Goal: Task Accomplishment & Management: Manage account settings

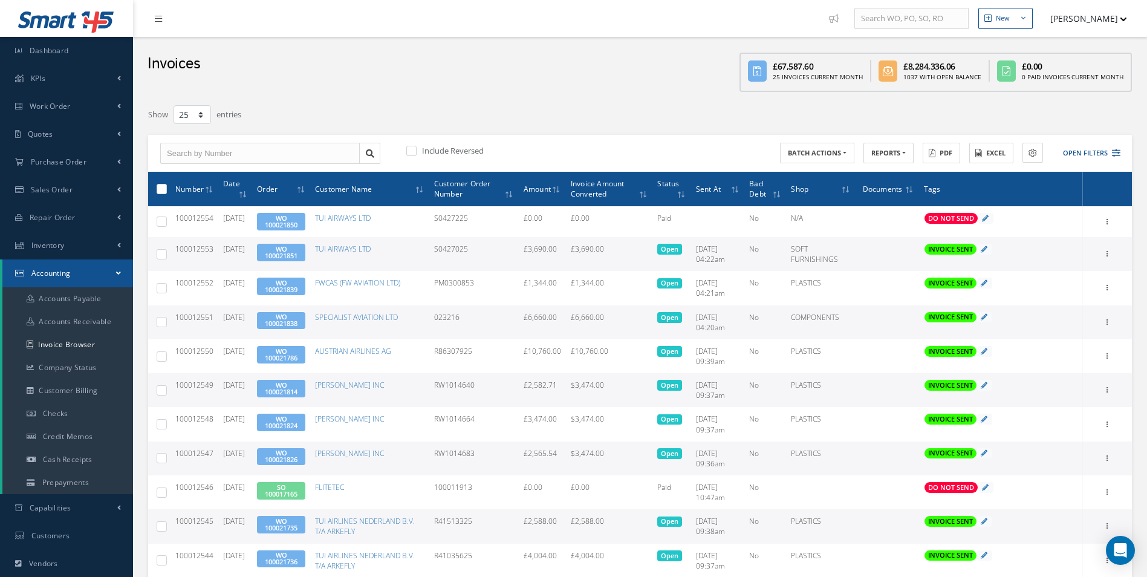
select select "25"
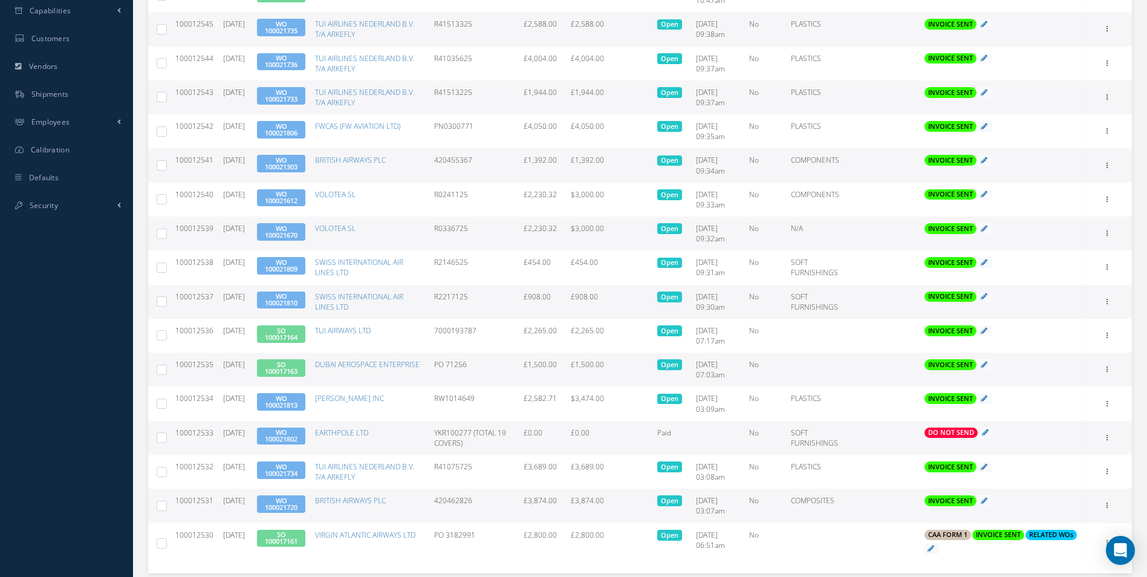
scroll to position [577, 0]
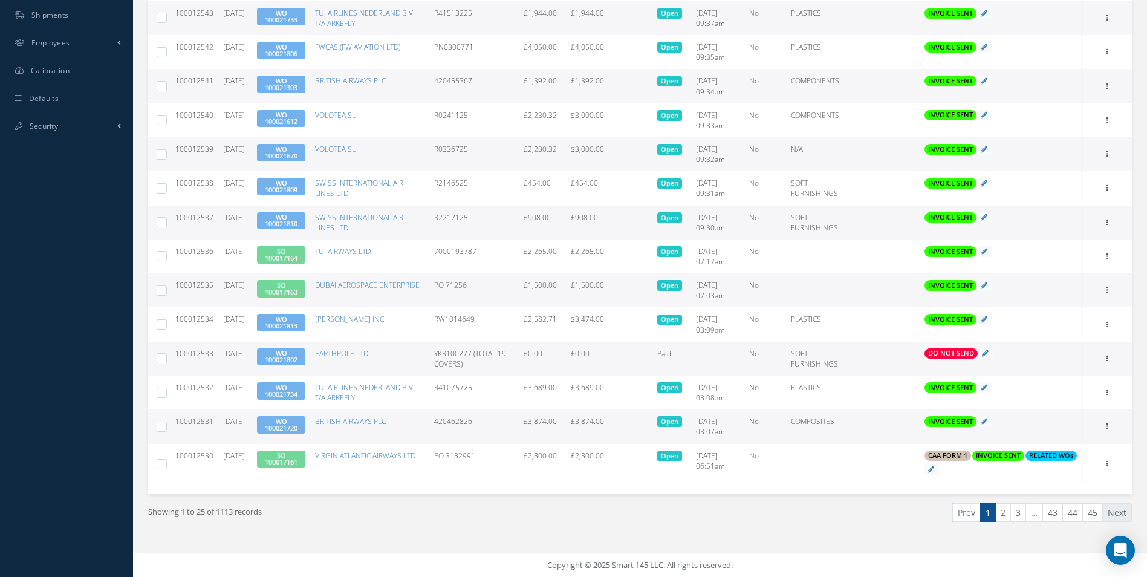
click at [1128, 513] on link "Next" at bounding box center [1117, 512] width 30 height 19
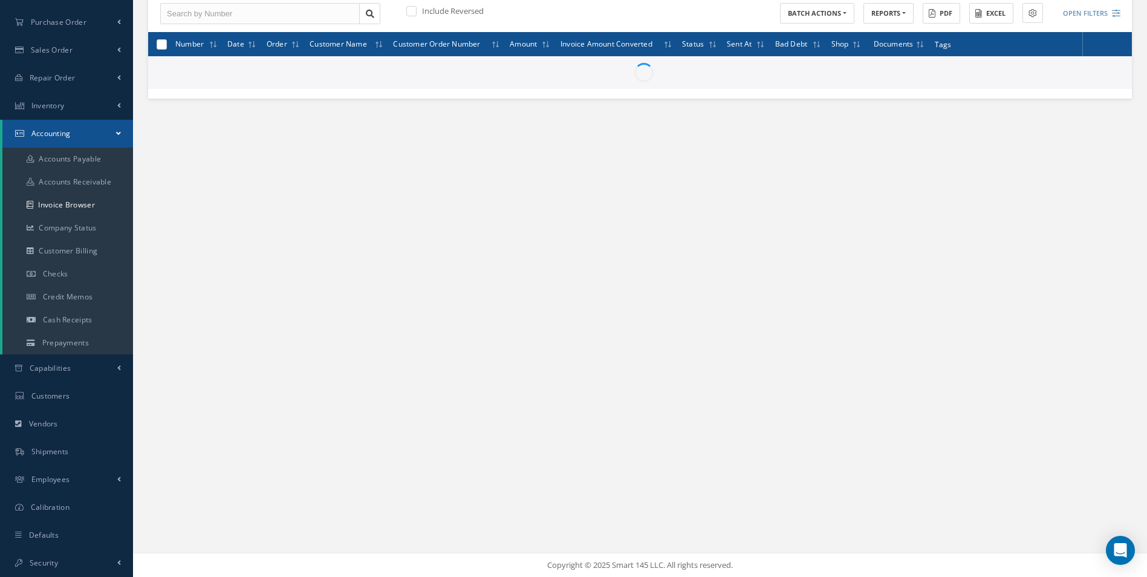
scroll to position [140, 0]
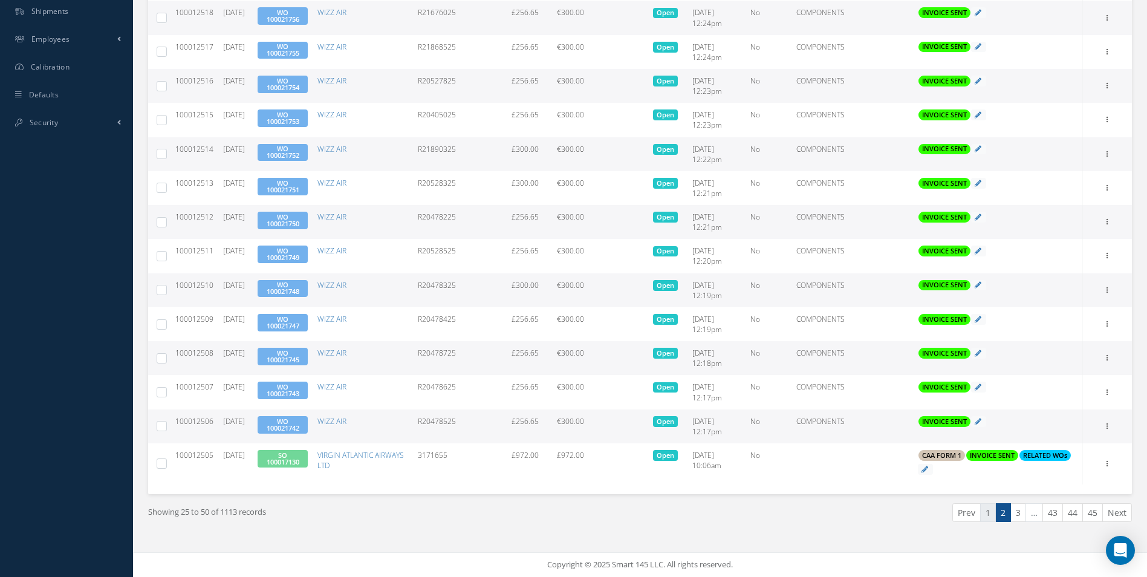
click at [988, 517] on link "1" at bounding box center [988, 512] width 16 height 19
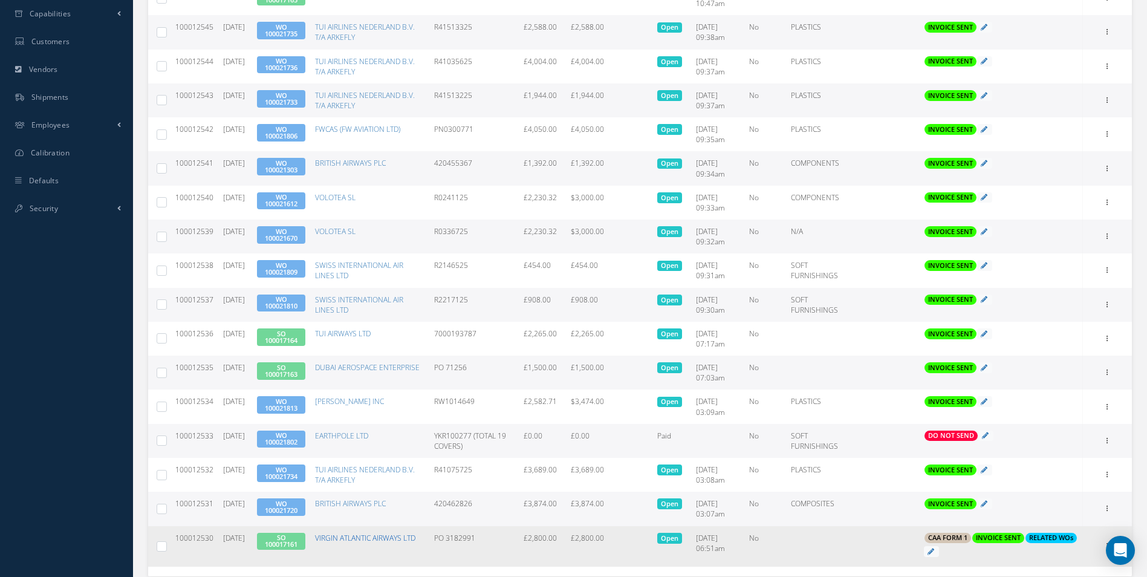
scroll to position [577, 0]
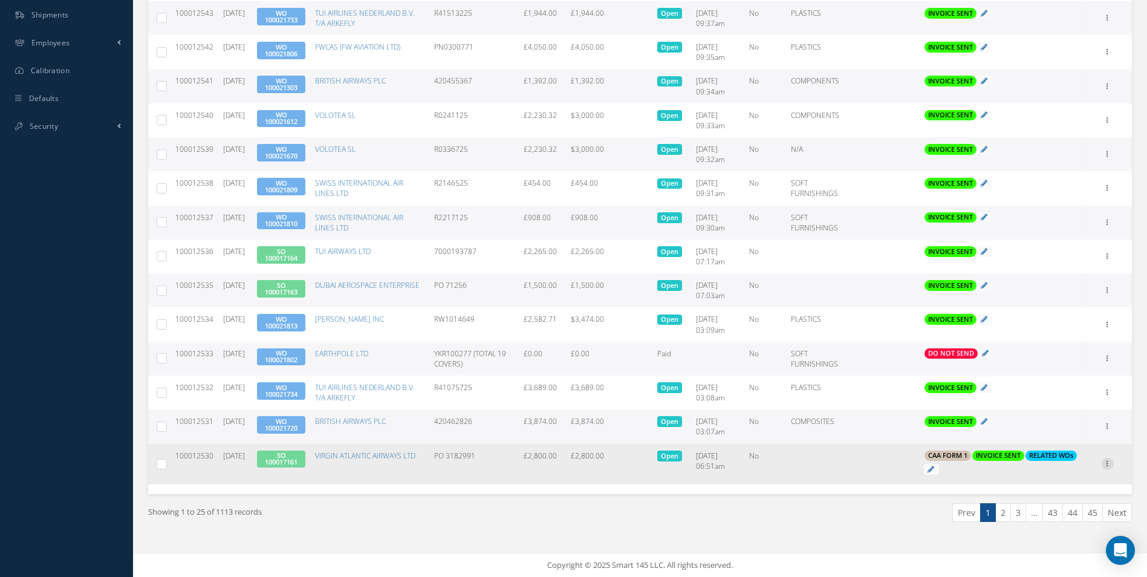
click at [1109, 463] on icon at bounding box center [1108, 463] width 12 height 10
click at [1056, 468] on link "Print" at bounding box center [1052, 472] width 96 height 16
click at [291, 457] on link "SO 100017161" at bounding box center [281, 459] width 33 height 16
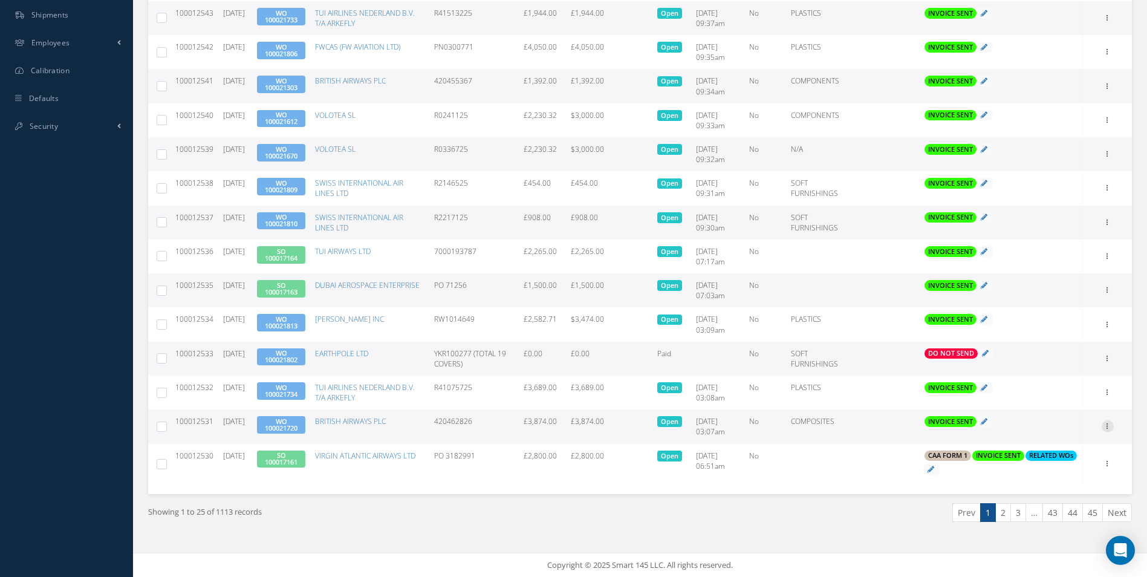
click at [1107, 428] on icon at bounding box center [1108, 425] width 12 height 10
click at [1058, 428] on link "Print" at bounding box center [1052, 434] width 96 height 16
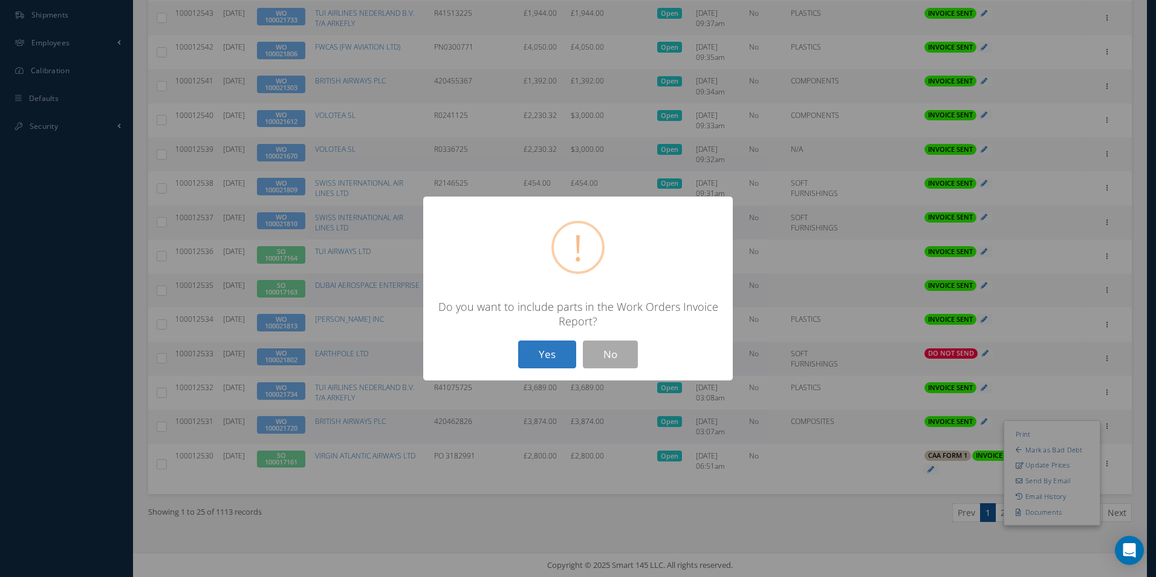
click at [526, 345] on button "Yes" at bounding box center [547, 354] width 58 height 28
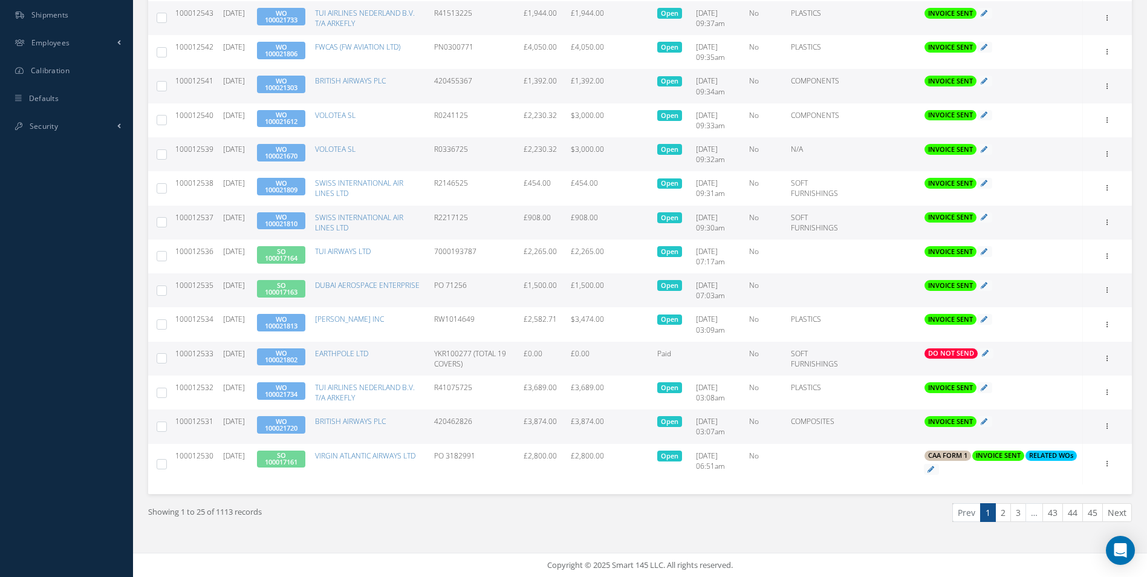
click at [298, 426] on link "WO 100021720" at bounding box center [281, 425] width 33 height 16
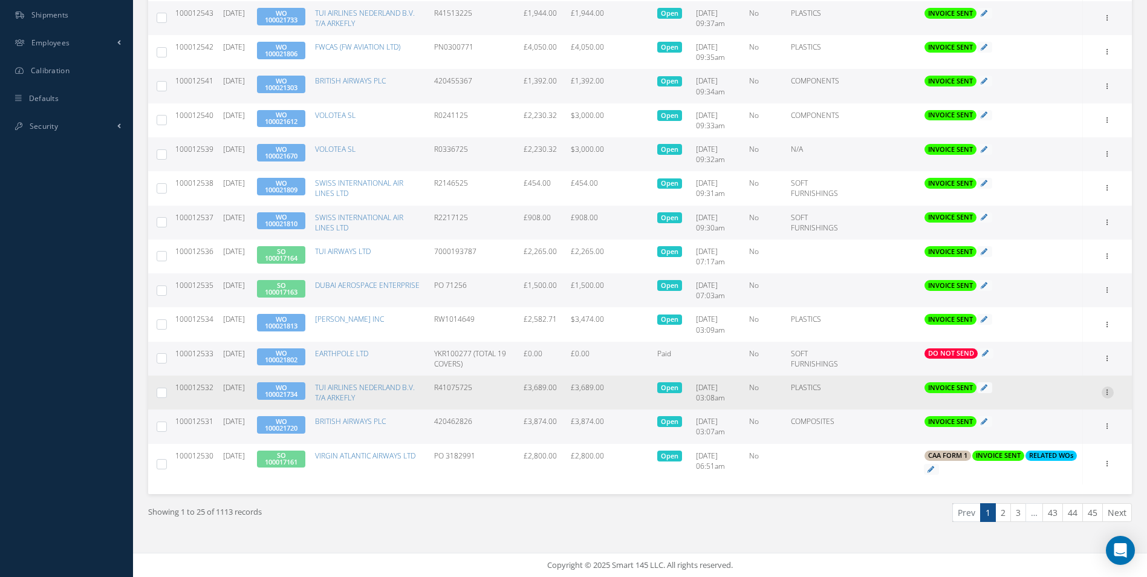
click at [1108, 391] on icon at bounding box center [1108, 391] width 12 height 10
click at [1052, 399] on link "Print" at bounding box center [1052, 400] width 96 height 16
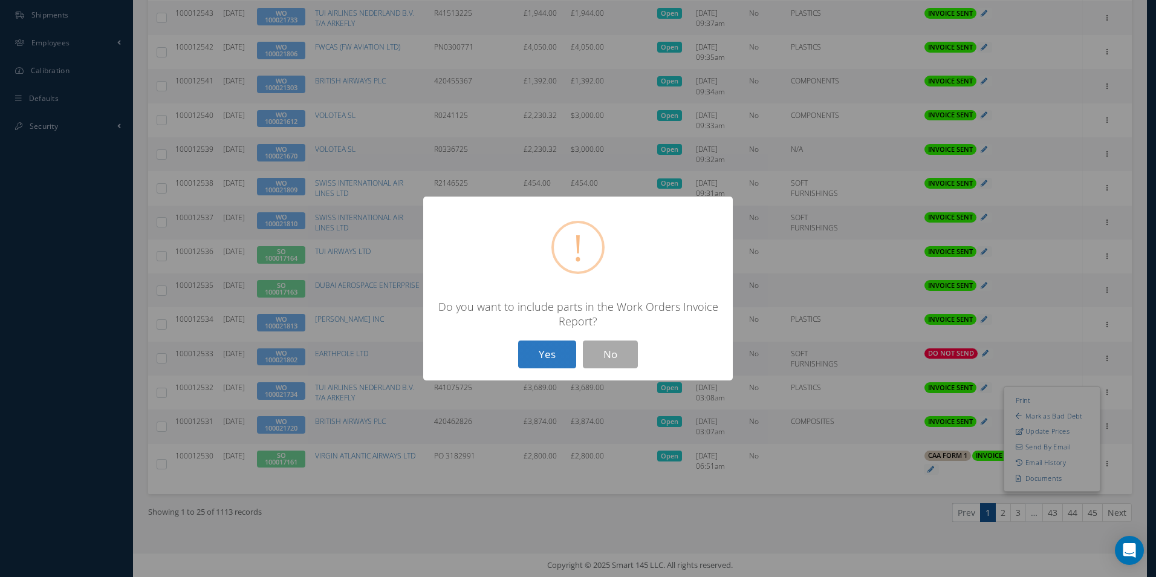
click at [533, 351] on button "Yes" at bounding box center [547, 354] width 58 height 28
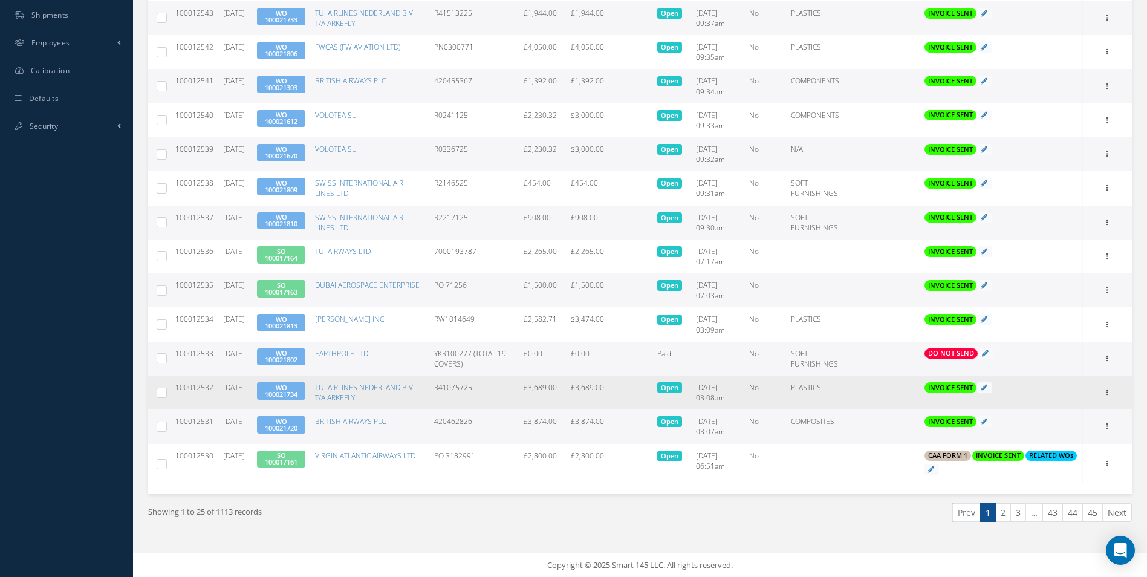
click at [298, 393] on link "WO 100021734" at bounding box center [281, 391] width 33 height 16
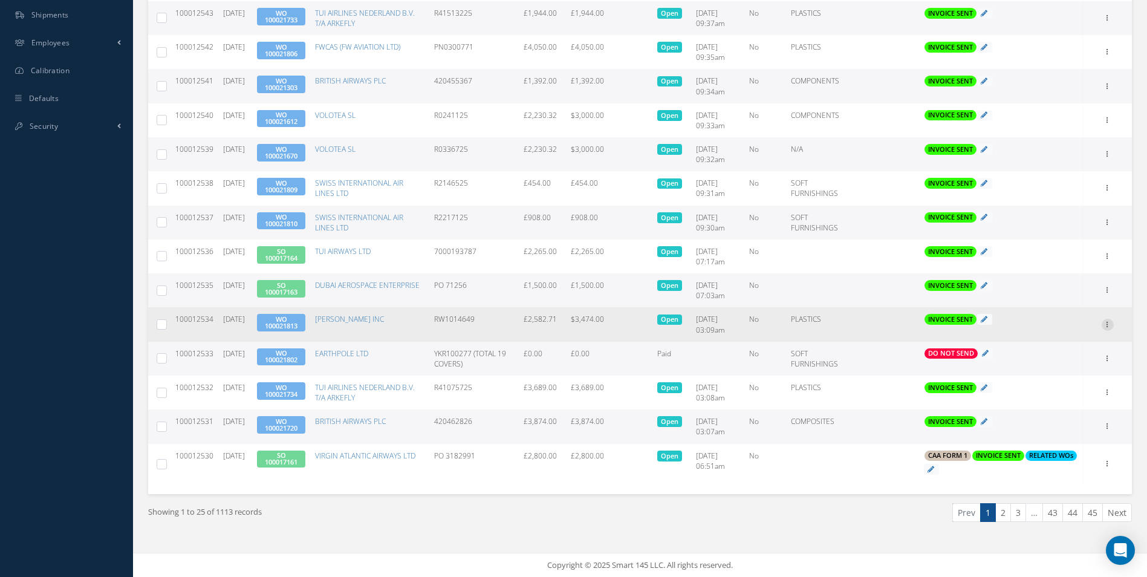
click at [1111, 326] on icon at bounding box center [1108, 324] width 12 height 10
click at [1055, 330] on link "Print" at bounding box center [1052, 333] width 96 height 16
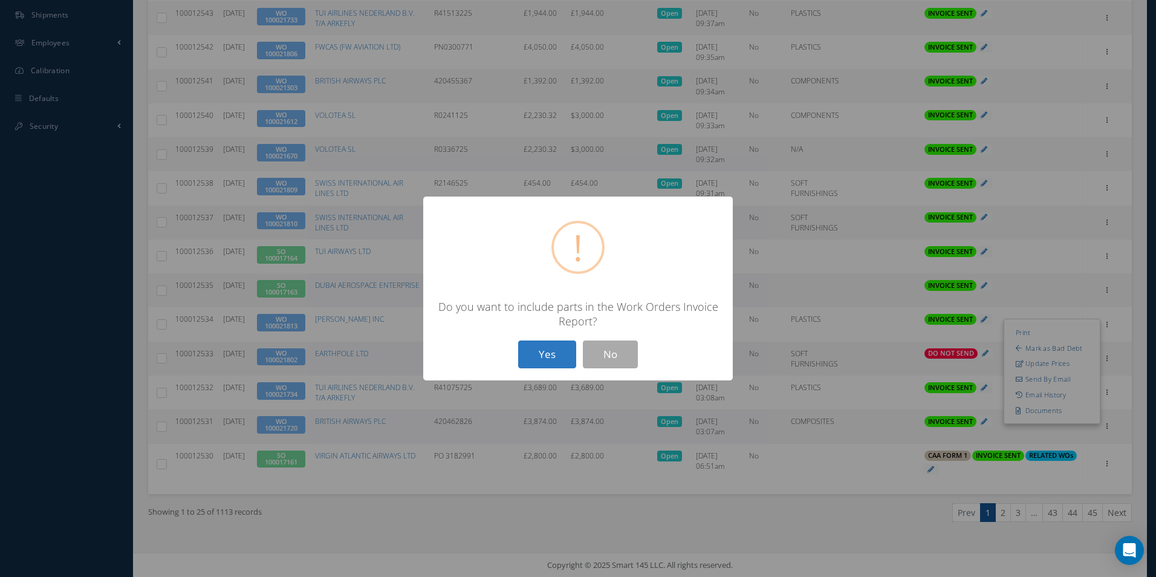
click at [550, 353] on button "Yes" at bounding box center [547, 354] width 58 height 28
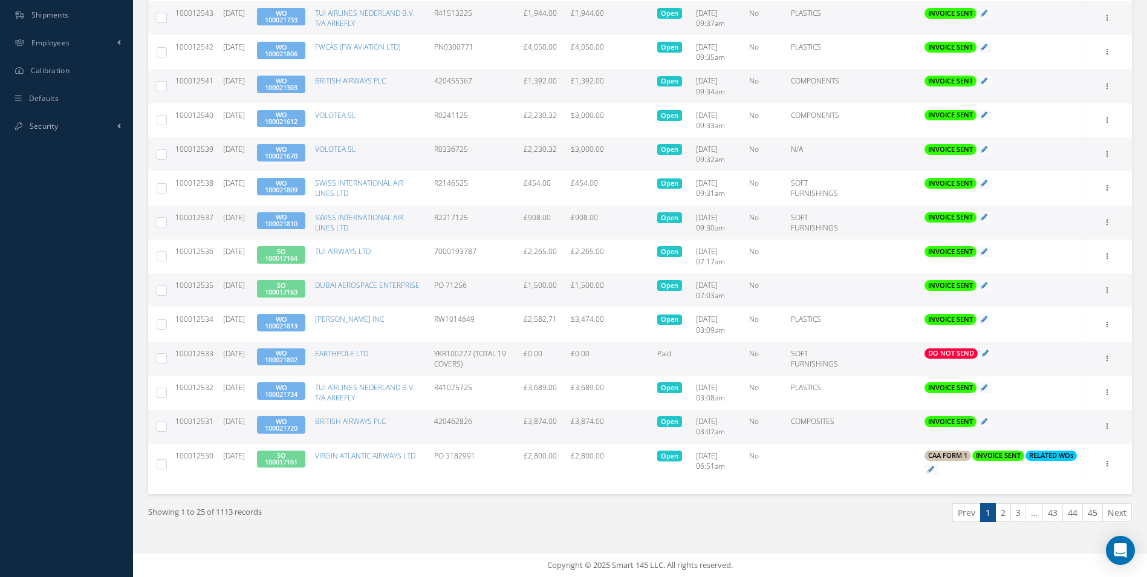
click at [1114, 291] on div "Print Mark as Bad Debt Update Prices Send By Email Email History Documents" at bounding box center [1108, 290] width 15 height 15
click at [1107, 291] on icon at bounding box center [1108, 289] width 12 height 10
click at [1076, 294] on link "Print" at bounding box center [1052, 298] width 96 height 16
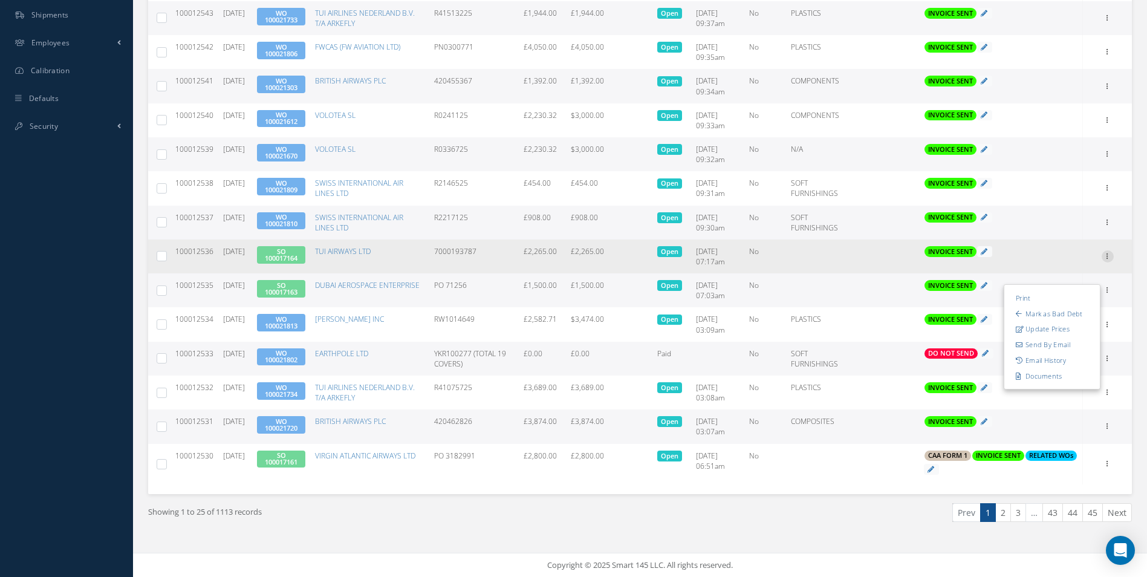
click at [1113, 257] on icon at bounding box center [1108, 255] width 12 height 10
click at [1044, 262] on link "Print" at bounding box center [1052, 264] width 96 height 16
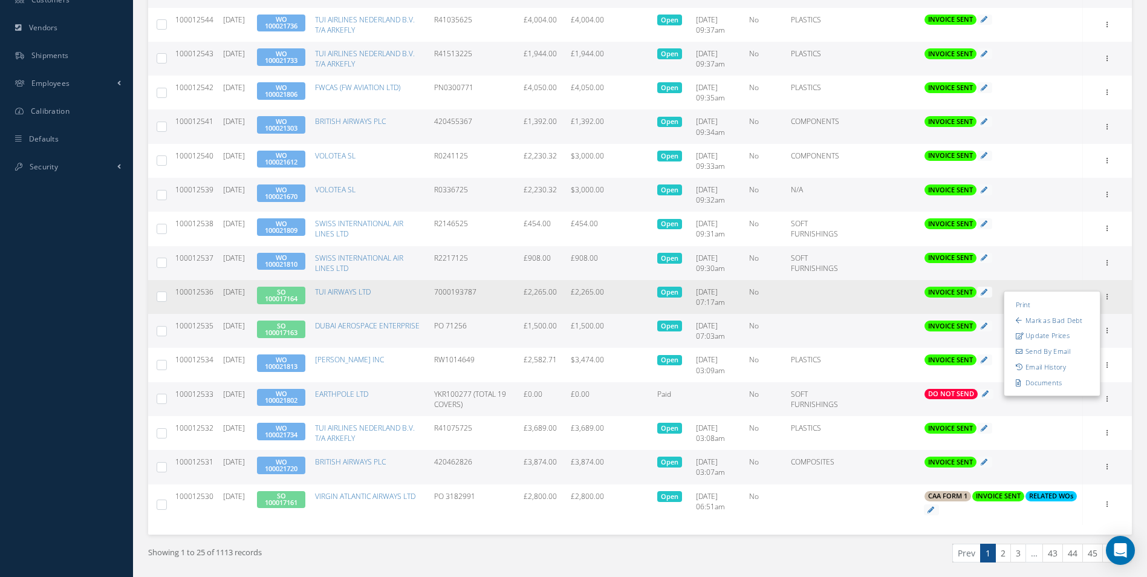
scroll to position [516, 0]
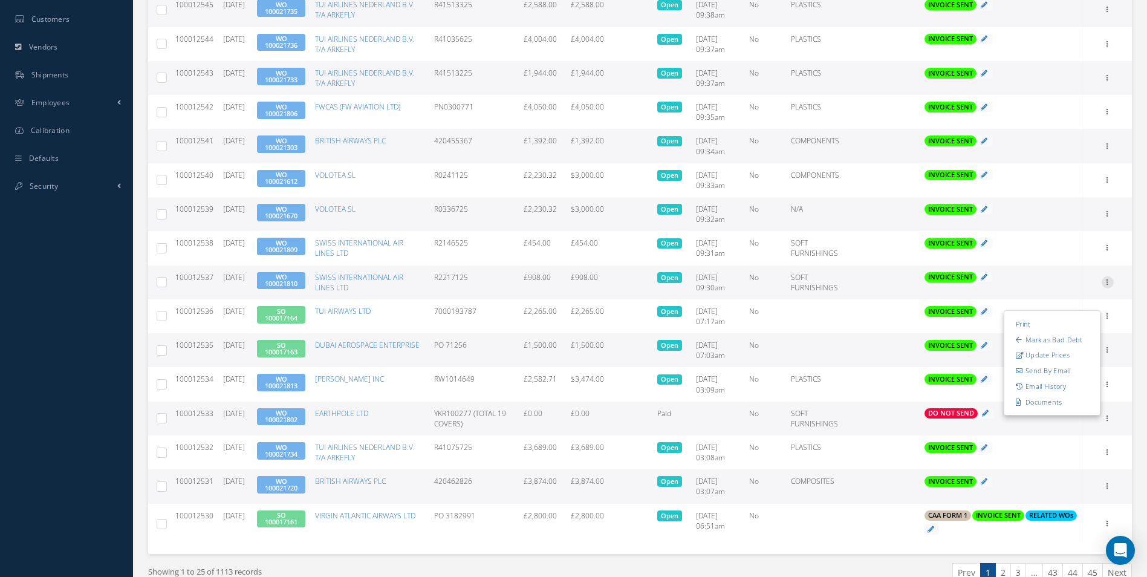
click at [1104, 279] on icon at bounding box center [1108, 281] width 12 height 10
click at [1050, 288] on link "Print" at bounding box center [1052, 290] width 96 height 16
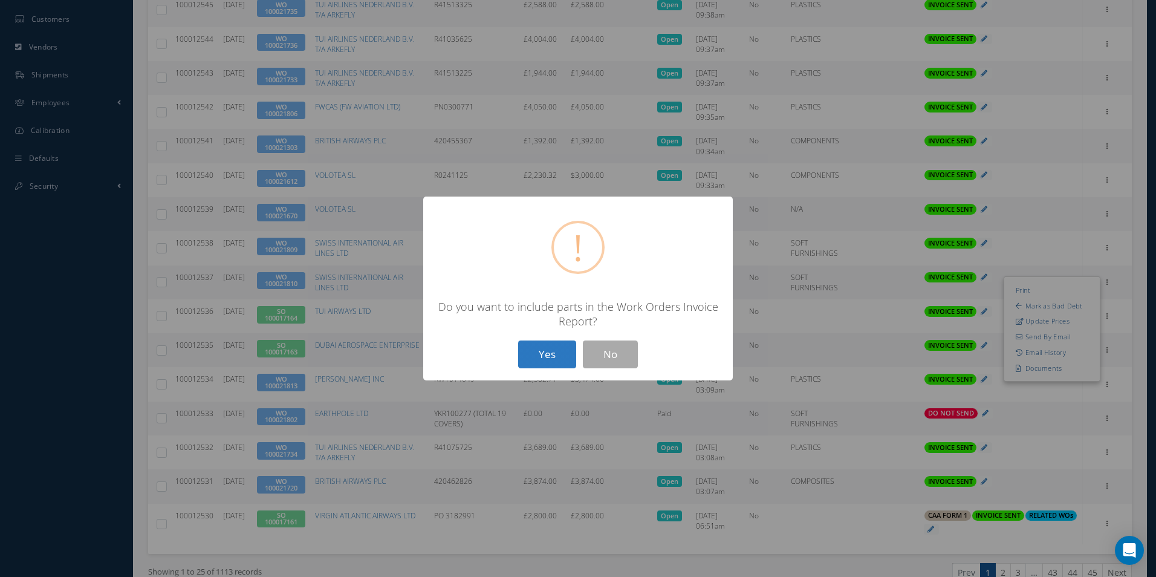
click at [545, 354] on button "Yes" at bounding box center [547, 354] width 58 height 28
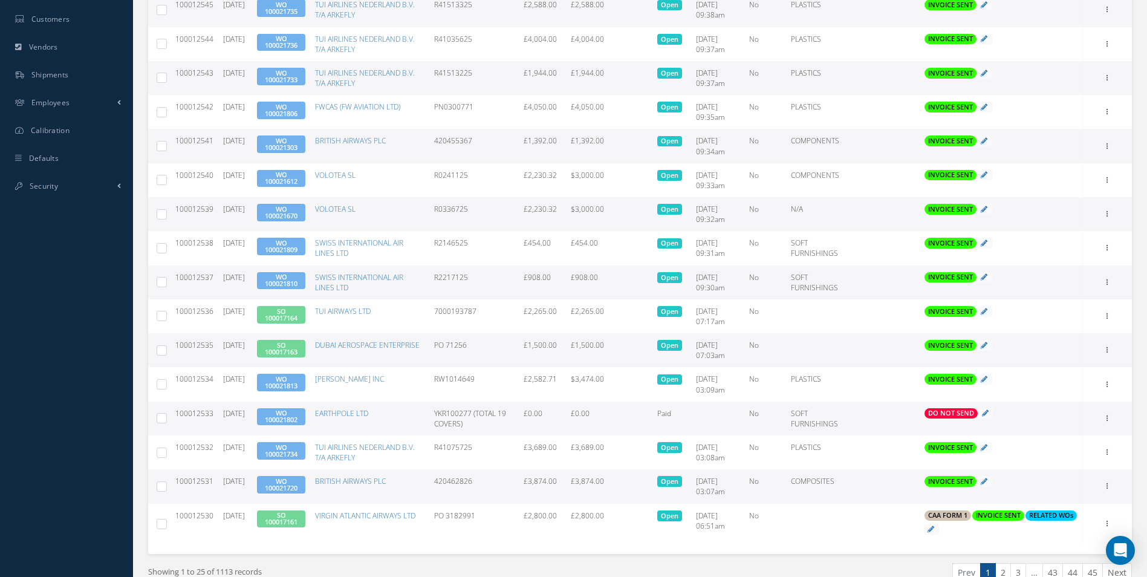
click at [293, 282] on link "WO 100021810" at bounding box center [281, 280] width 33 height 16
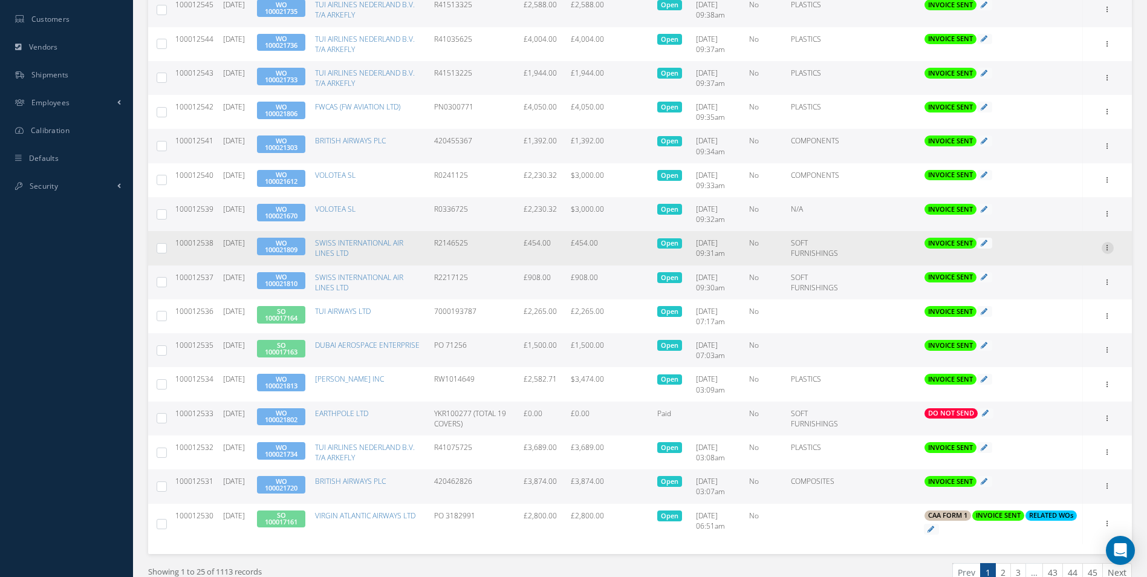
click at [1113, 248] on icon at bounding box center [1108, 247] width 12 height 10
click at [1056, 257] on link "Print" at bounding box center [1052, 256] width 96 height 16
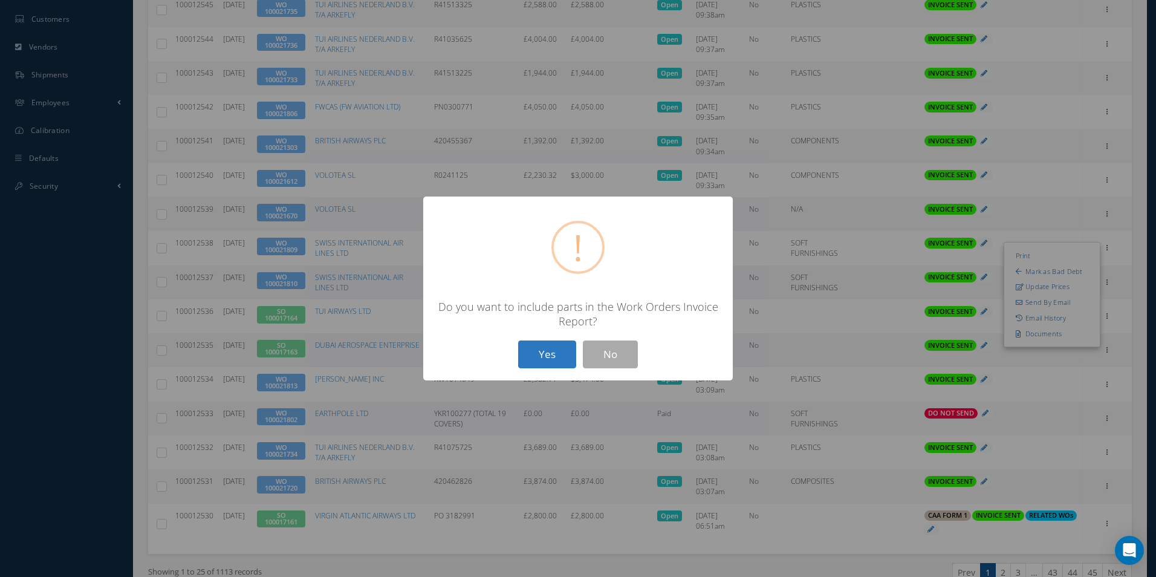
click at [556, 363] on button "Yes" at bounding box center [547, 354] width 58 height 28
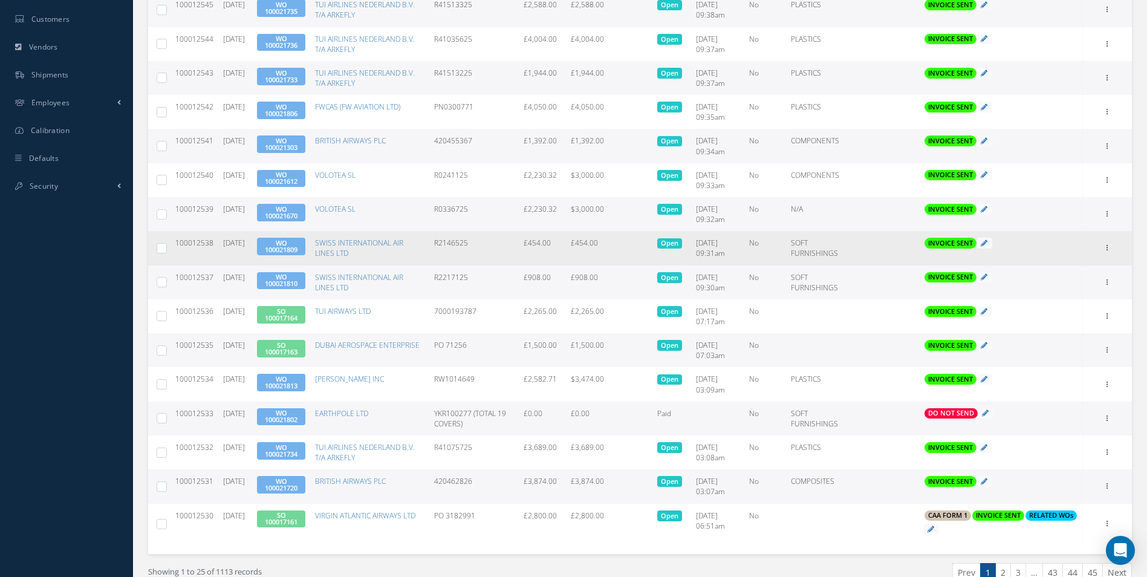
click at [295, 245] on link "WO 100021809" at bounding box center [281, 246] width 33 height 16
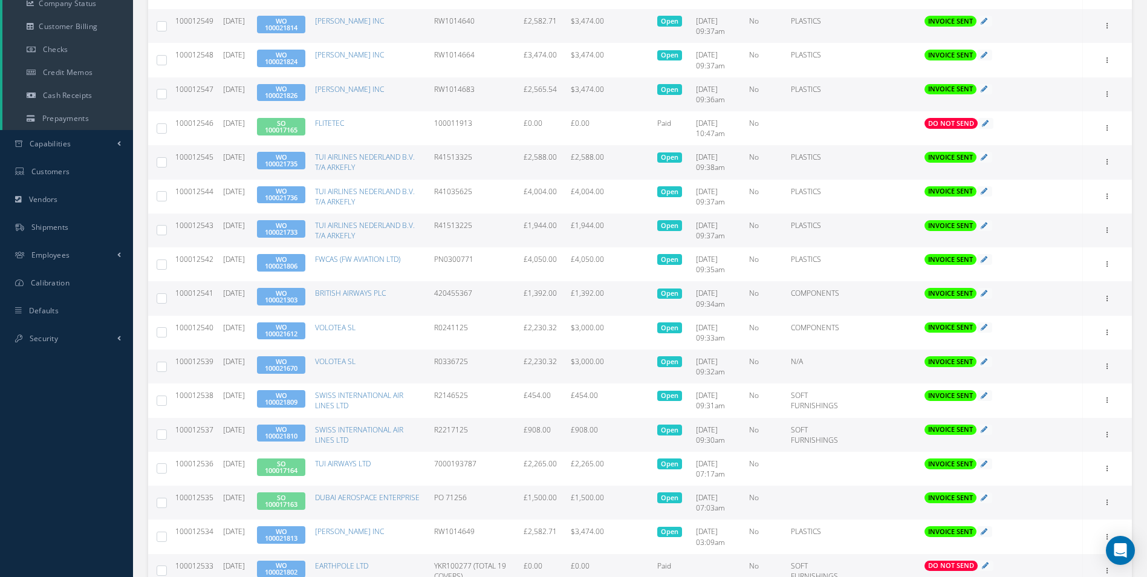
scroll to position [335, 0]
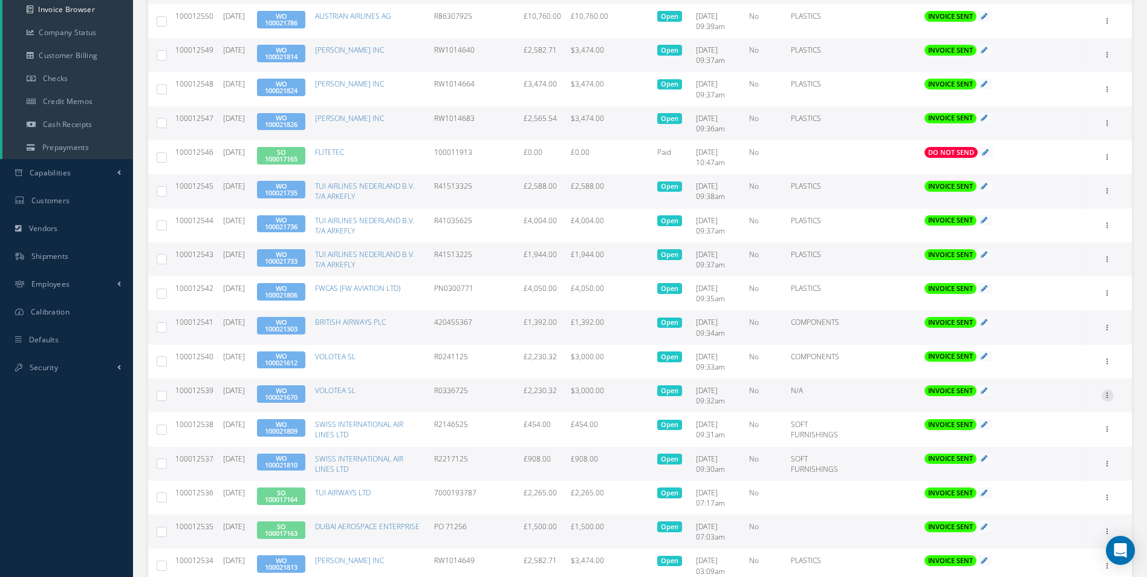
click at [1105, 396] on icon at bounding box center [1108, 394] width 12 height 10
click at [1055, 403] on link "Print" at bounding box center [1052, 403] width 96 height 16
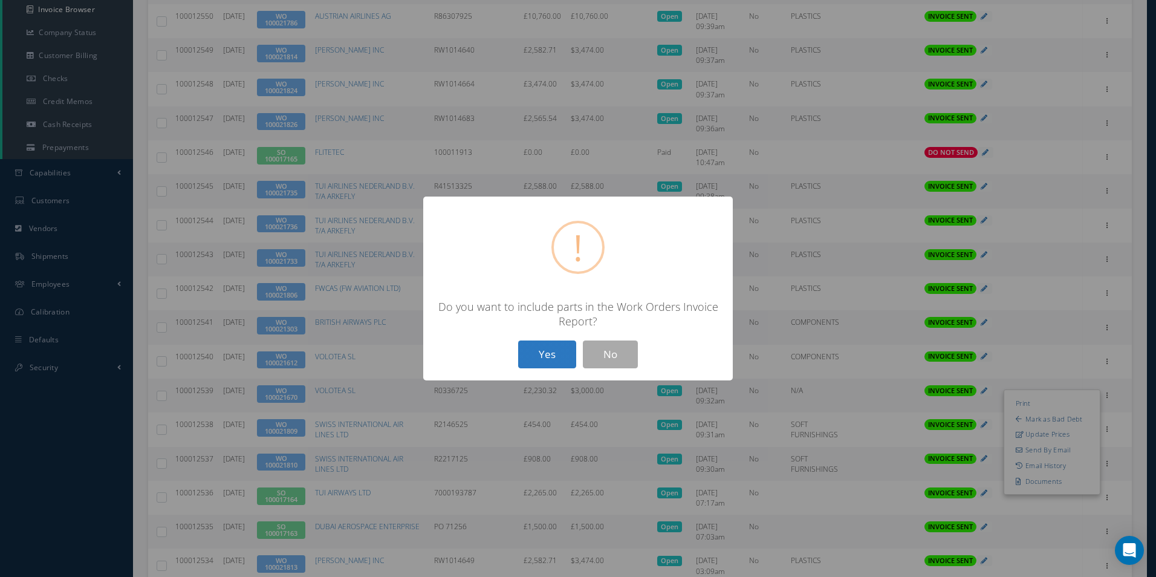
click at [558, 354] on button "Yes" at bounding box center [547, 354] width 58 height 28
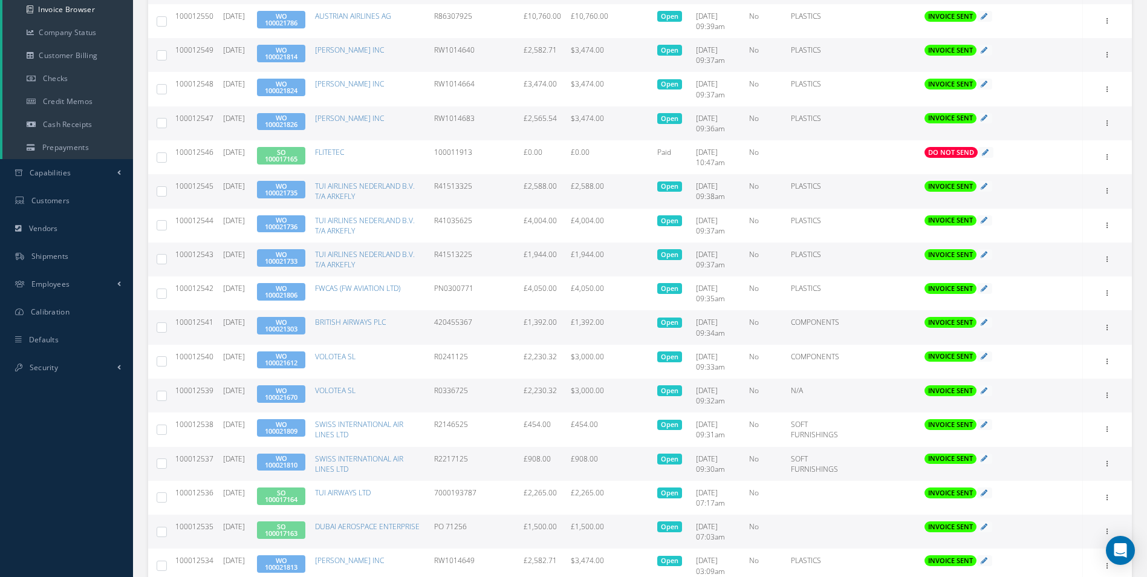
click at [298, 395] on link "WO 100021670" at bounding box center [281, 394] width 33 height 16
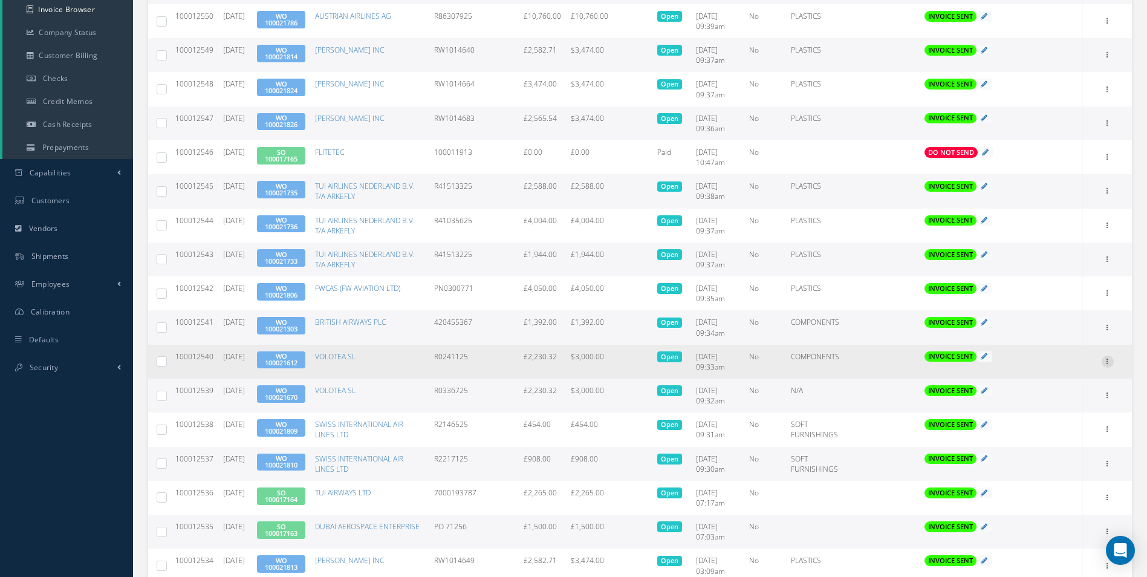
click at [1112, 365] on icon at bounding box center [1108, 361] width 12 height 10
click at [1058, 372] on link "Print" at bounding box center [1052, 370] width 96 height 16
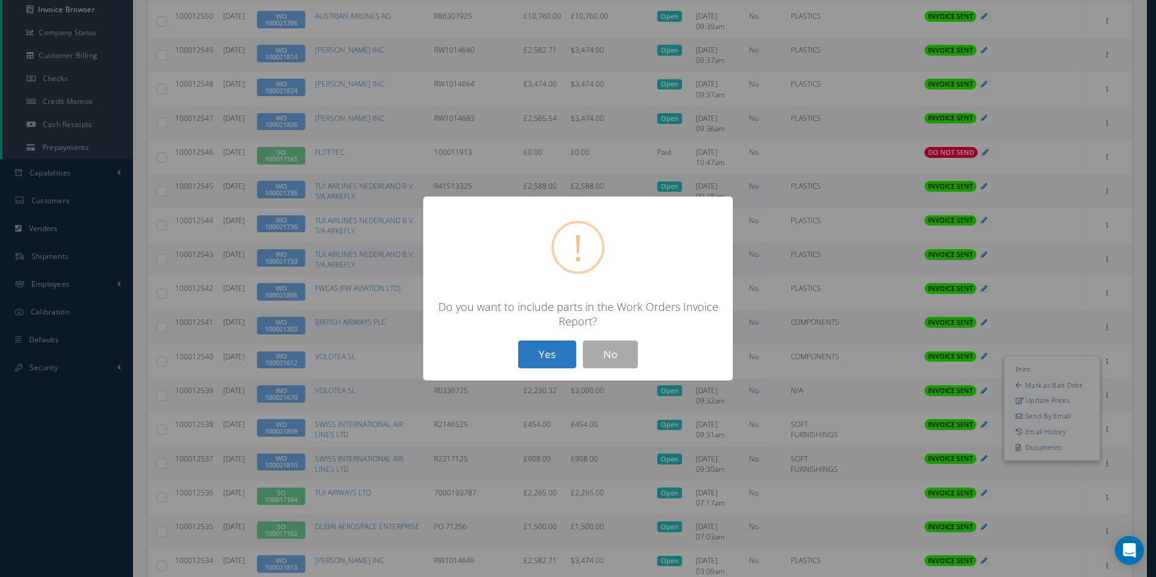
click at [544, 356] on button "Yes" at bounding box center [547, 354] width 58 height 28
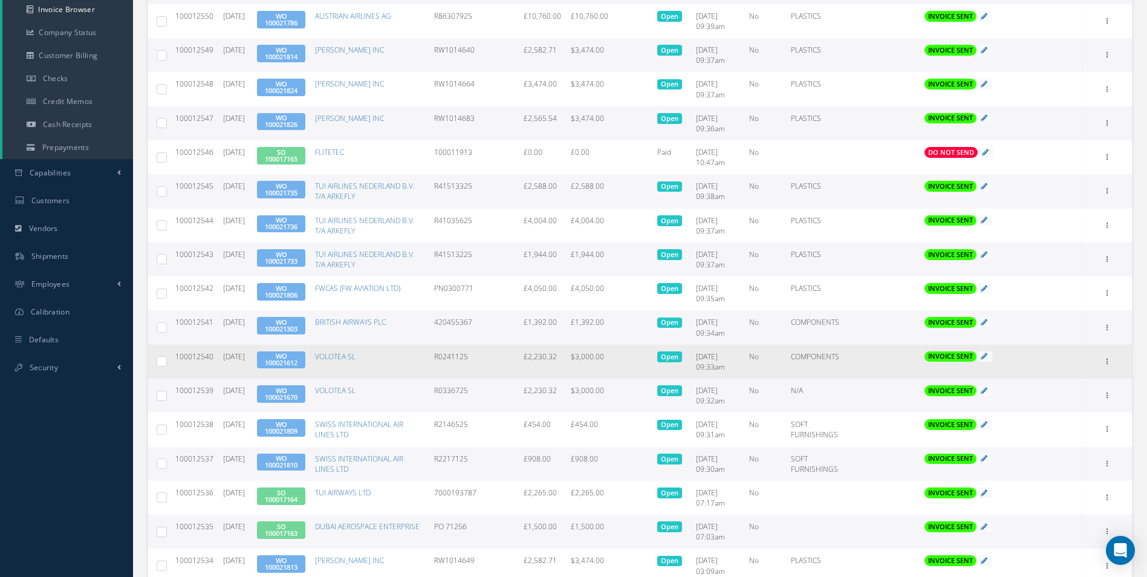
click at [298, 360] on link "WO 100021612" at bounding box center [281, 359] width 33 height 16
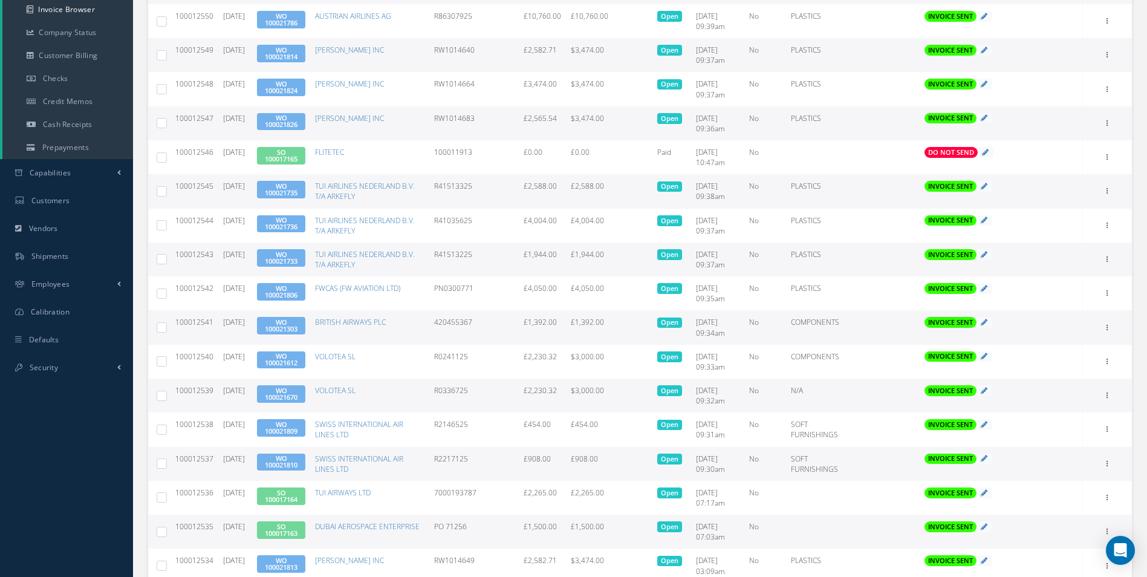
click at [298, 325] on link "WO 100021303" at bounding box center [281, 325] width 33 height 16
click at [1106, 328] on icon at bounding box center [1108, 327] width 12 height 10
click at [1043, 339] on link "Print" at bounding box center [1052, 336] width 96 height 16
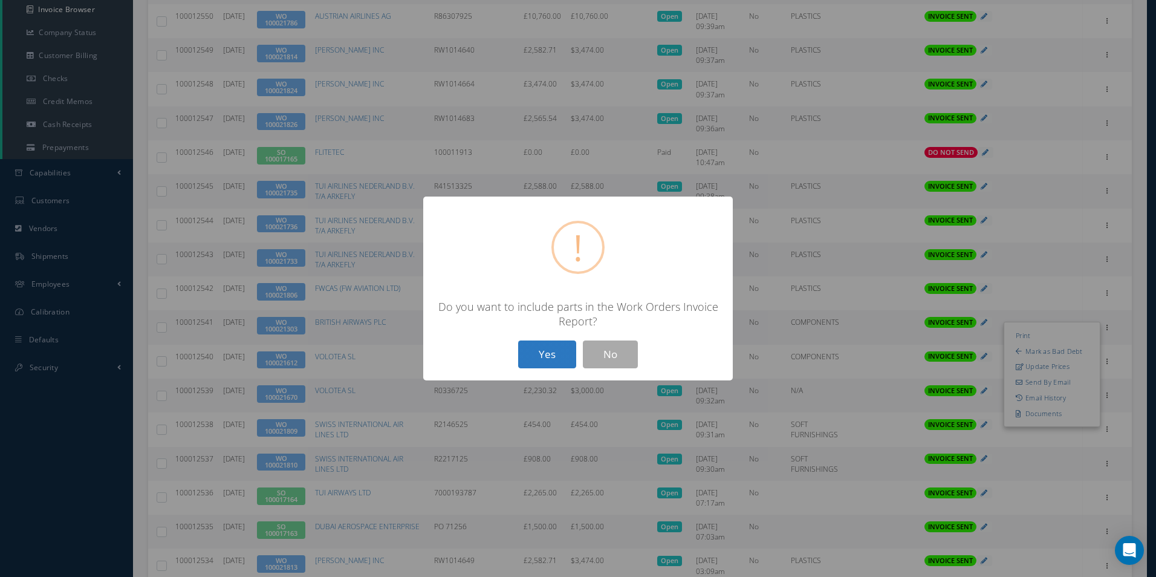
click at [558, 351] on button "Yes" at bounding box center [547, 354] width 58 height 28
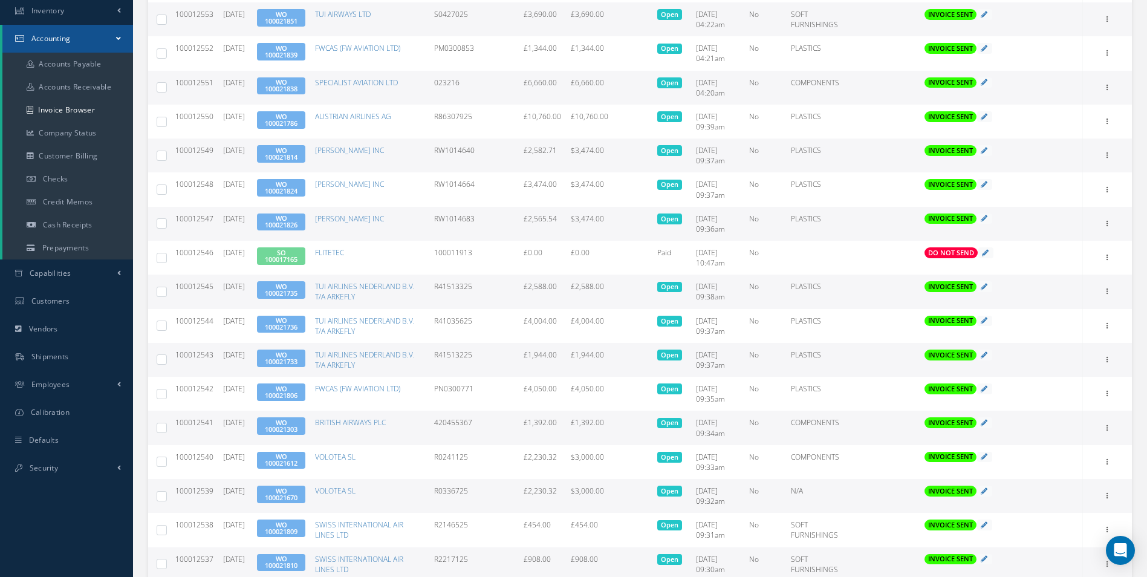
scroll to position [214, 0]
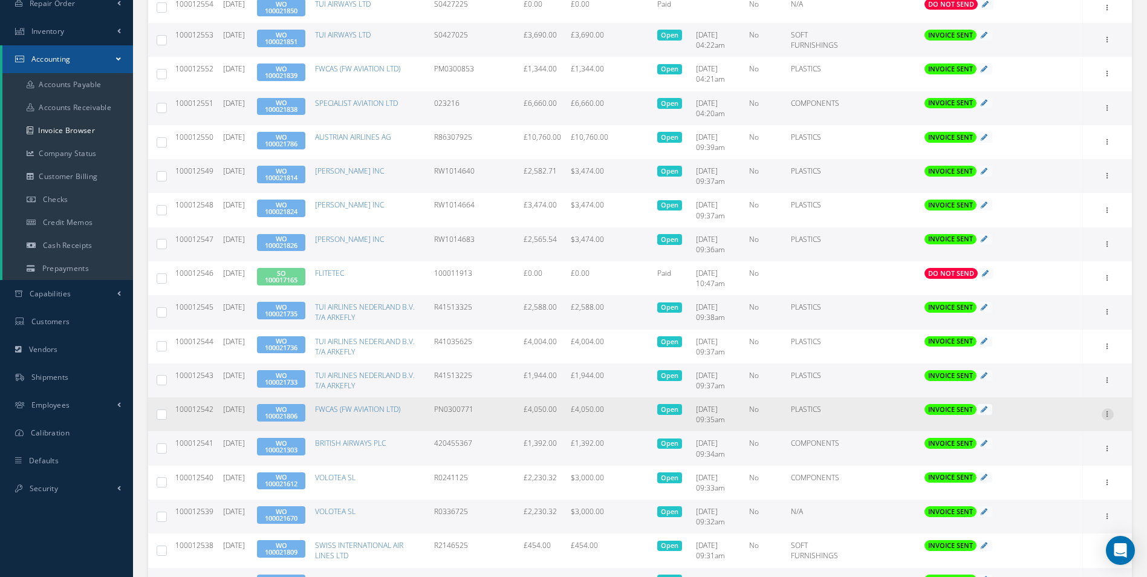
click at [1112, 415] on icon at bounding box center [1108, 413] width 12 height 10
click at [1050, 420] on link "Print" at bounding box center [1052, 422] width 96 height 16
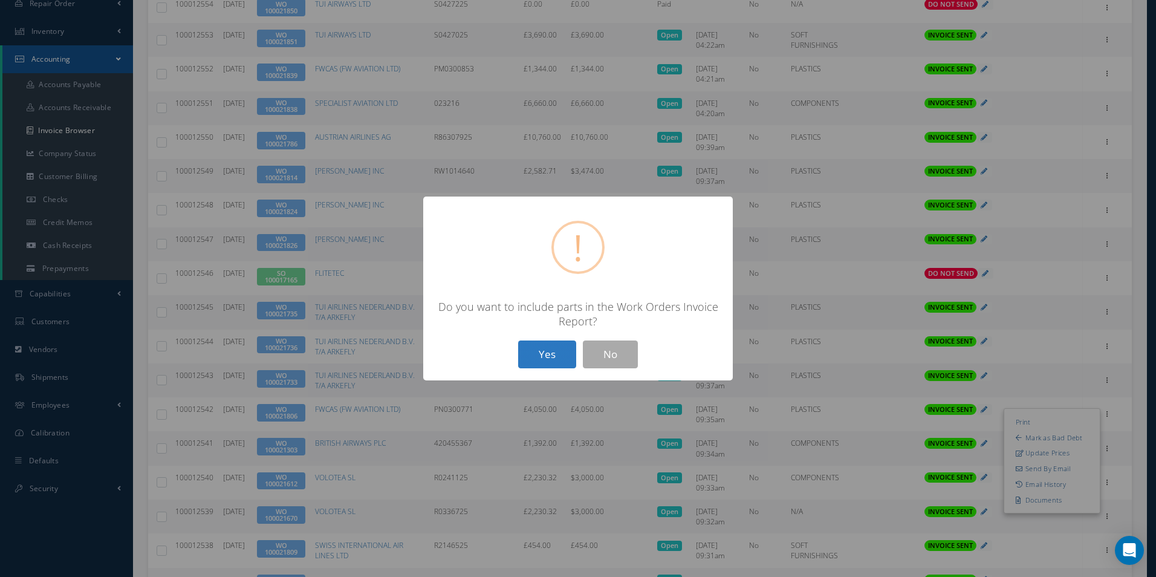
click at [548, 354] on button "Yes" at bounding box center [547, 354] width 58 height 28
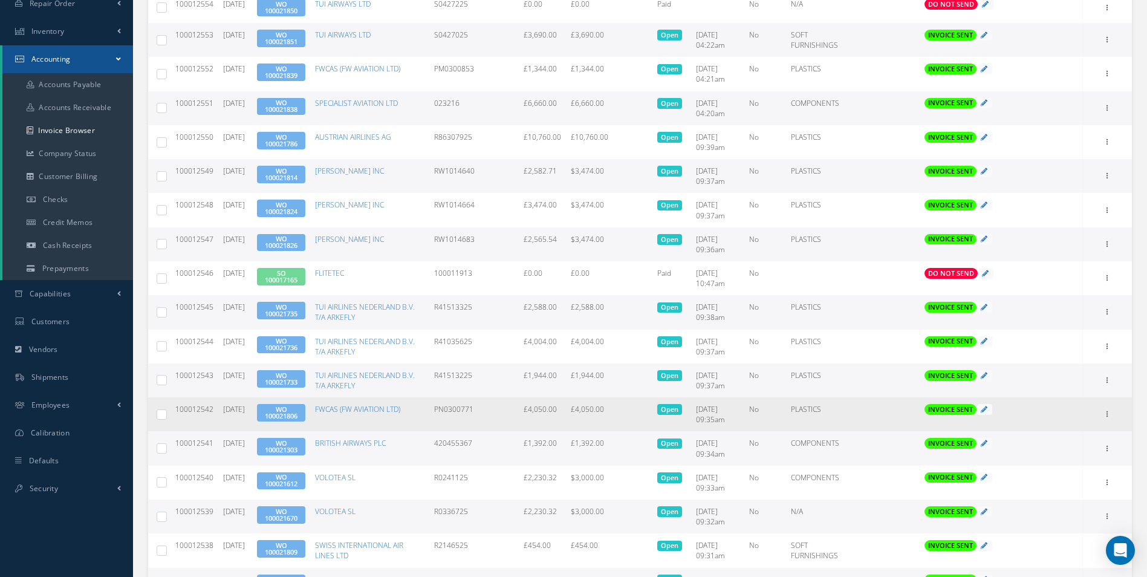
click at [298, 415] on link "WO 100021806" at bounding box center [281, 413] width 33 height 16
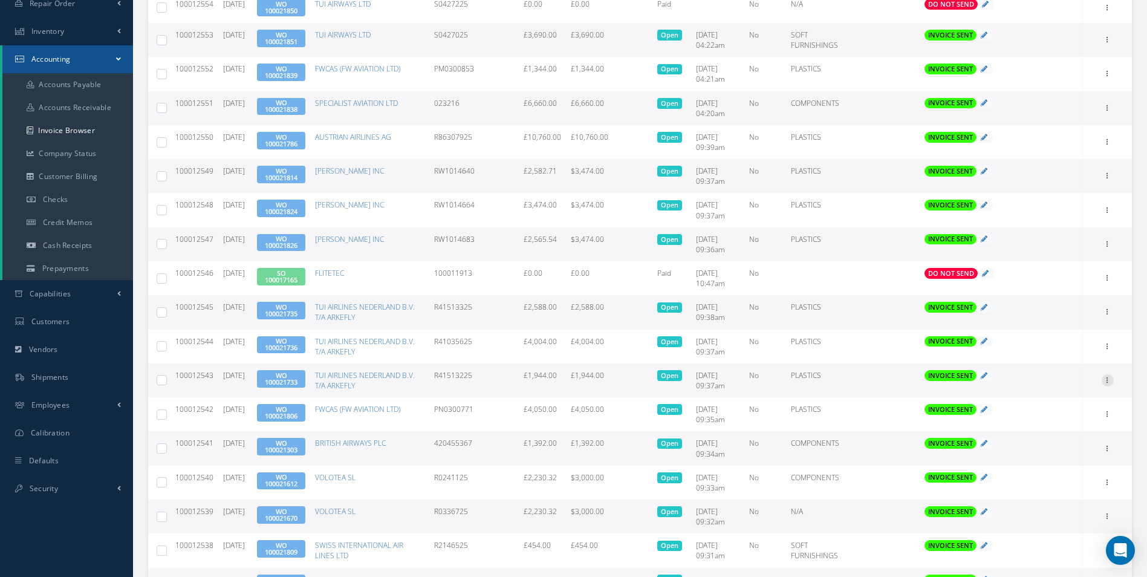
click at [1104, 381] on icon at bounding box center [1108, 379] width 12 height 10
click at [1044, 385] on link "Print" at bounding box center [1052, 388] width 96 height 16
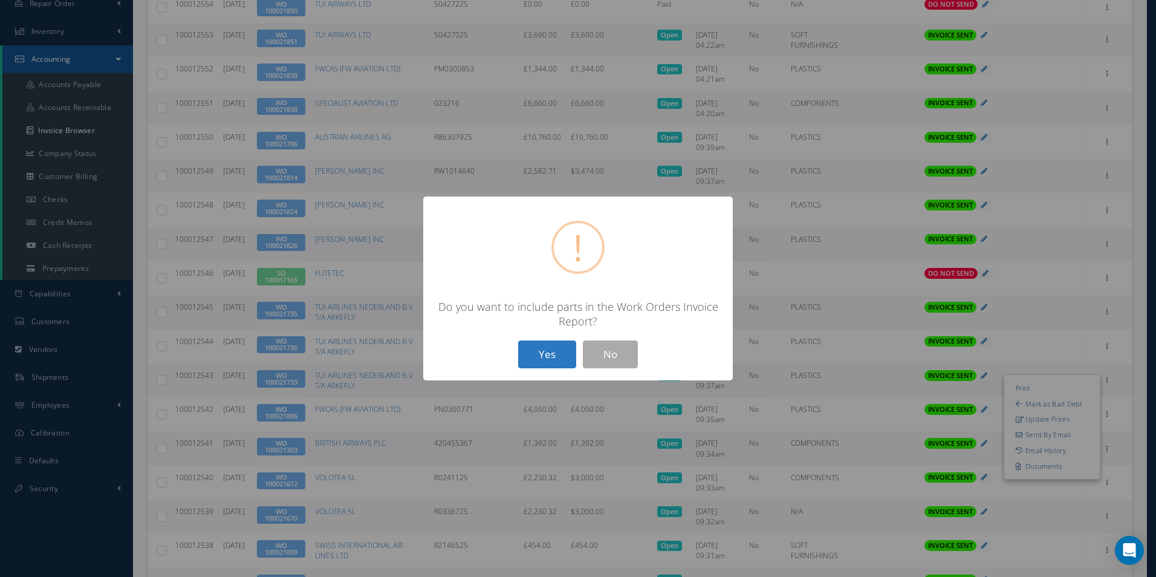
click at [522, 350] on button "Yes" at bounding box center [547, 354] width 58 height 28
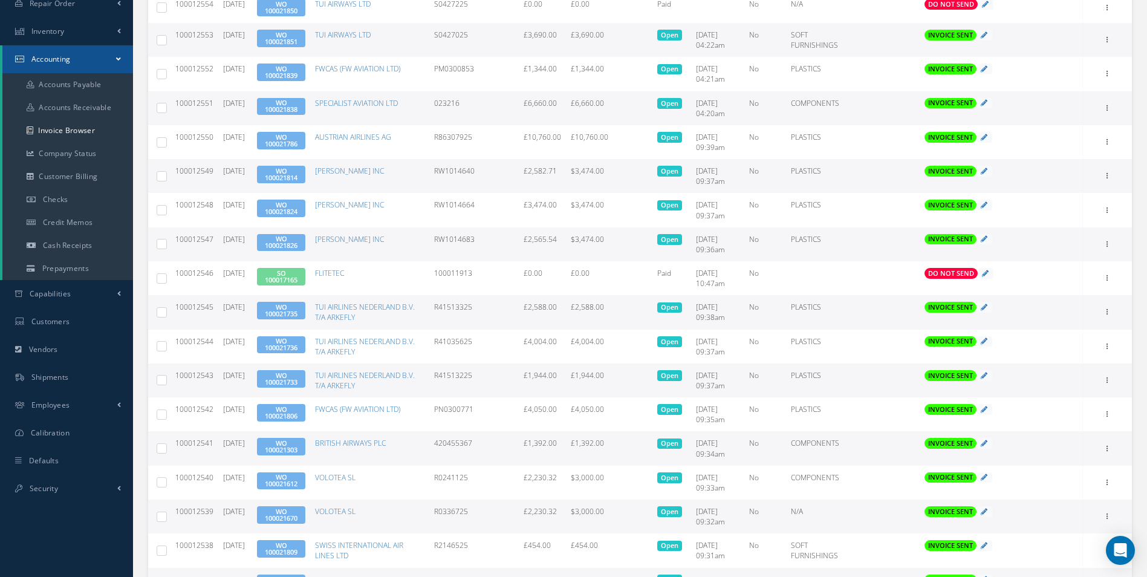
click at [287, 382] on link "WO 100021733" at bounding box center [281, 379] width 33 height 16
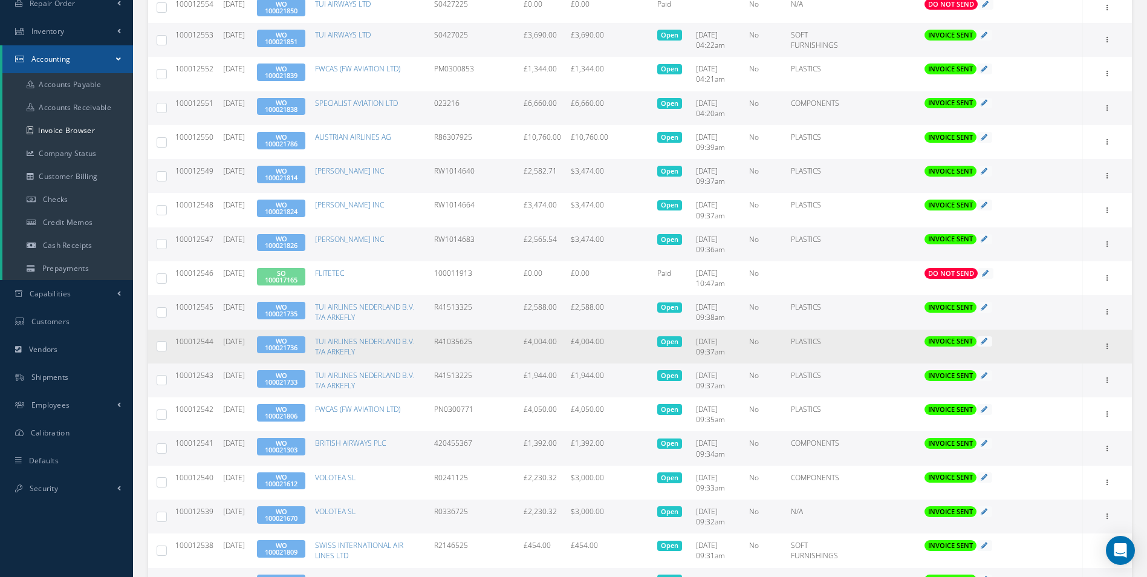
click at [290, 350] on link "WO 100021736" at bounding box center [281, 344] width 33 height 16
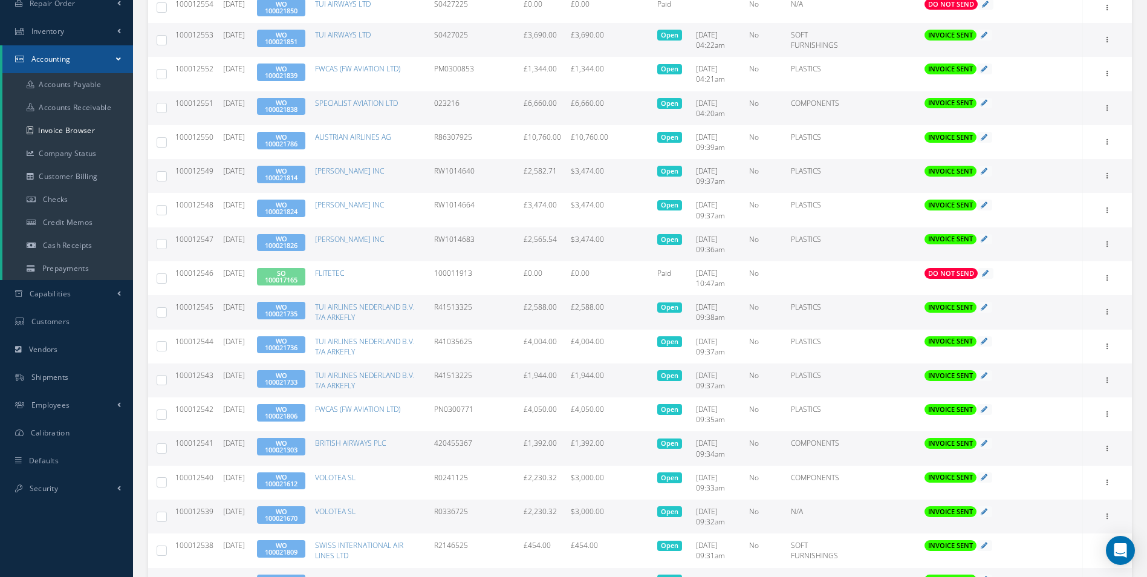
click at [288, 310] on link "WO 100021735" at bounding box center [281, 310] width 33 height 16
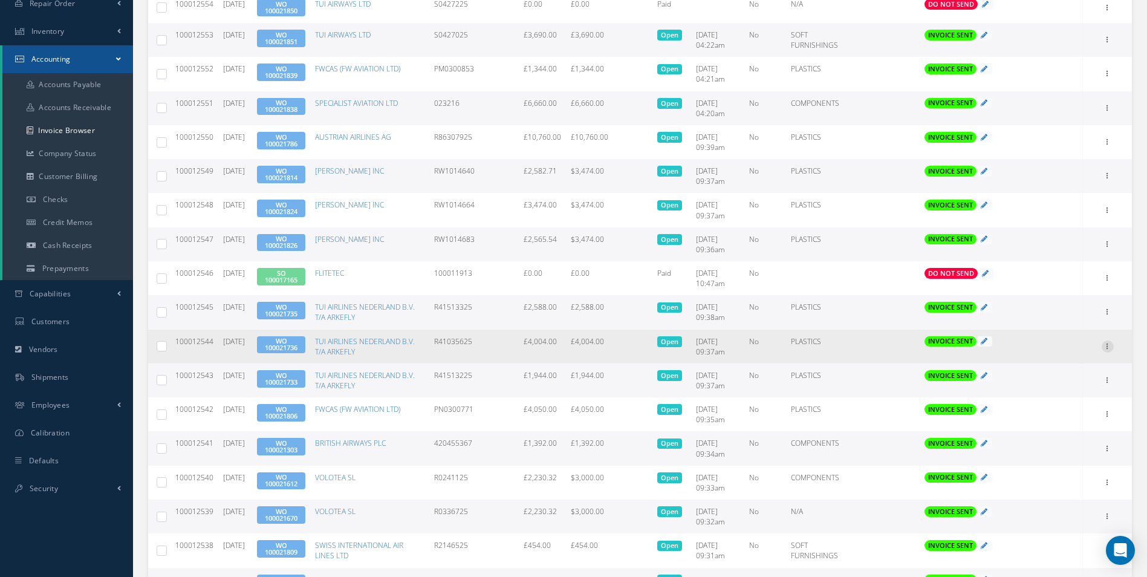
click at [1111, 343] on icon at bounding box center [1108, 345] width 12 height 10
click at [1056, 356] on link "Print" at bounding box center [1052, 355] width 96 height 16
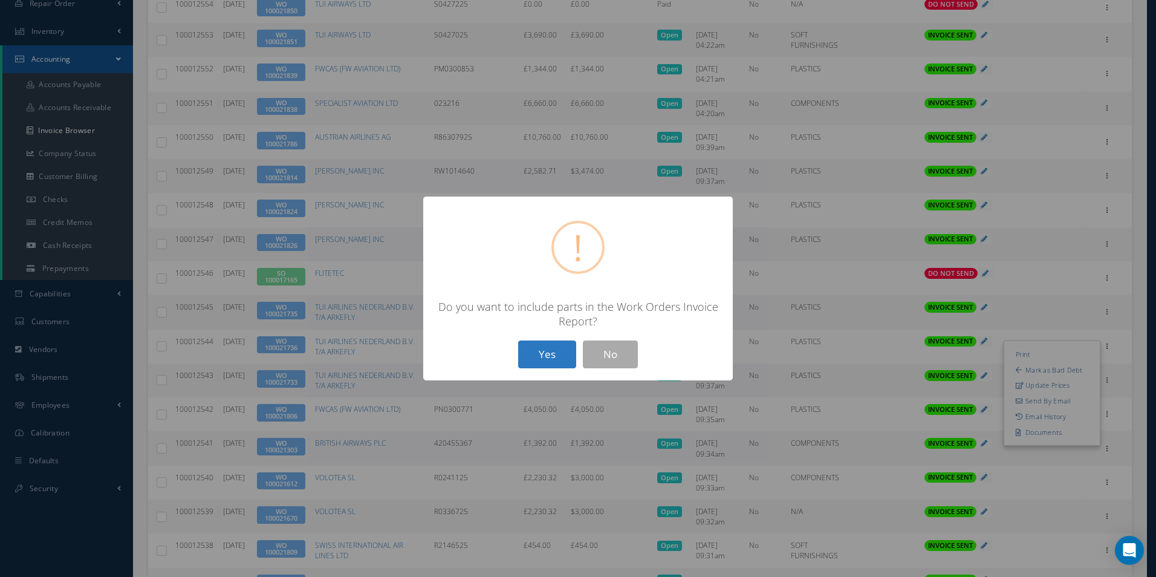
click at [550, 351] on button "Yes" at bounding box center [547, 354] width 58 height 28
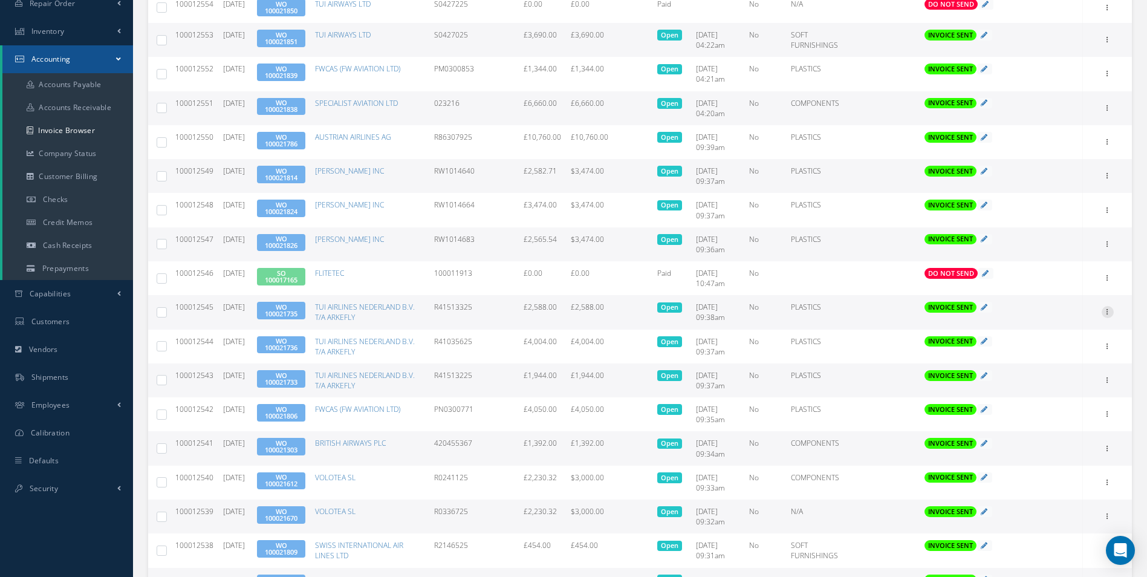
click at [1108, 310] on icon at bounding box center [1108, 311] width 12 height 10
click at [1039, 319] on link "Print" at bounding box center [1052, 320] width 96 height 16
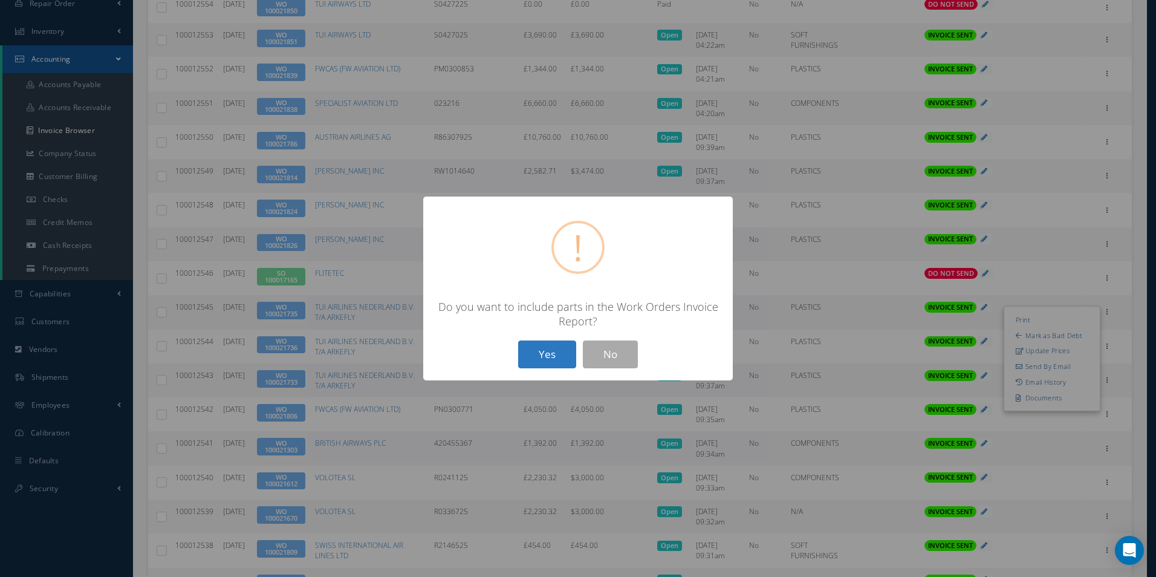
click at [551, 345] on button "Yes" at bounding box center [547, 354] width 58 height 28
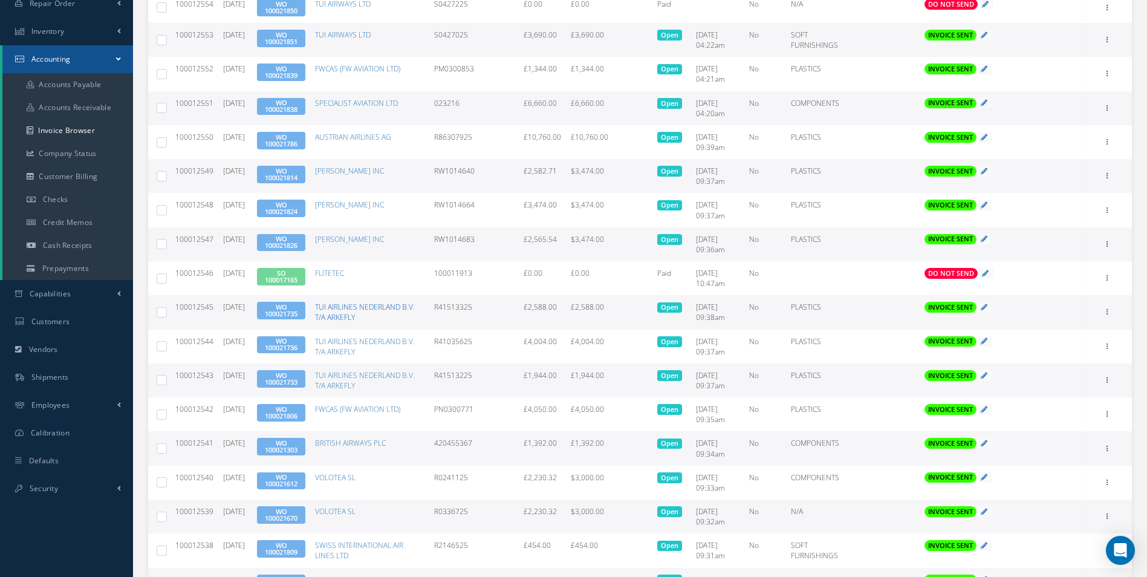
scroll to position [154, 0]
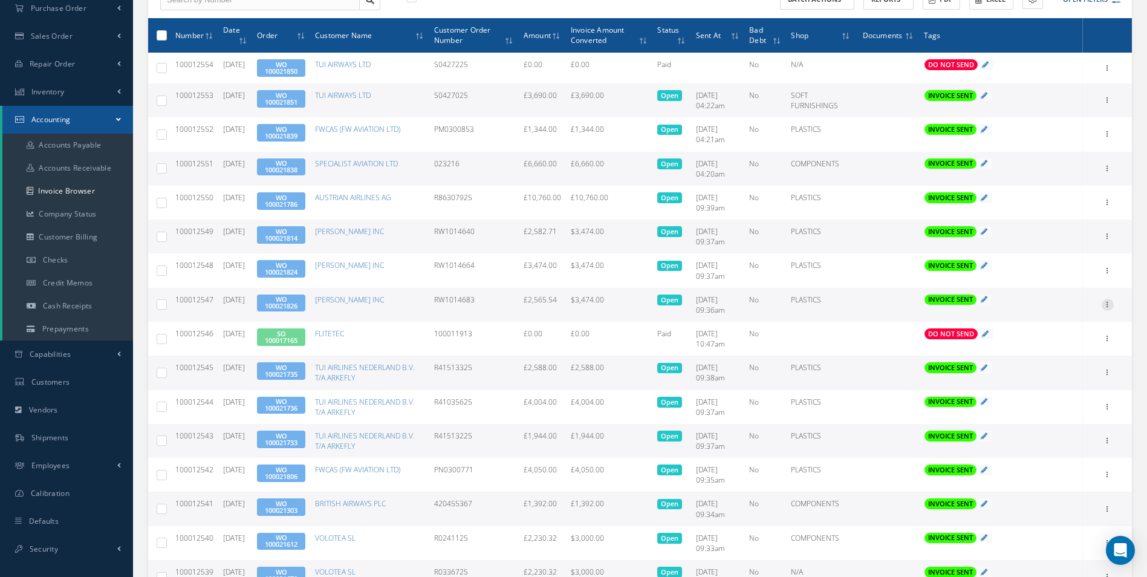
click at [1108, 307] on icon at bounding box center [1108, 304] width 12 height 10
click at [1056, 316] on link "Print" at bounding box center [1052, 313] width 96 height 16
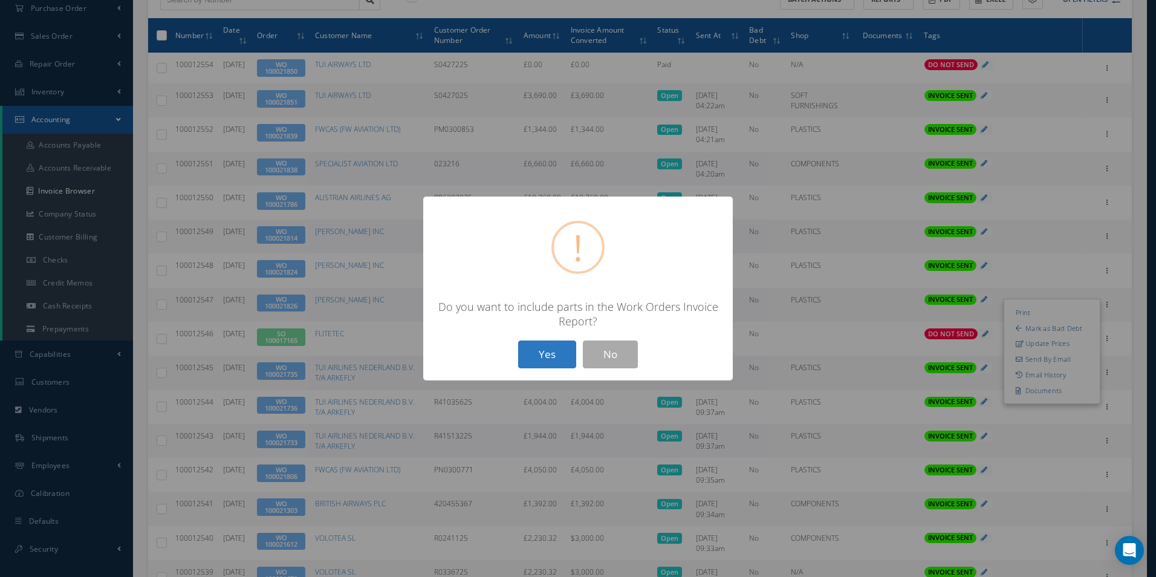
click at [548, 359] on button "Yes" at bounding box center [547, 354] width 58 height 28
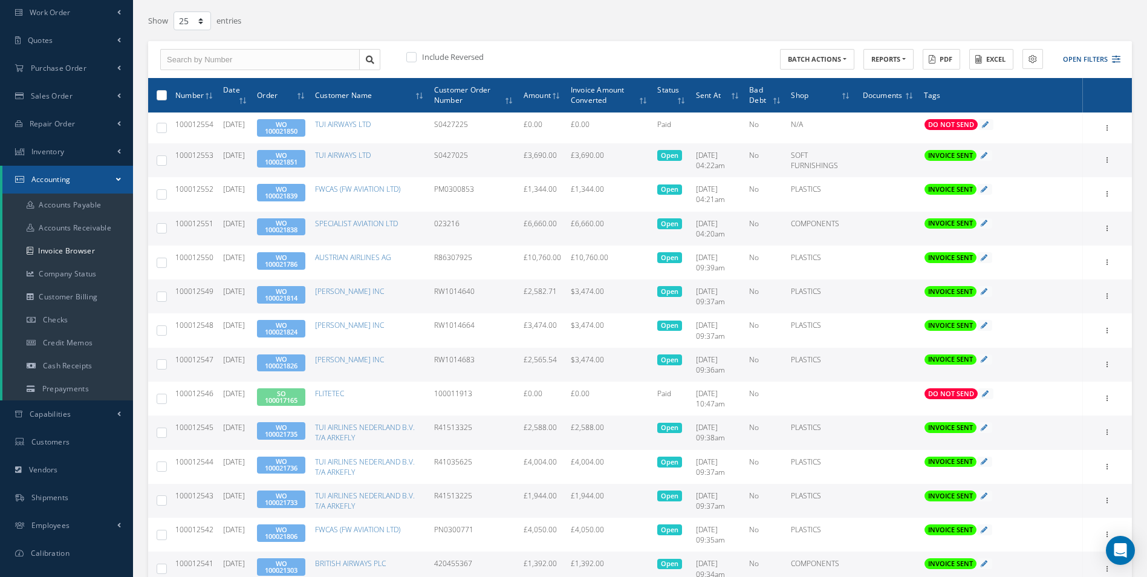
scroll to position [93, 0]
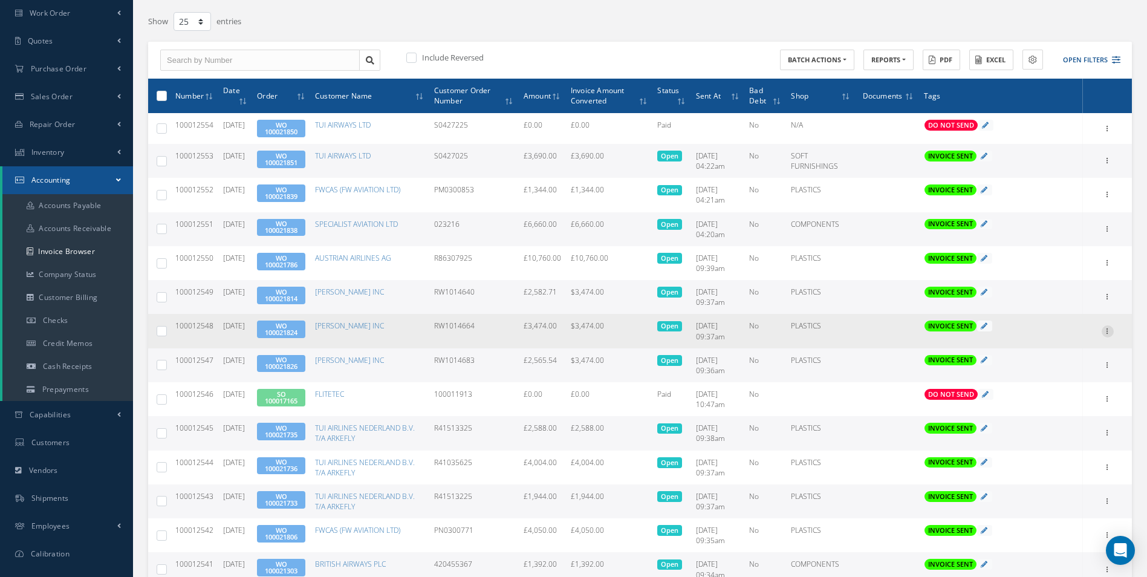
click at [1110, 334] on icon at bounding box center [1108, 330] width 12 height 10
click at [1064, 342] on link "Print" at bounding box center [1052, 339] width 96 height 16
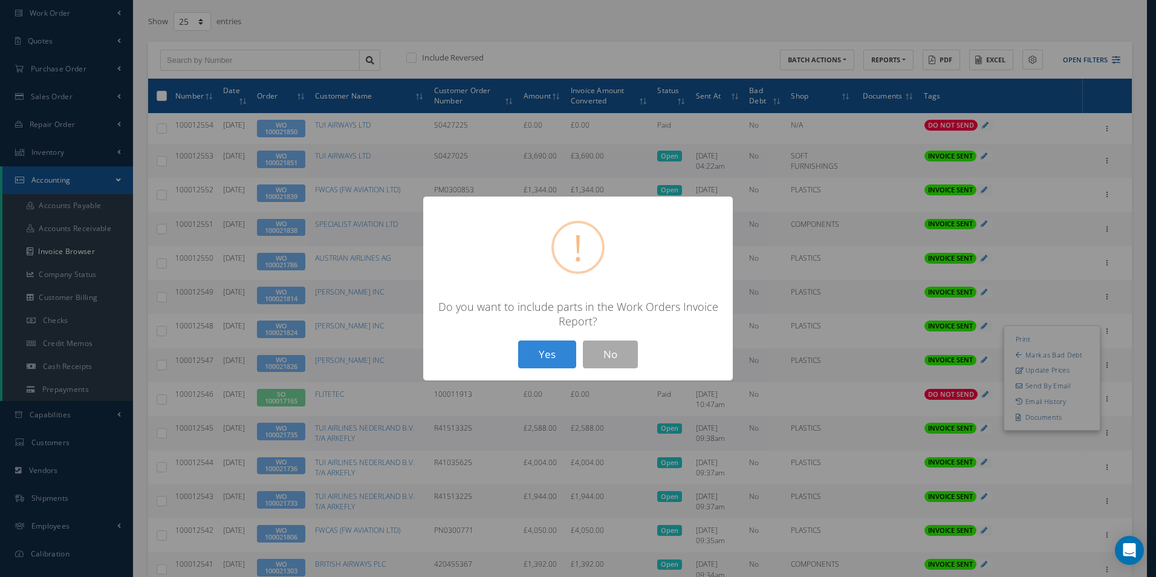
click at [516, 352] on div "Yes No" at bounding box center [578, 354] width 126 height 28
click at [556, 357] on button "Yes" at bounding box center [547, 354] width 58 height 28
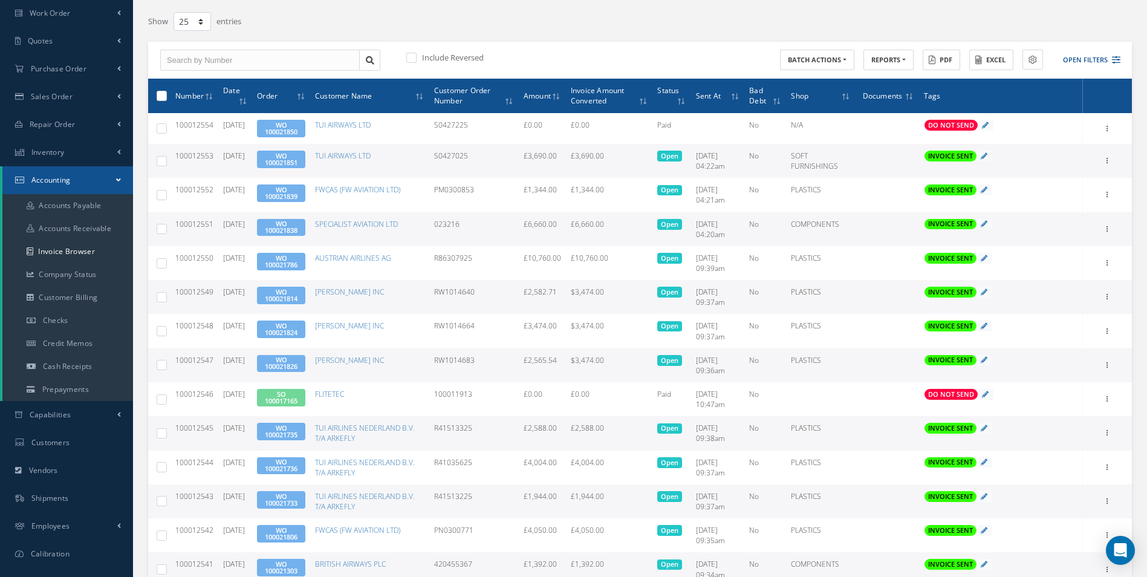
click at [1114, 296] on div "Print Mark as Bad Debt Update Prices Send By Email Email History Documents" at bounding box center [1108, 297] width 15 height 15
click at [1108, 298] on icon at bounding box center [1108, 296] width 12 height 10
click at [1064, 307] on link "Print" at bounding box center [1052, 305] width 96 height 16
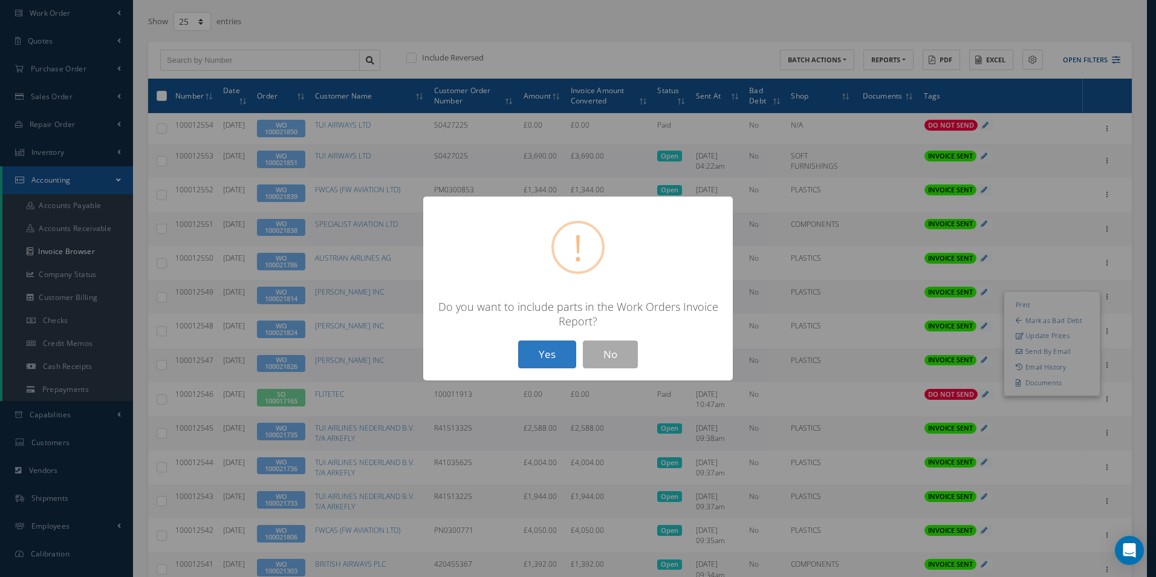
click at [550, 361] on button "Yes" at bounding box center [547, 354] width 58 height 28
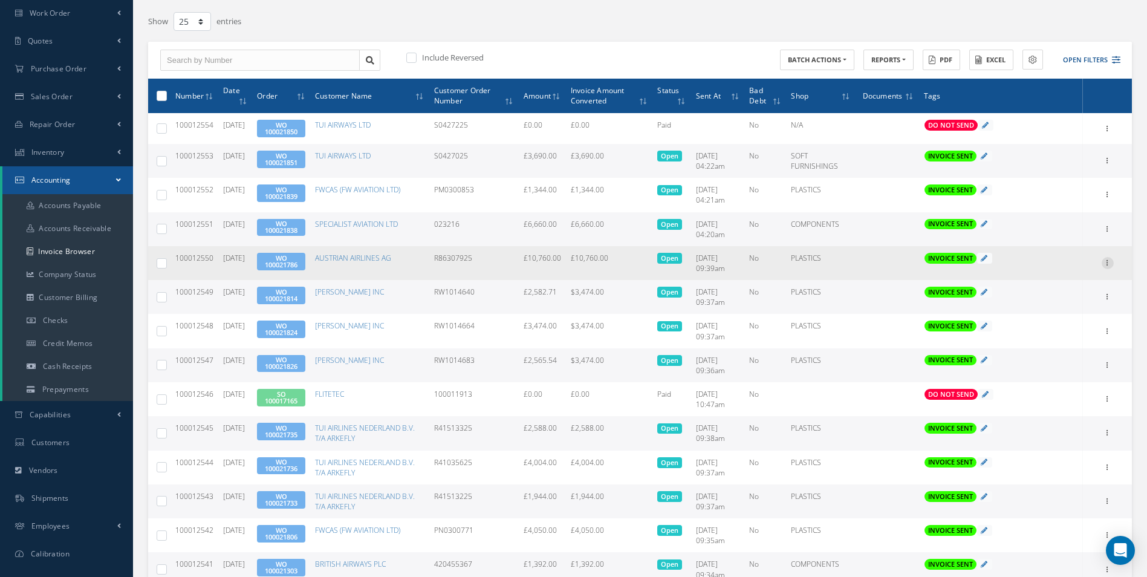
click at [1108, 267] on div at bounding box center [1108, 263] width 12 height 12
click at [1066, 276] on link "Print" at bounding box center [1052, 271] width 96 height 16
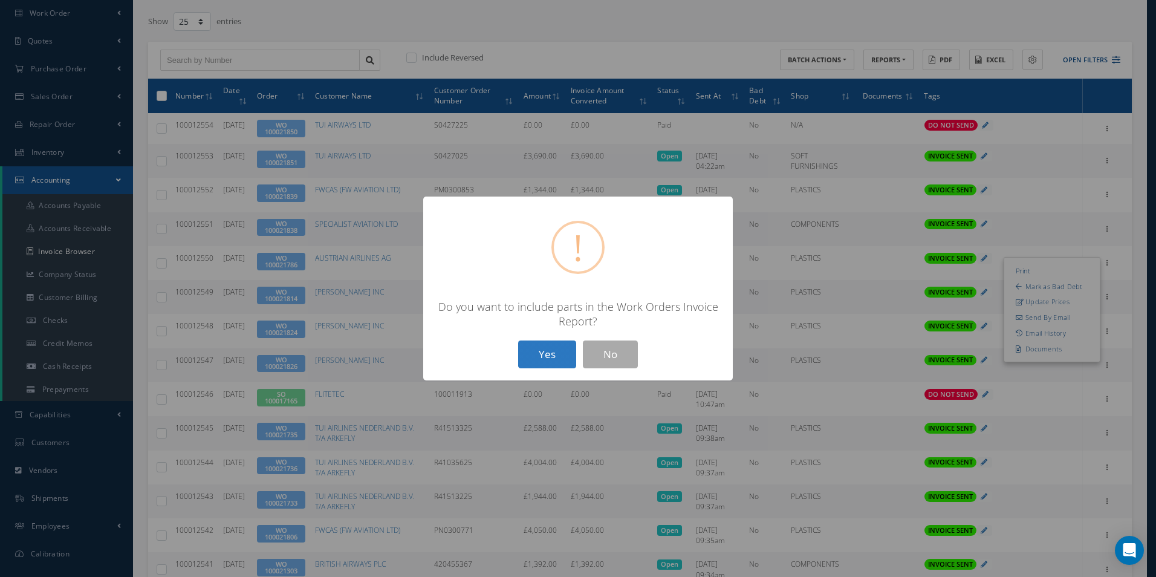
click at [562, 353] on button "Yes" at bounding box center [547, 354] width 58 height 28
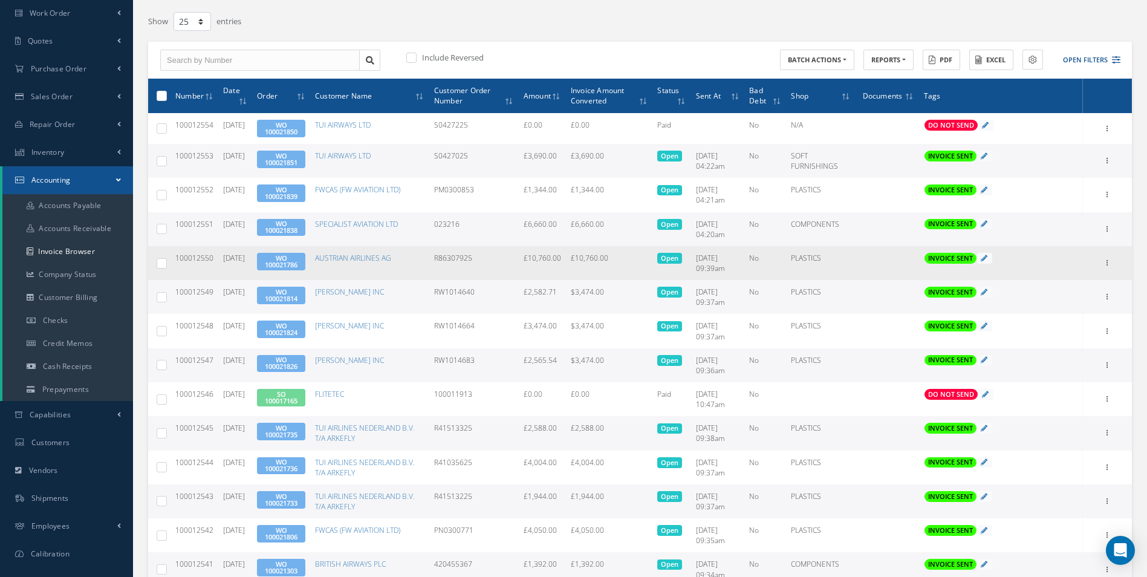
click at [296, 259] on link "WO 100021786" at bounding box center [281, 261] width 33 height 16
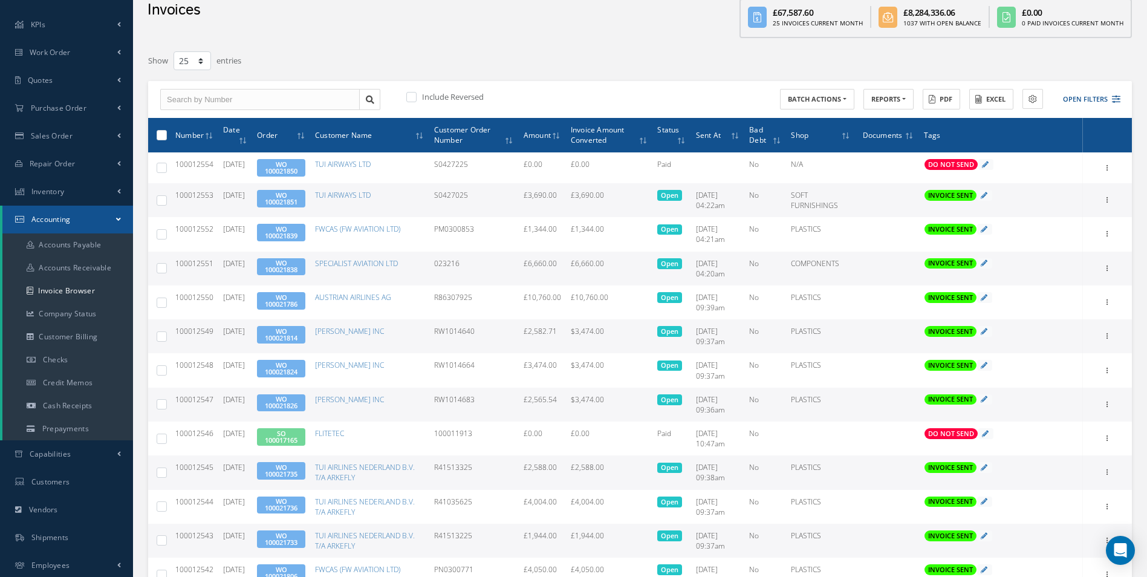
scroll to position [33, 0]
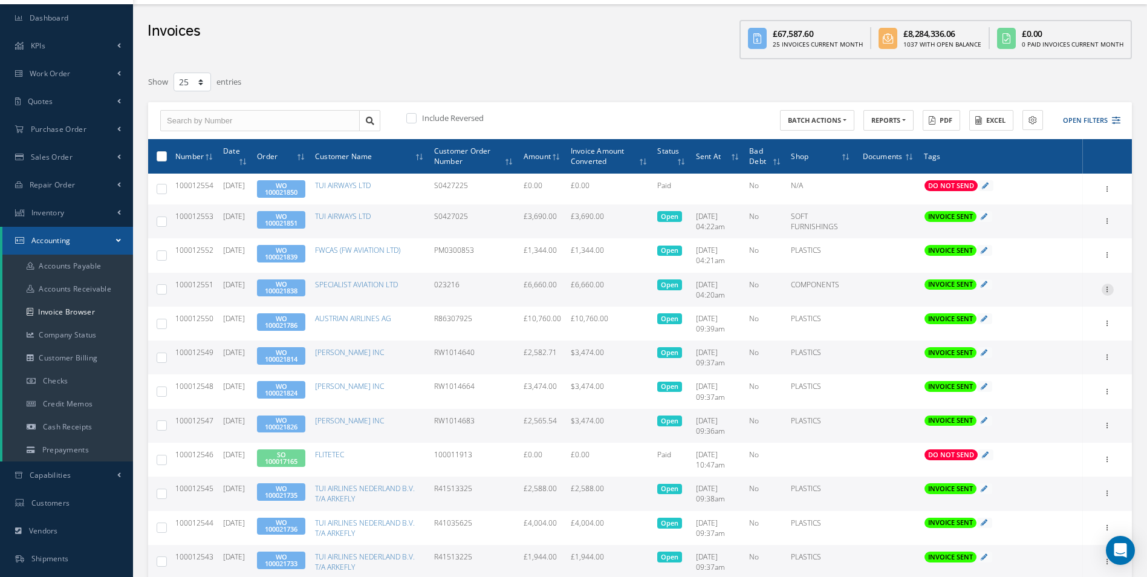
click at [1111, 291] on icon at bounding box center [1108, 289] width 12 height 10
click at [1070, 304] on link "Print" at bounding box center [1052, 298] width 96 height 16
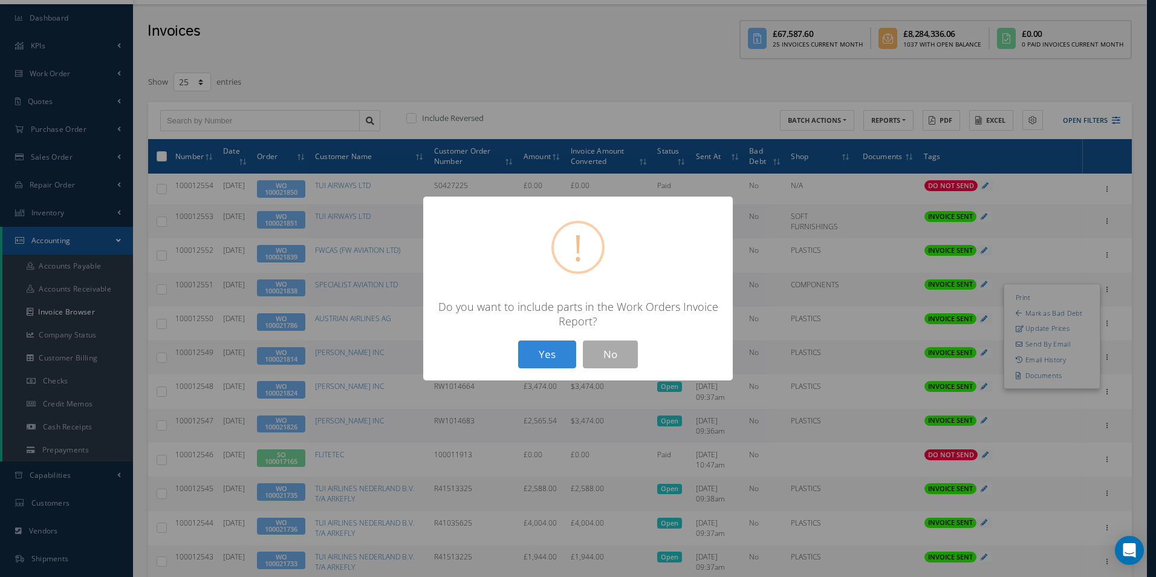
click at [512, 359] on div "? ! i × Do you want to include parts in the Work Orders Invoice Report? Yes No" at bounding box center [578, 289] width 310 height 184
click at [544, 359] on button "Yes" at bounding box center [547, 354] width 58 height 28
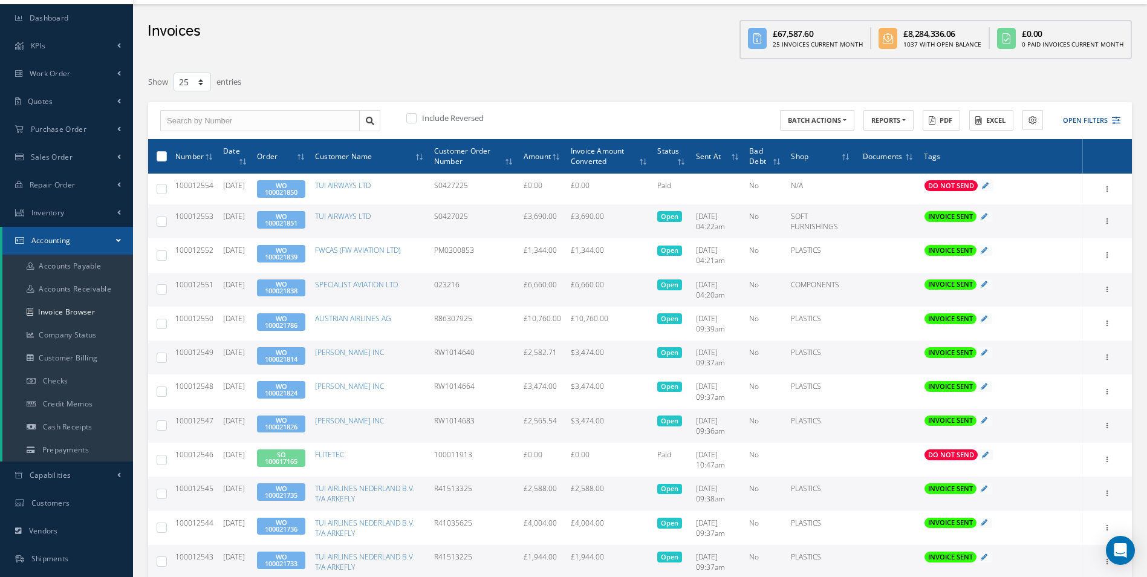
click at [298, 285] on link "WO 100021838" at bounding box center [281, 287] width 33 height 16
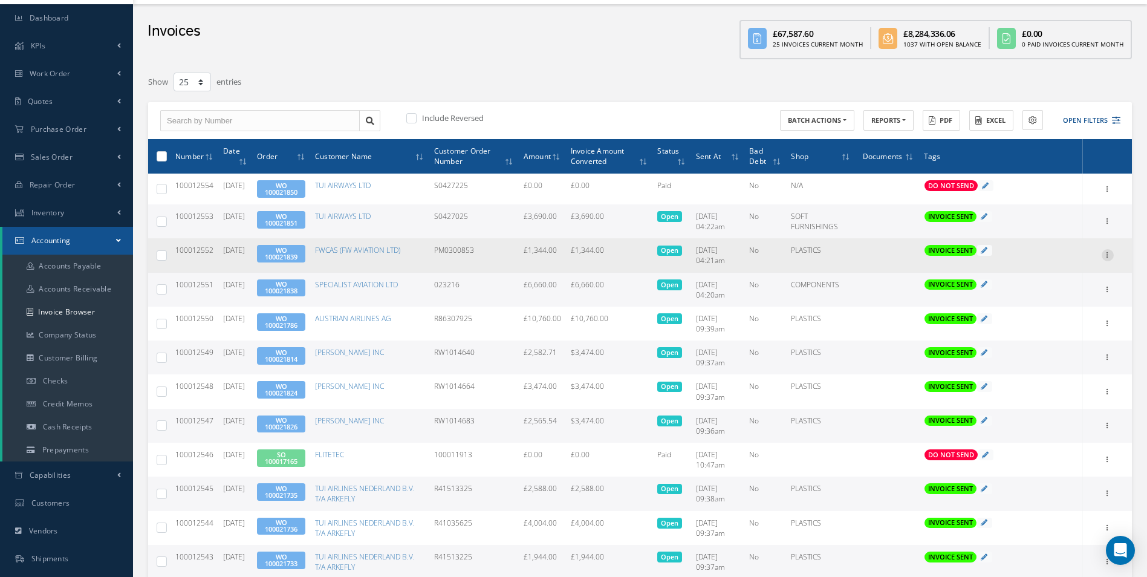
click at [1105, 255] on icon at bounding box center [1108, 254] width 12 height 10
click at [1060, 266] on link "Print" at bounding box center [1052, 263] width 96 height 16
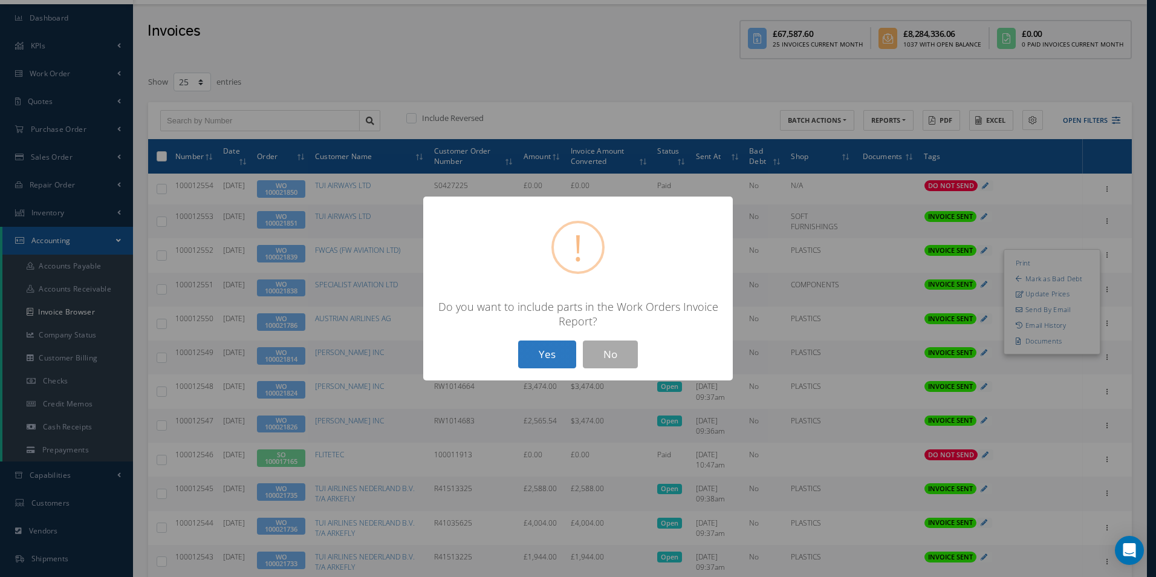
click at [568, 354] on button "Yes" at bounding box center [547, 354] width 58 height 28
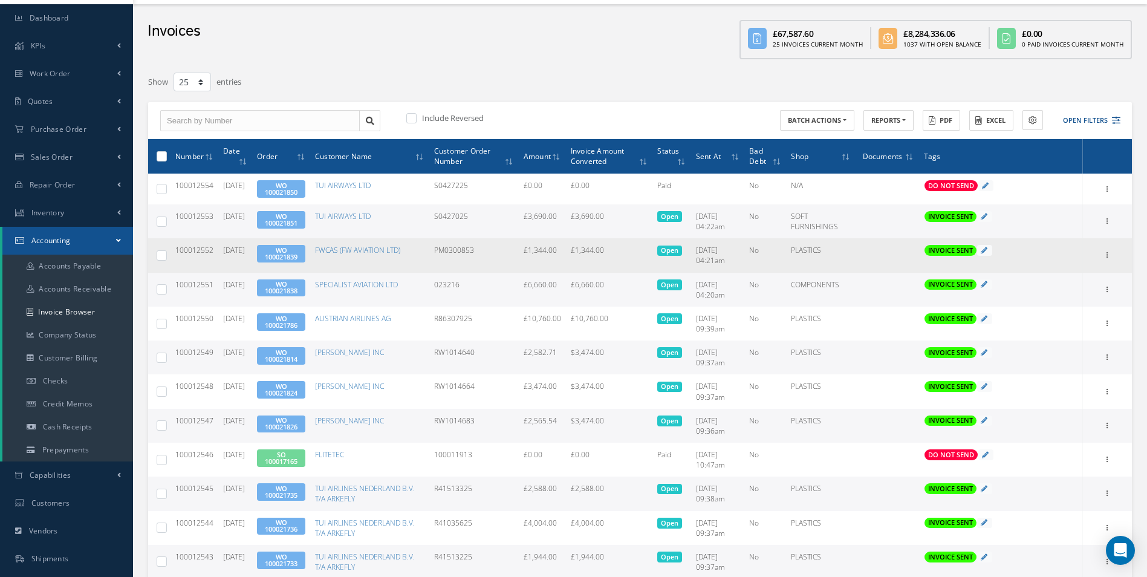
click at [298, 253] on link "WO 100021839" at bounding box center [281, 254] width 33 height 16
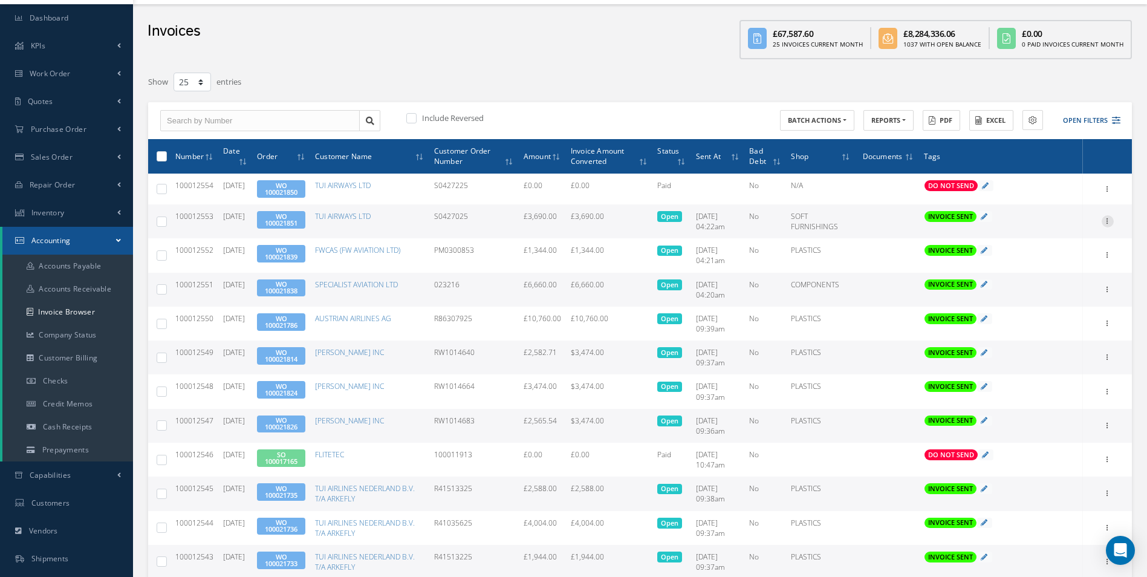
click at [1112, 224] on icon at bounding box center [1108, 220] width 12 height 10
click at [1066, 229] on link "Print" at bounding box center [1052, 229] width 96 height 16
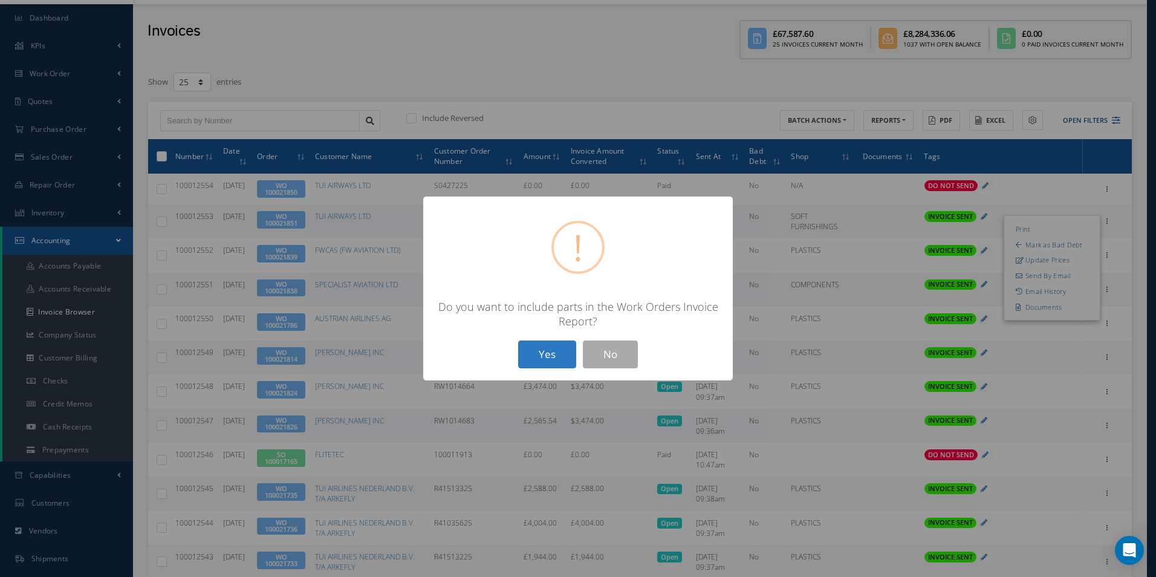
click at [537, 351] on button "Yes" at bounding box center [547, 354] width 58 height 28
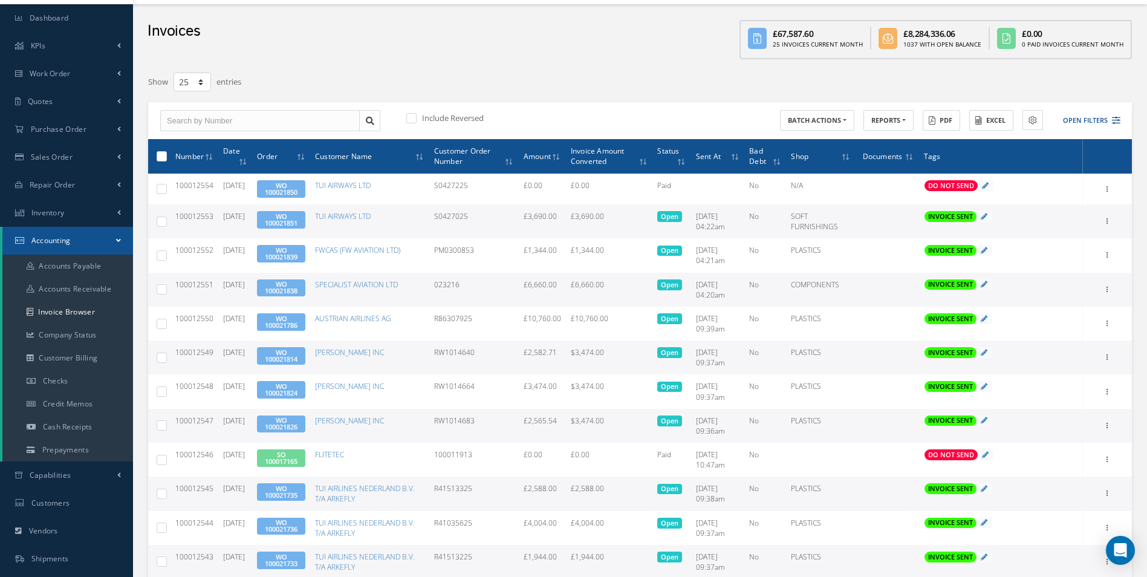
click at [298, 221] on link "WO 100021851" at bounding box center [281, 220] width 33 height 16
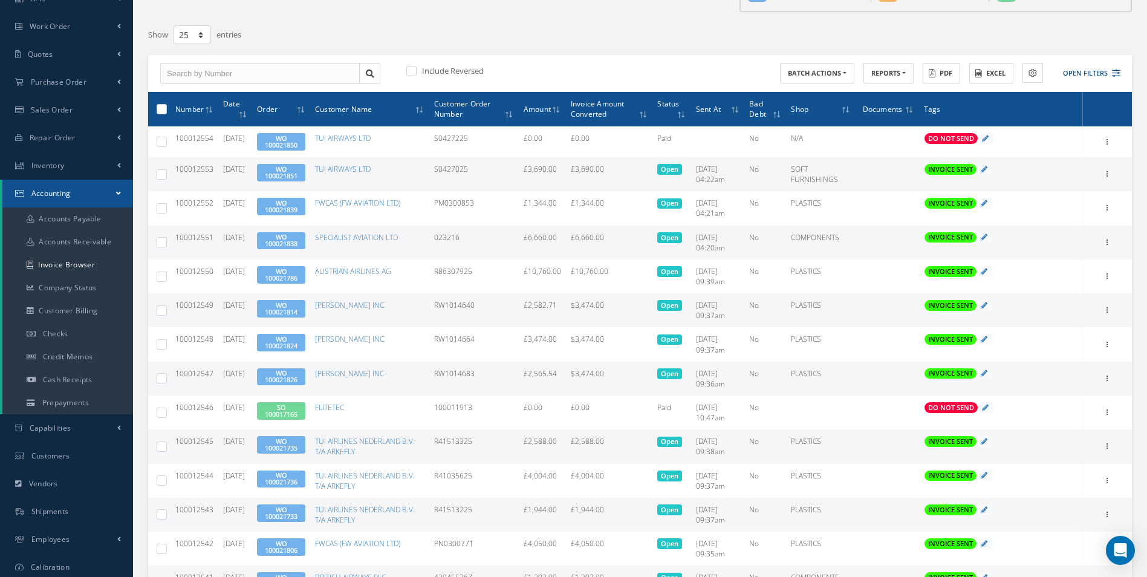
scroll to position [0, 0]
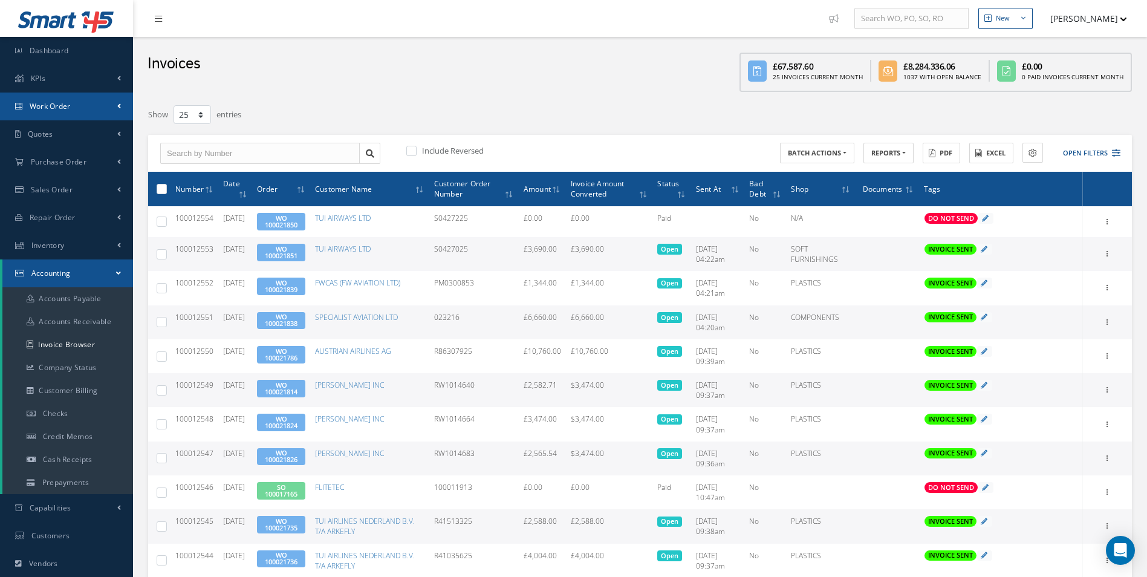
click at [99, 112] on link "Work Order" at bounding box center [66, 107] width 133 height 28
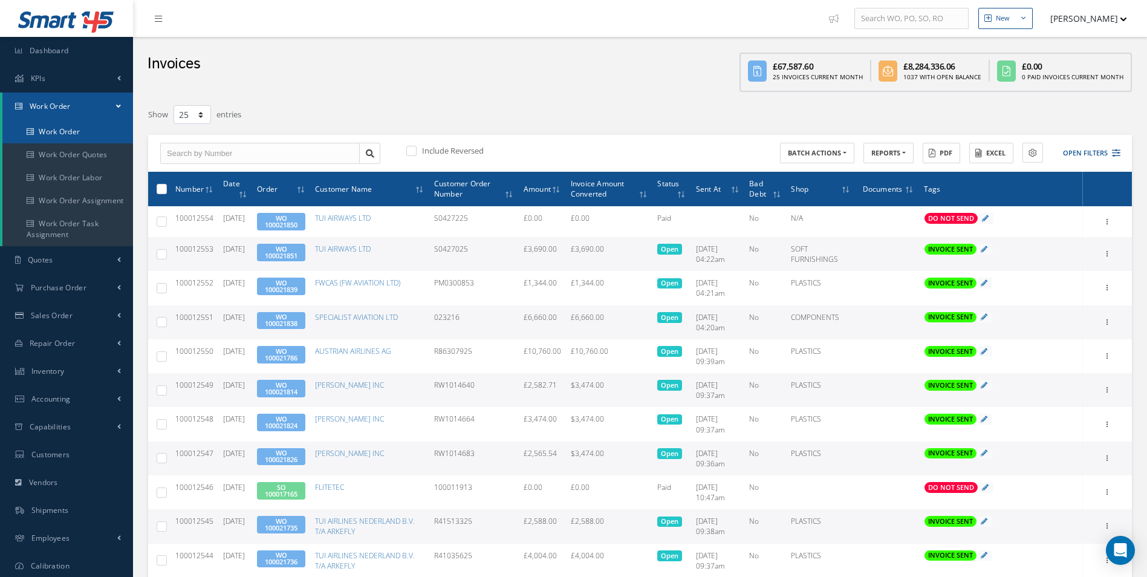
click at [83, 131] on link "Work Order" at bounding box center [67, 131] width 131 height 23
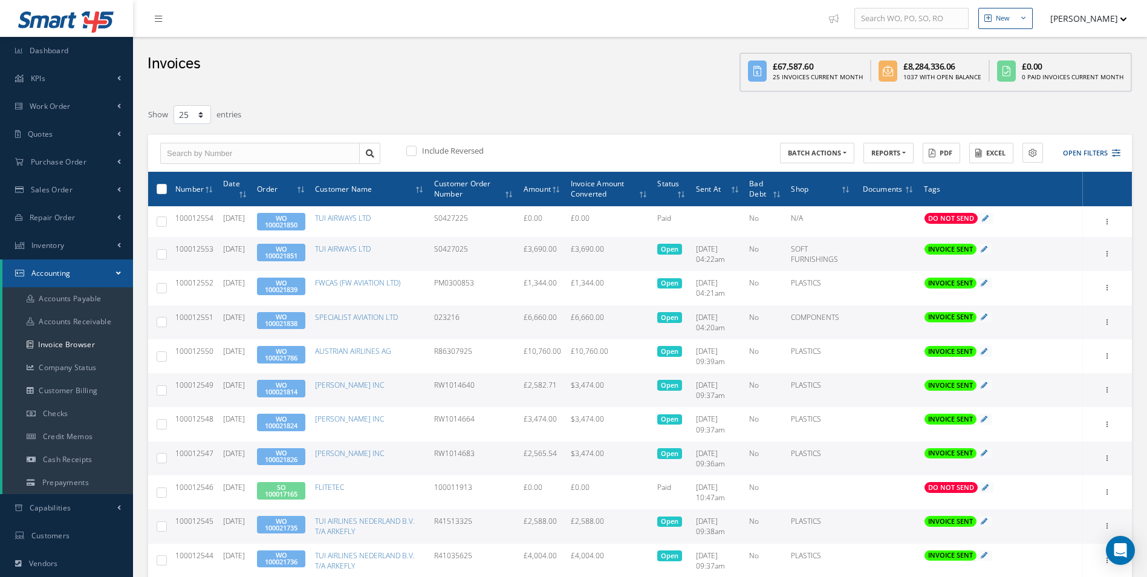
select select "25"
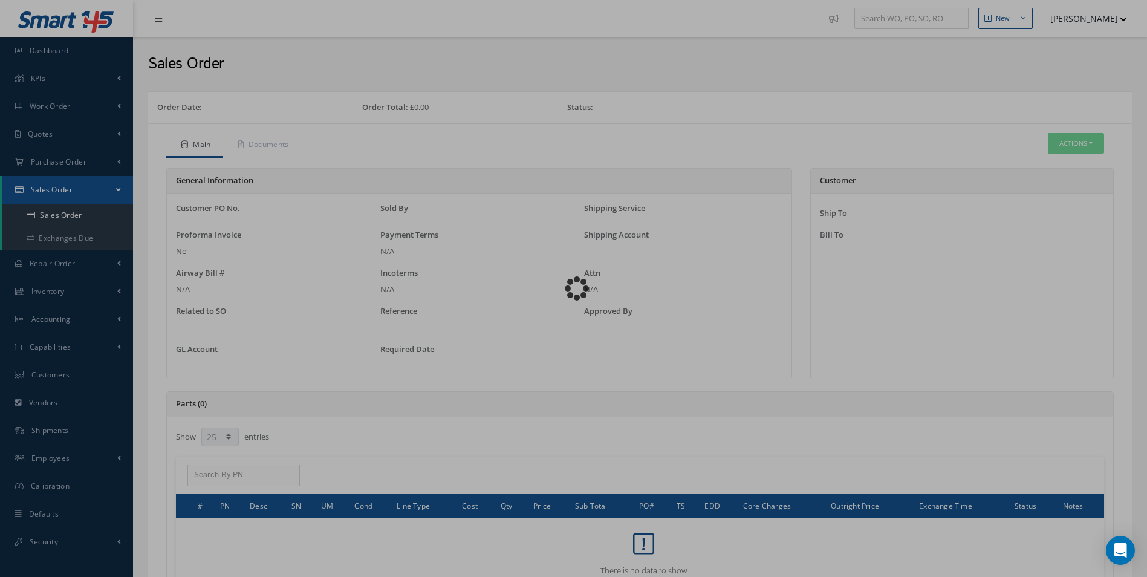
select select "25"
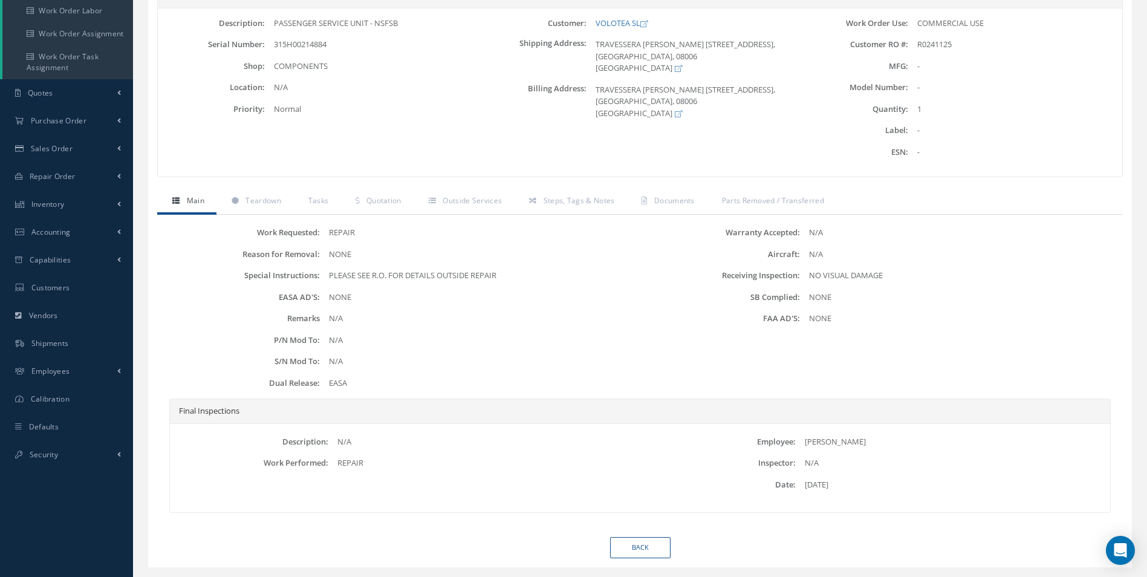
scroll to position [197, 0]
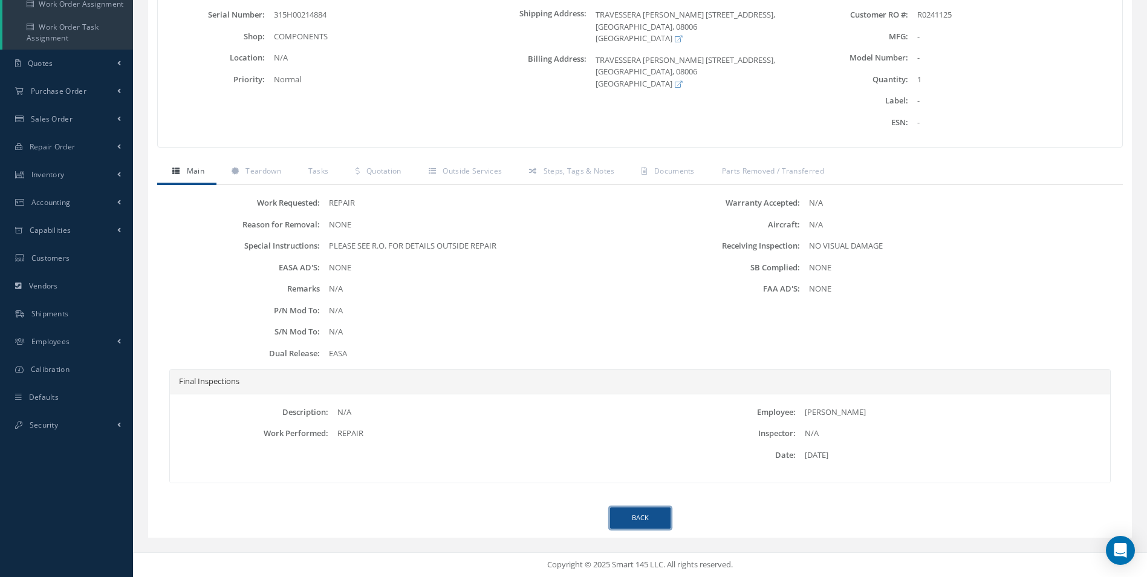
click at [651, 517] on link "Back" at bounding box center [640, 517] width 60 height 21
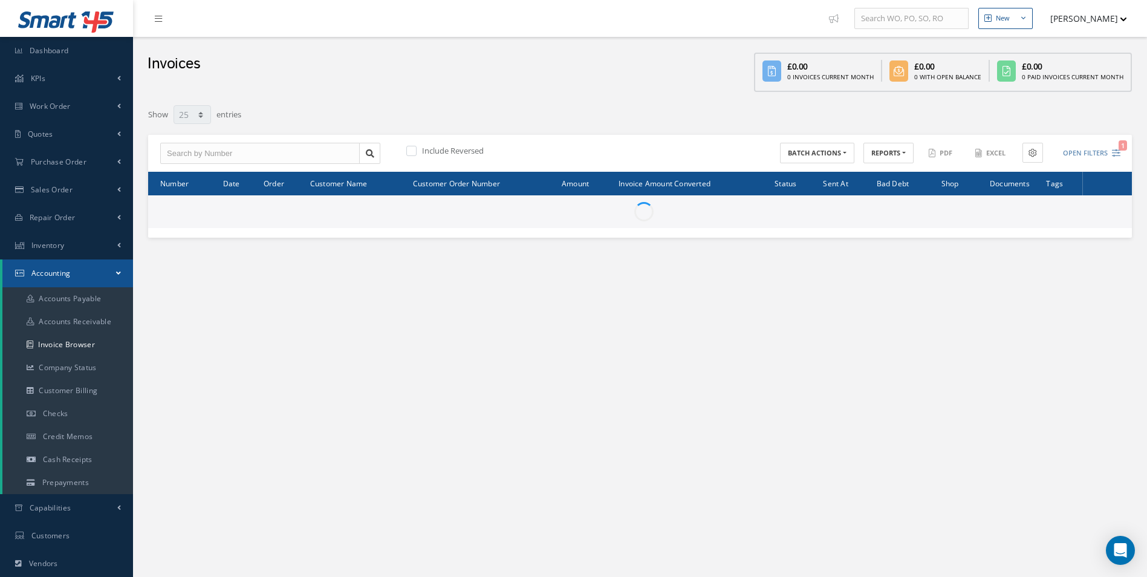
select select "25"
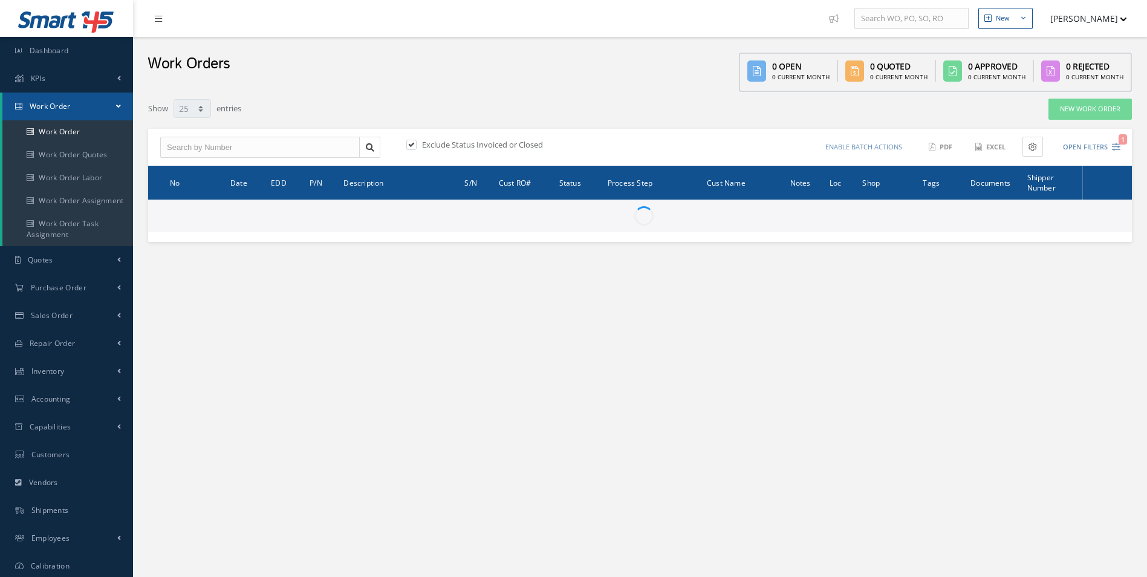
select select "25"
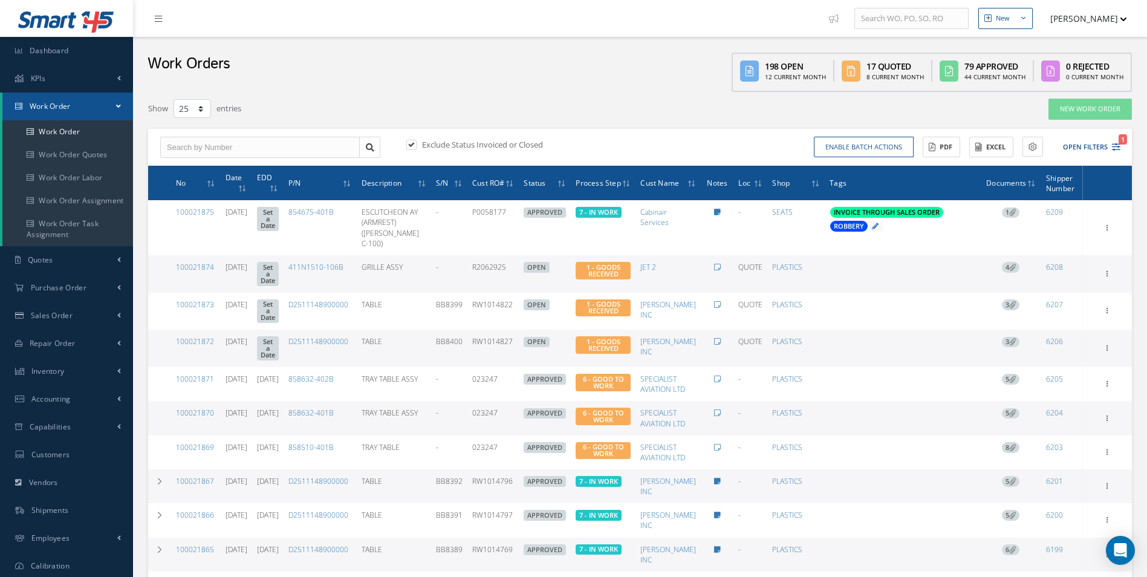
type input "All Work Request"
type input "All Work Performed"
type input "All Status"
type input "WO Part Status"
click at [1099, 146] on button "Open Filters 1" at bounding box center [1086, 147] width 68 height 20
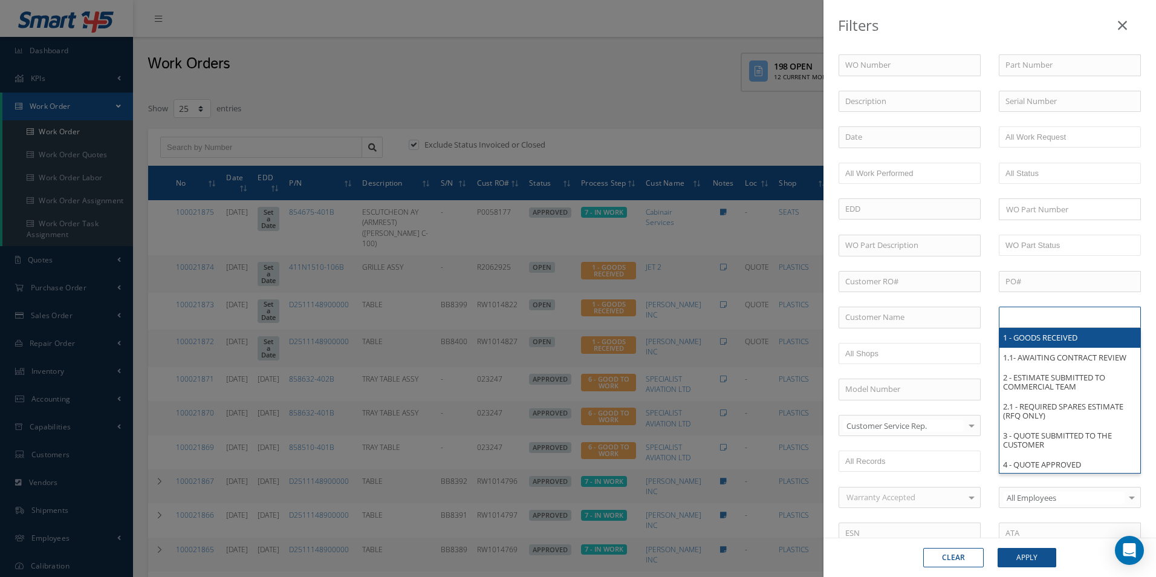
click at [1058, 319] on input "text" at bounding box center [1044, 317] width 77 height 15
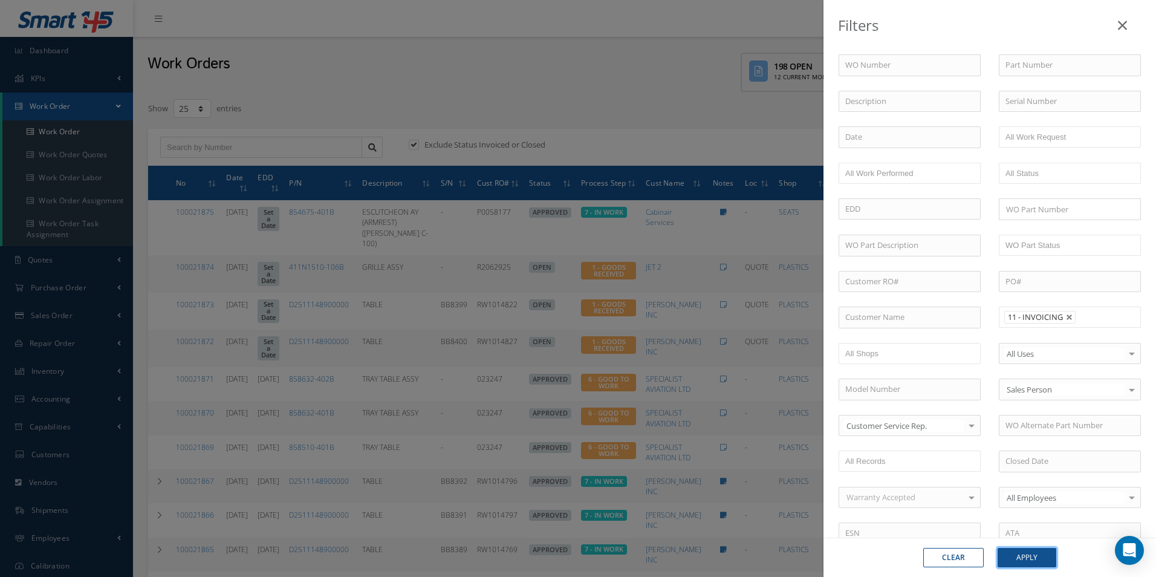
click at [1023, 558] on button "Apply" at bounding box center [1027, 557] width 59 height 19
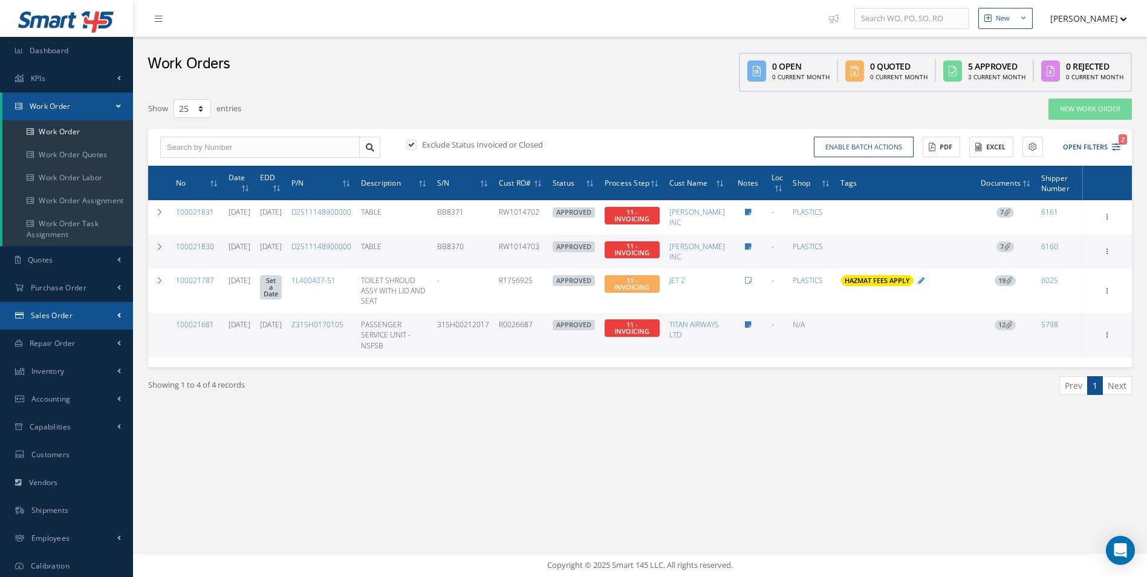
click at [109, 317] on link "Sales Order" at bounding box center [66, 316] width 133 height 28
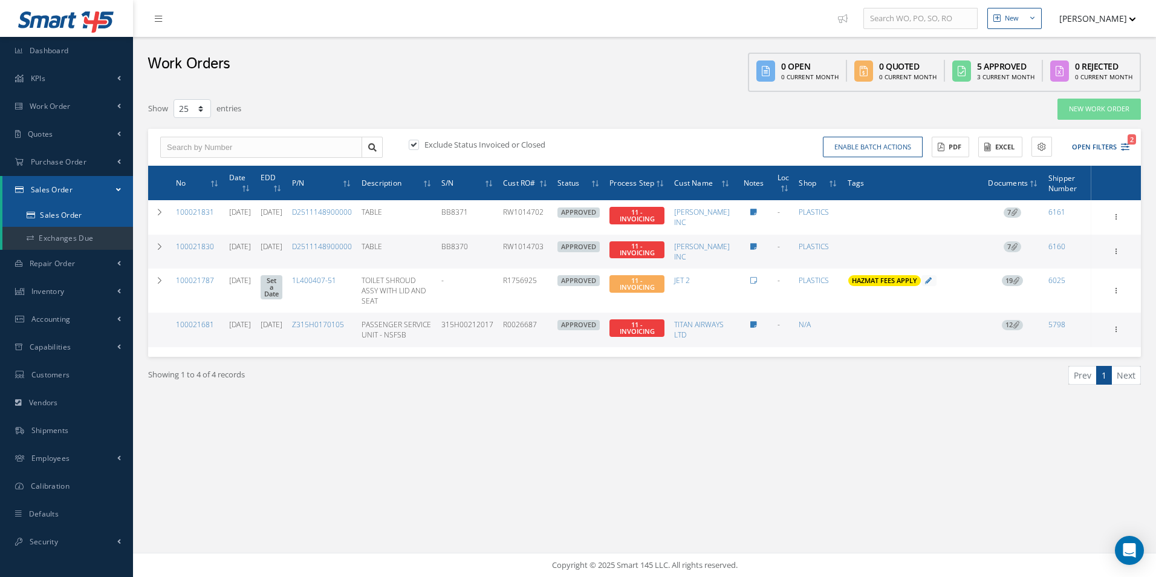
click at [80, 218] on link "Sales Order" at bounding box center [67, 215] width 131 height 23
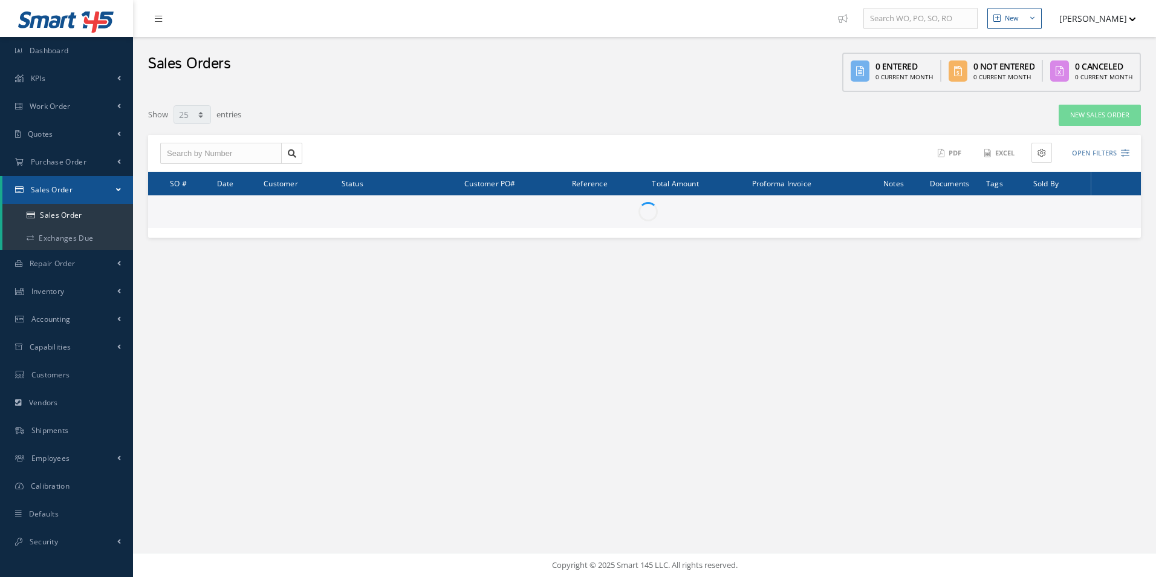
select select "25"
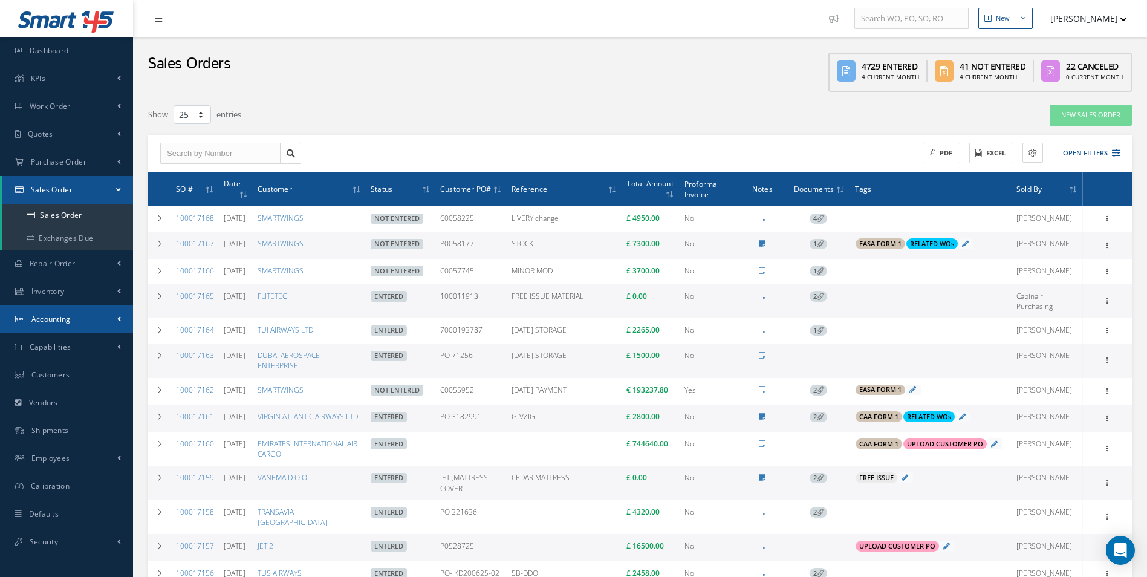
click at [96, 308] on link "Accounting" at bounding box center [66, 319] width 133 height 28
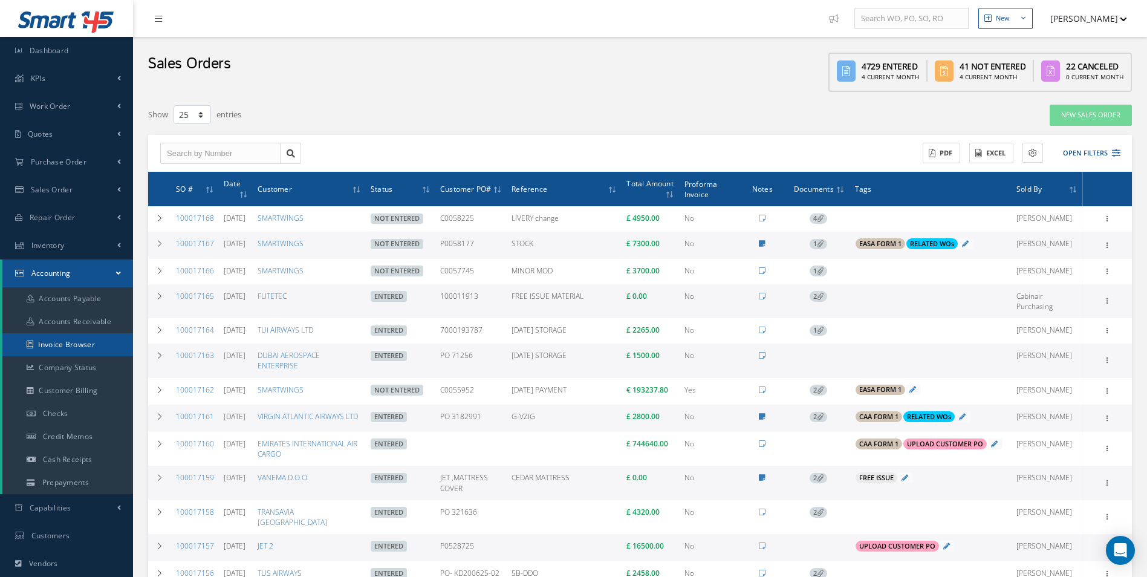
click at [91, 342] on link "Invoice Browser" at bounding box center [67, 344] width 131 height 23
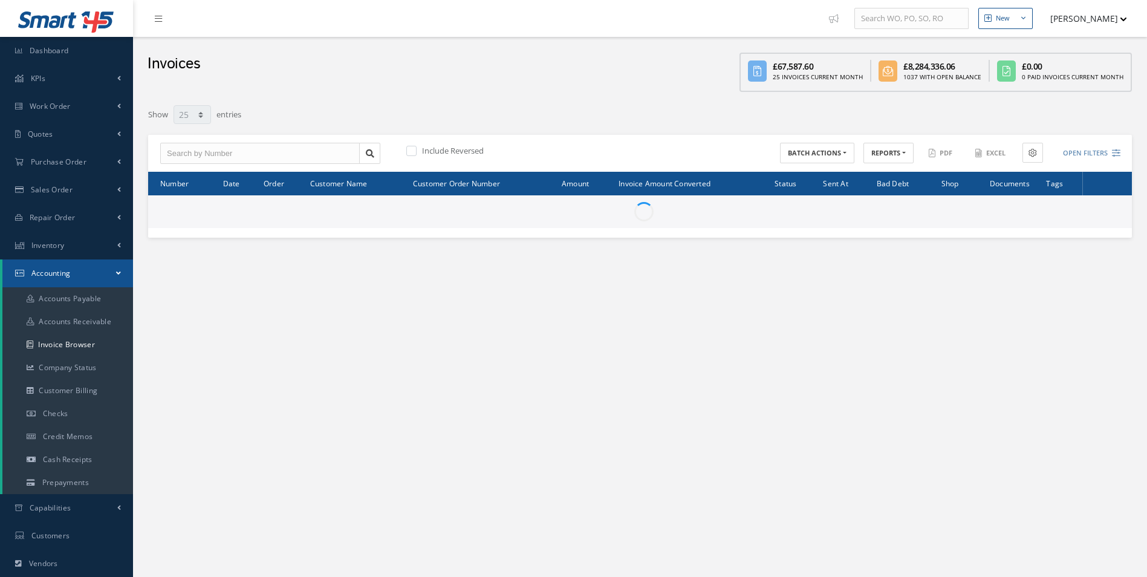
select select "25"
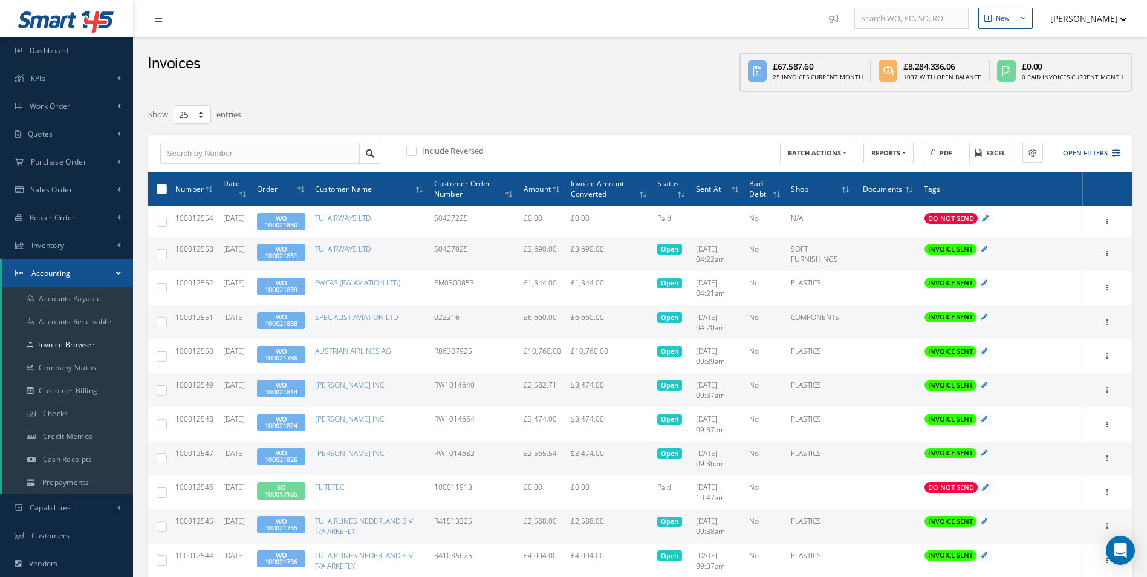
select select "25"
click at [1093, 157] on button "Open Filters" at bounding box center [1086, 153] width 68 height 20
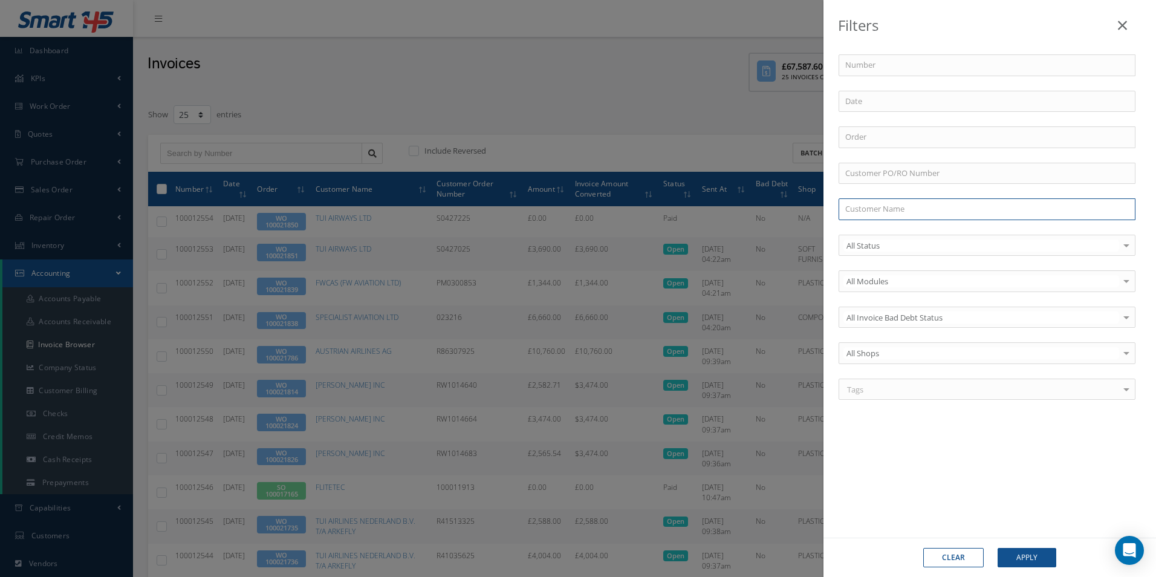
click at [911, 207] on input "text" at bounding box center [987, 209] width 297 height 22
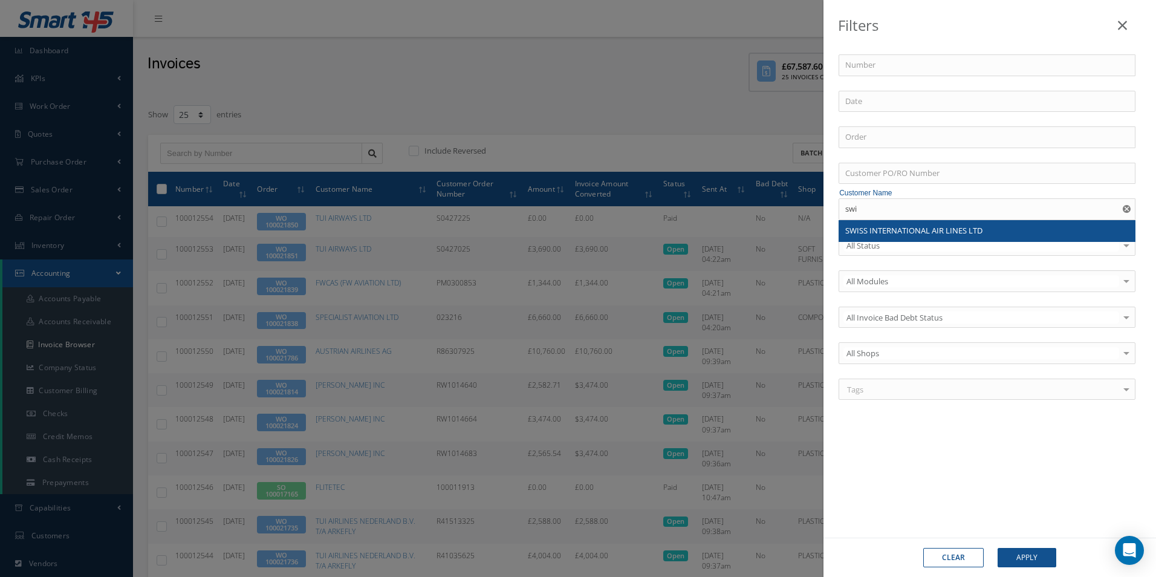
click at [906, 223] on div "SWISS INTERNATIONAL AIR LINES LTD" at bounding box center [987, 231] width 296 height 22
type input "SWISS INTERNATIONAL AIR LINES LTD"
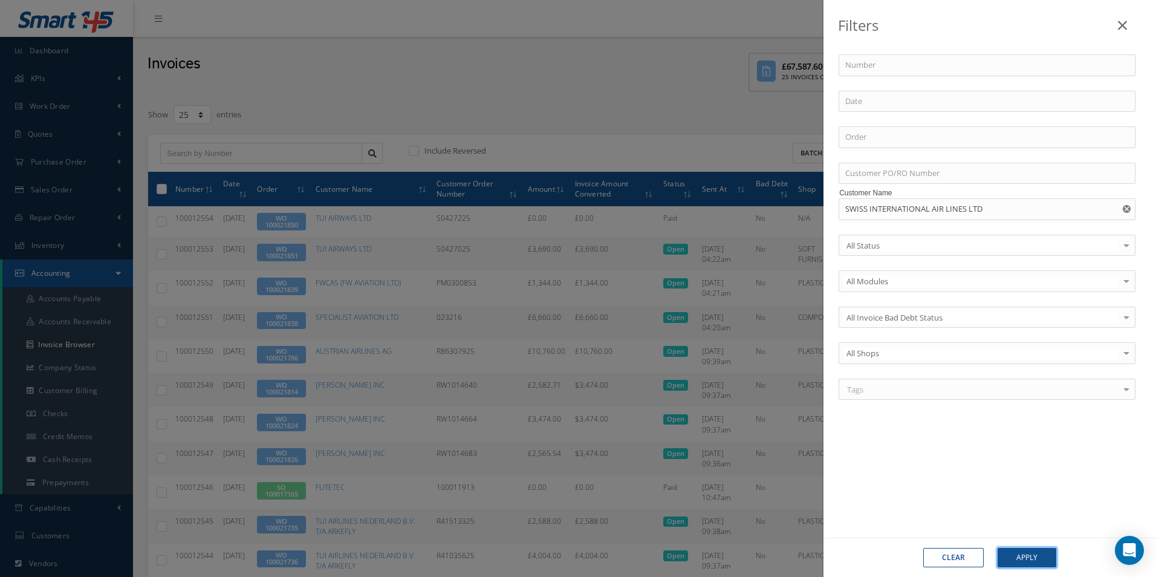
click at [1042, 556] on button "Apply" at bounding box center [1027, 557] width 59 height 19
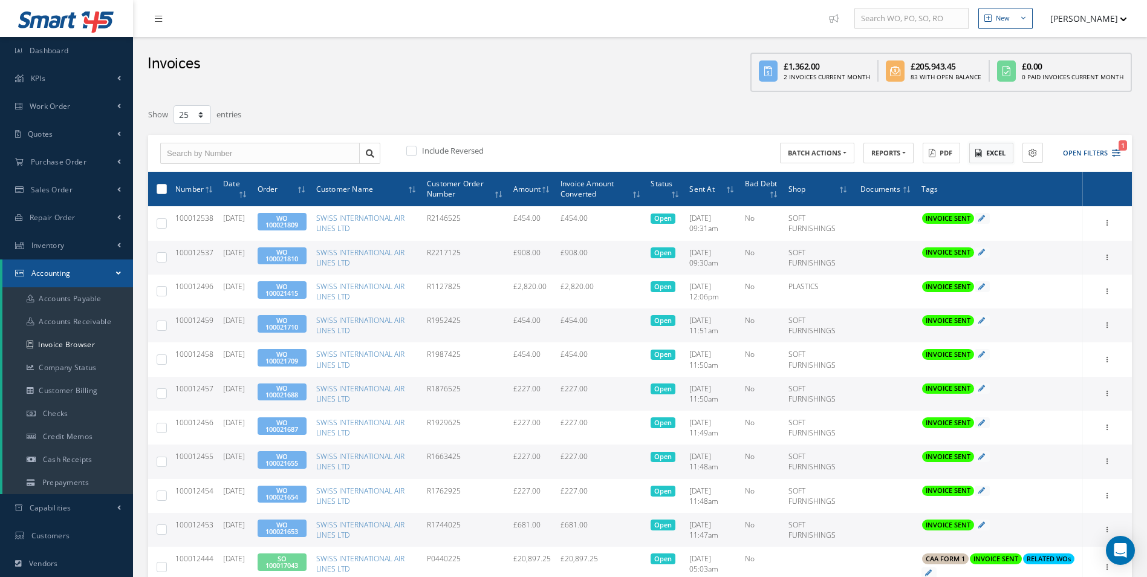
click at [997, 155] on button "Excel" at bounding box center [991, 153] width 44 height 21
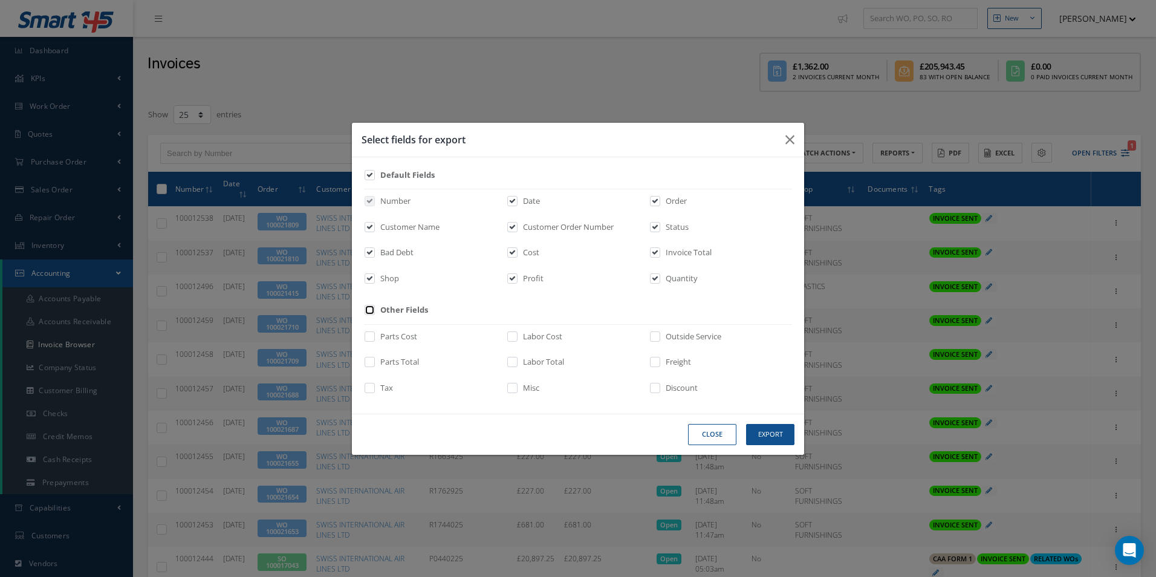
click at [372, 312] on input "checkbox" at bounding box center [370, 314] width 8 height 14
checkbox input "true"
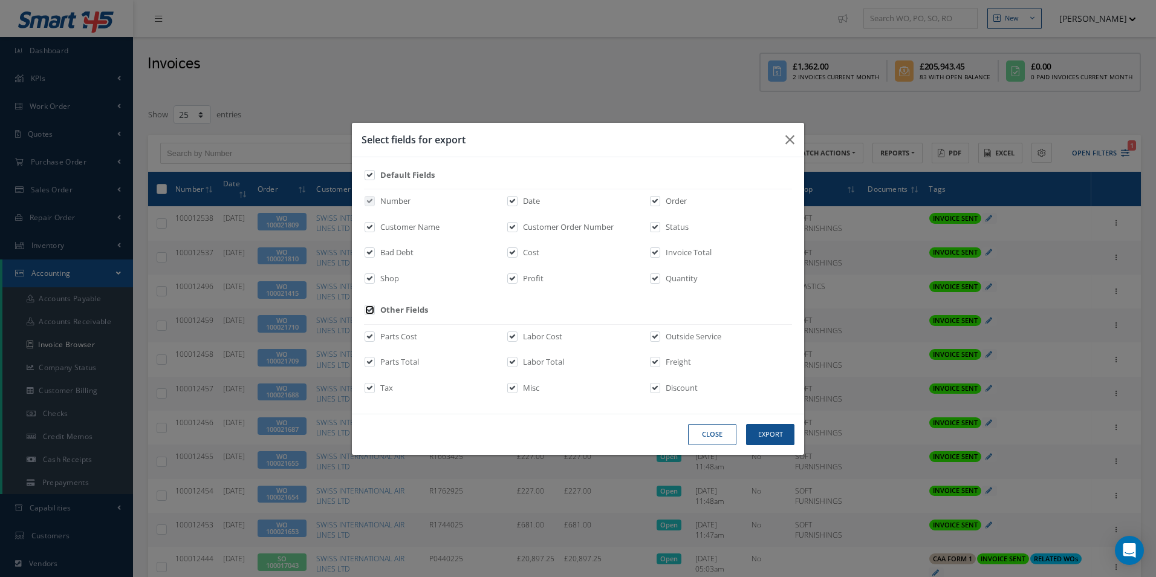
checkbox input "true"
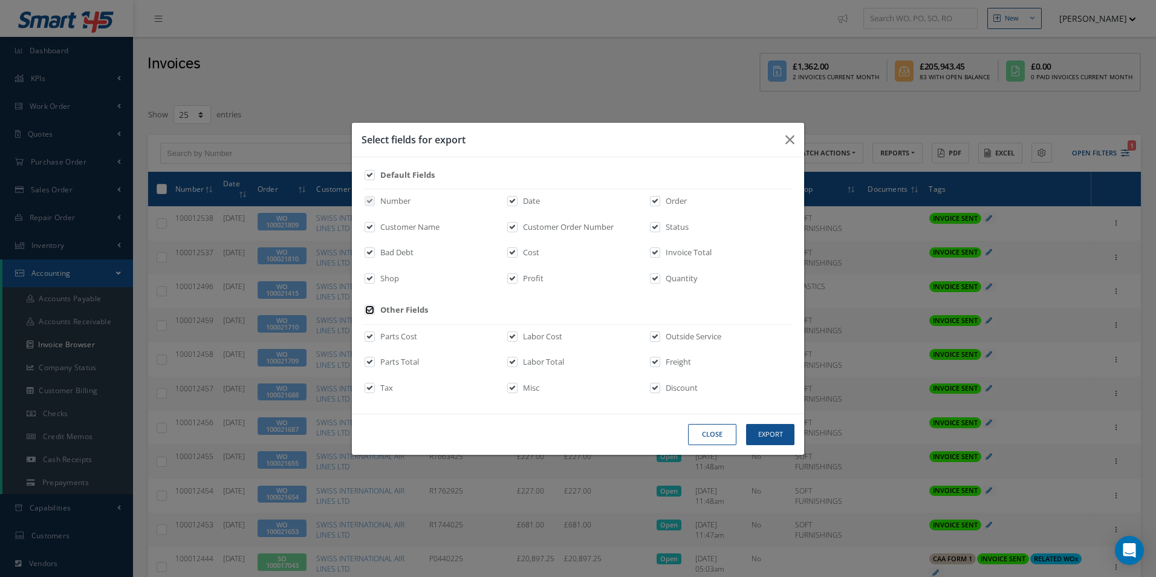
checkbox input "true"
click at [0, 0] on button "Export" at bounding box center [0, 0] width 0 height 0
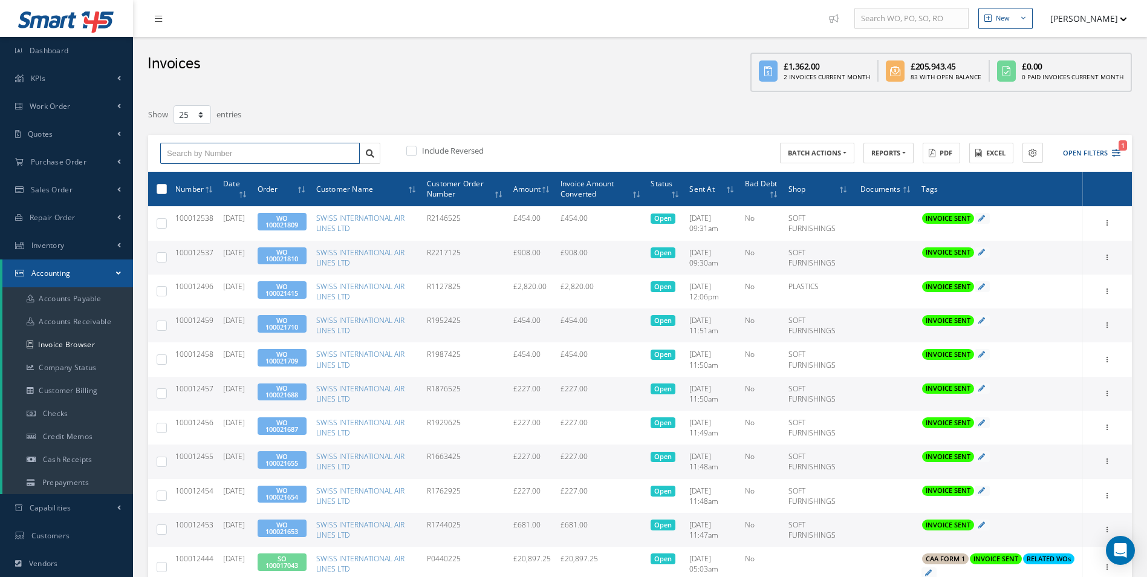
click at [232, 146] on input "text" at bounding box center [260, 154] width 200 height 22
paste input "100011762"
type input "100011762"
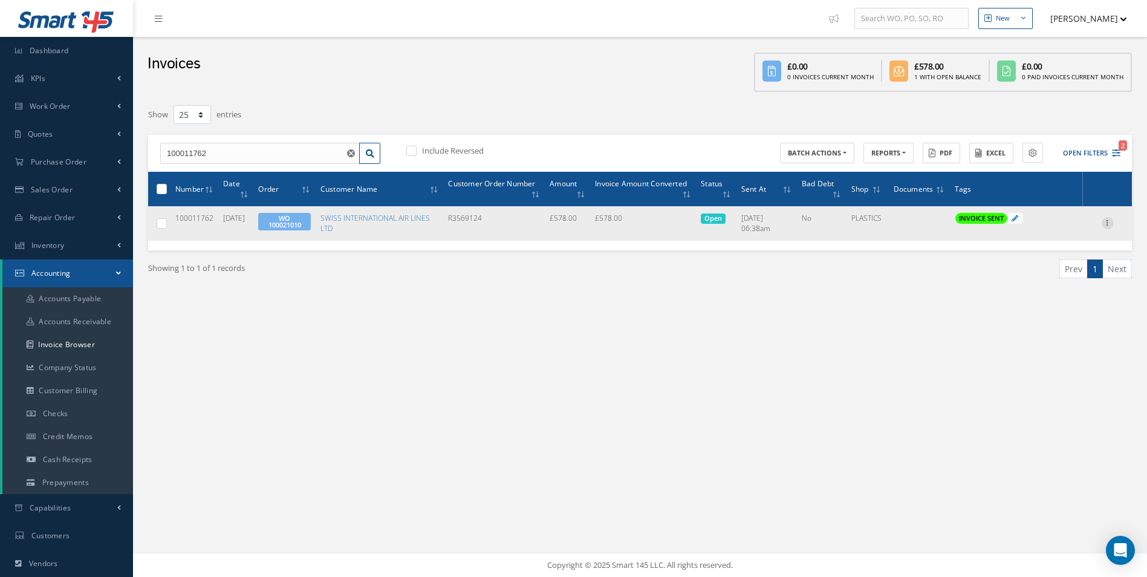
click at [1106, 227] on div at bounding box center [1108, 223] width 12 height 12
click at [1047, 233] on link "Print" at bounding box center [1052, 231] width 96 height 16
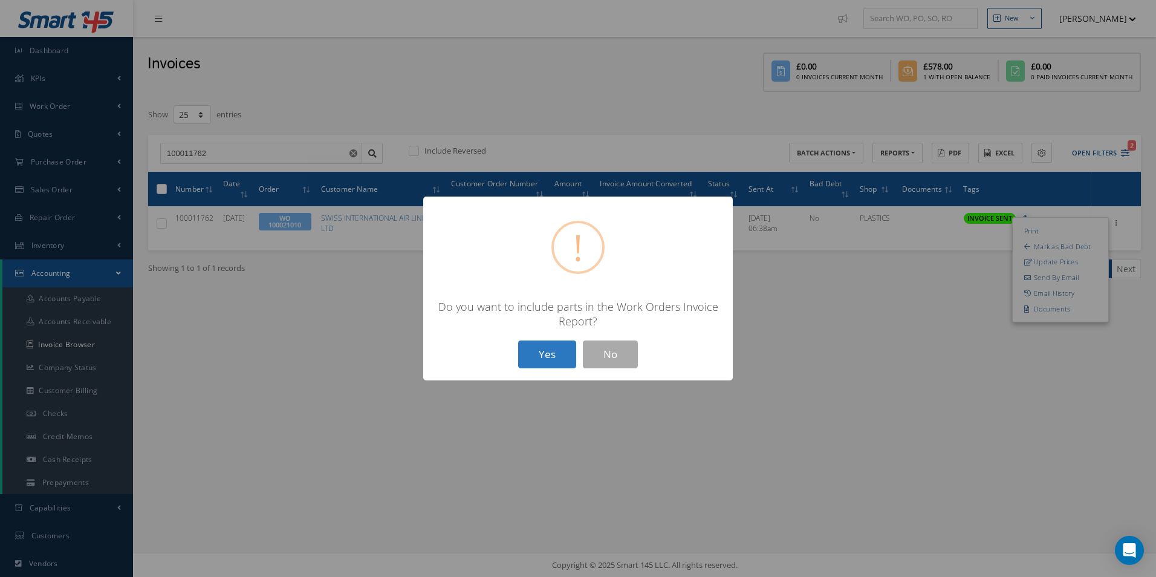
click at [544, 363] on button "Yes" at bounding box center [547, 354] width 58 height 28
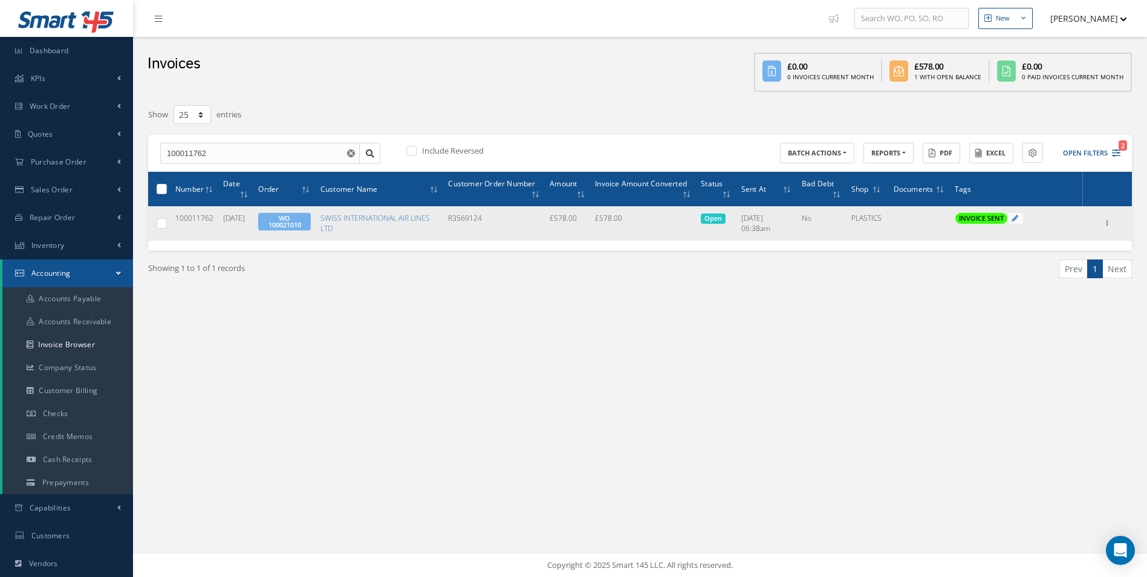
click at [284, 223] on link "WO 100021010" at bounding box center [284, 221] width 33 height 16
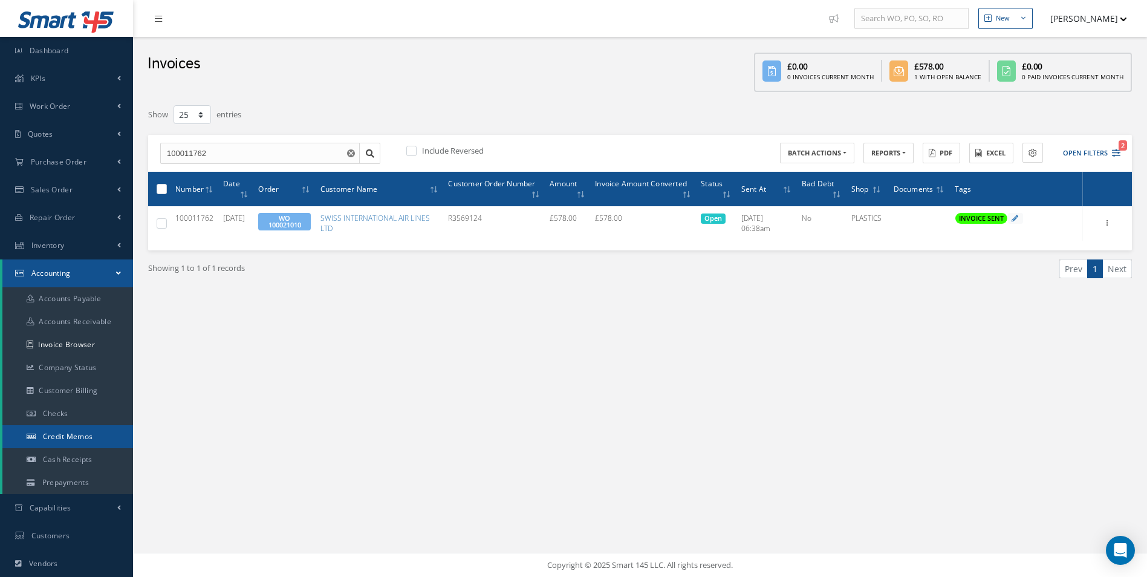
click at [63, 437] on span "Credit Memos" at bounding box center [68, 436] width 50 height 10
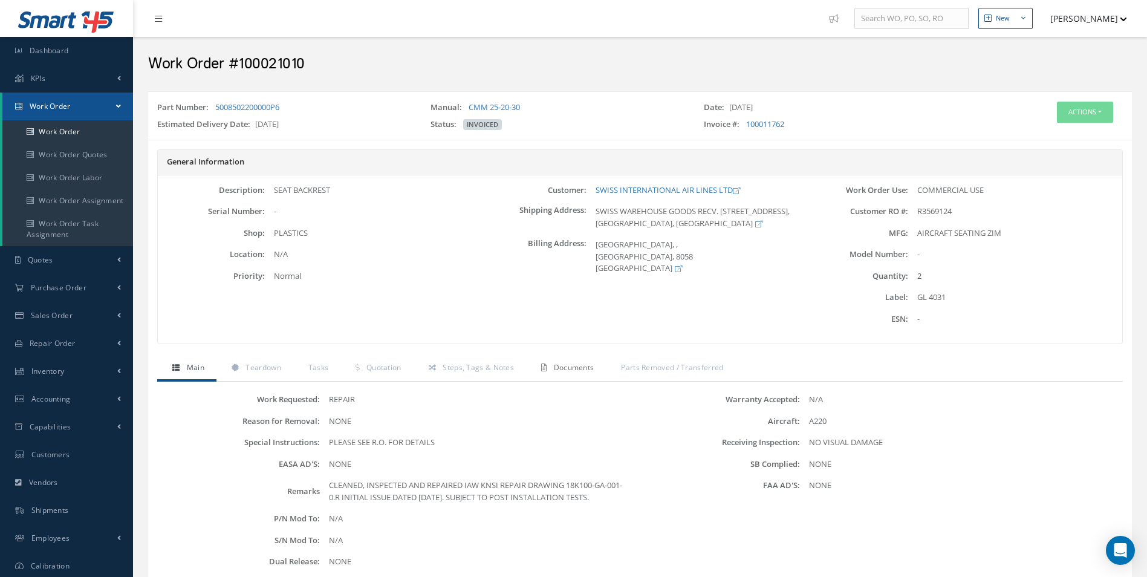
click at [567, 367] on span "Documents" at bounding box center [574, 367] width 41 height 10
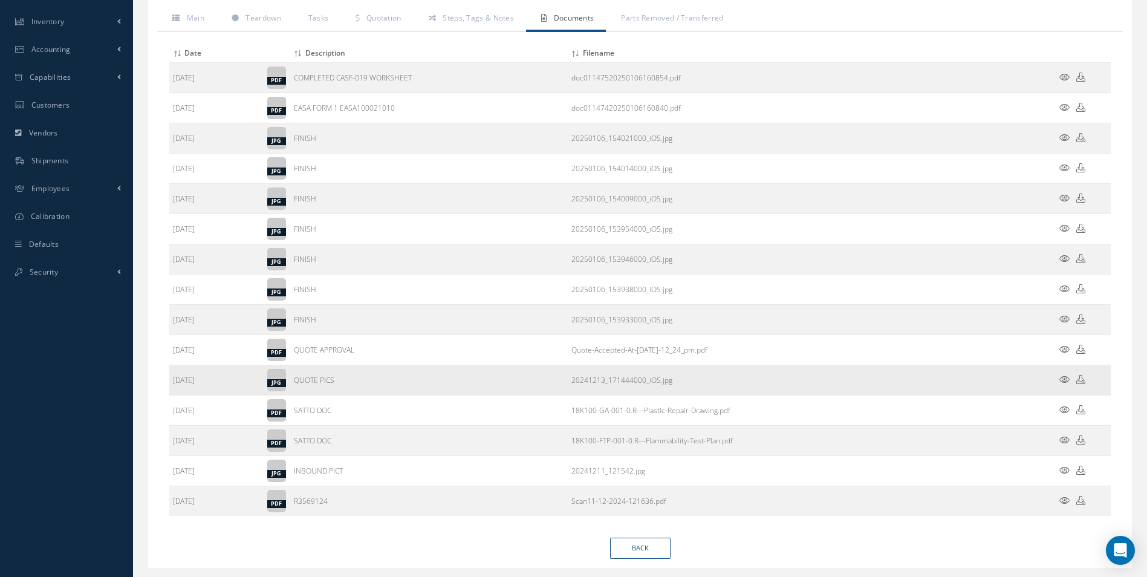
scroll to position [363, 0]
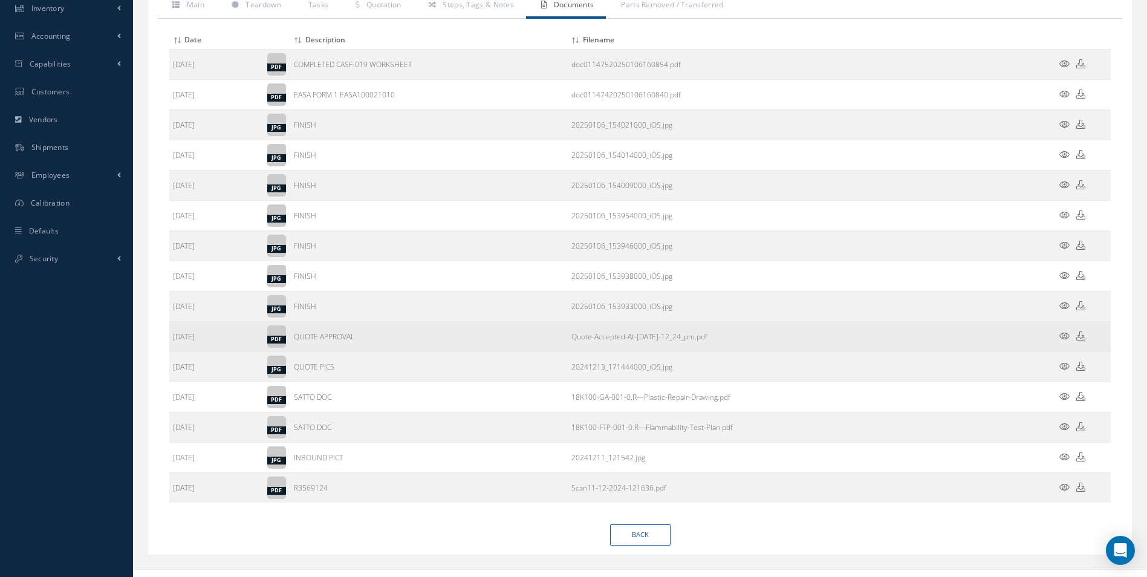
click at [1083, 339] on icon at bounding box center [1080, 335] width 9 height 9
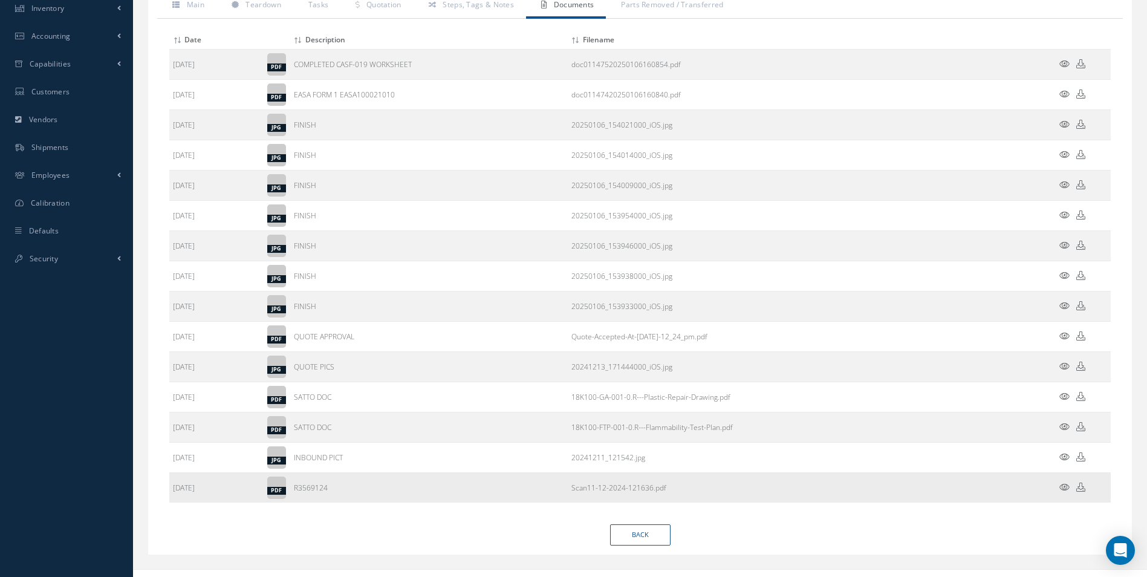
click at [1077, 489] on icon at bounding box center [1080, 487] width 9 height 9
click at [651, 536] on link "Back" at bounding box center [640, 534] width 60 height 21
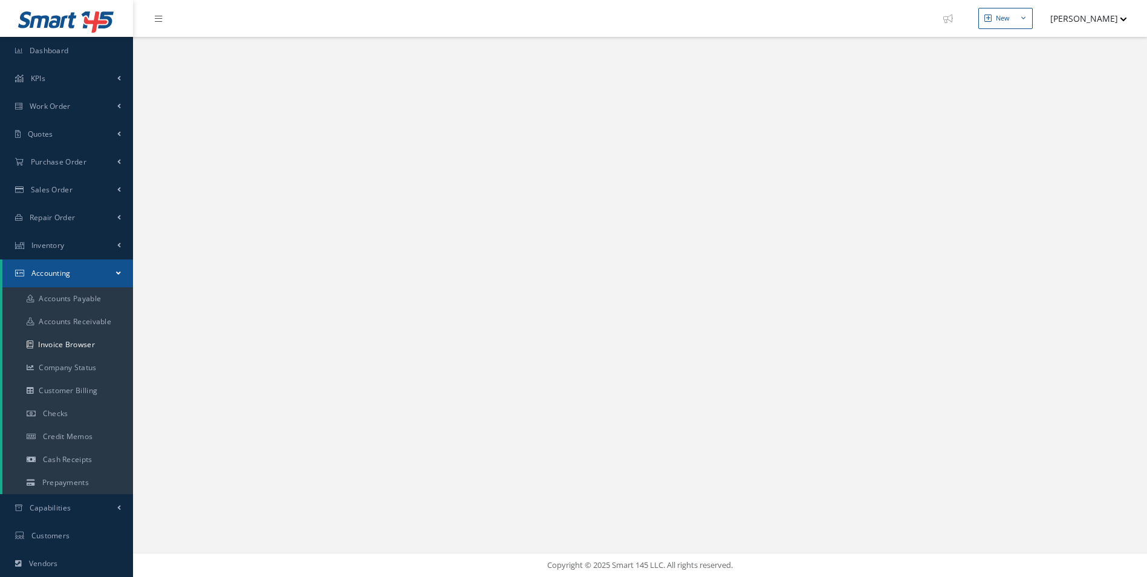
select select "25"
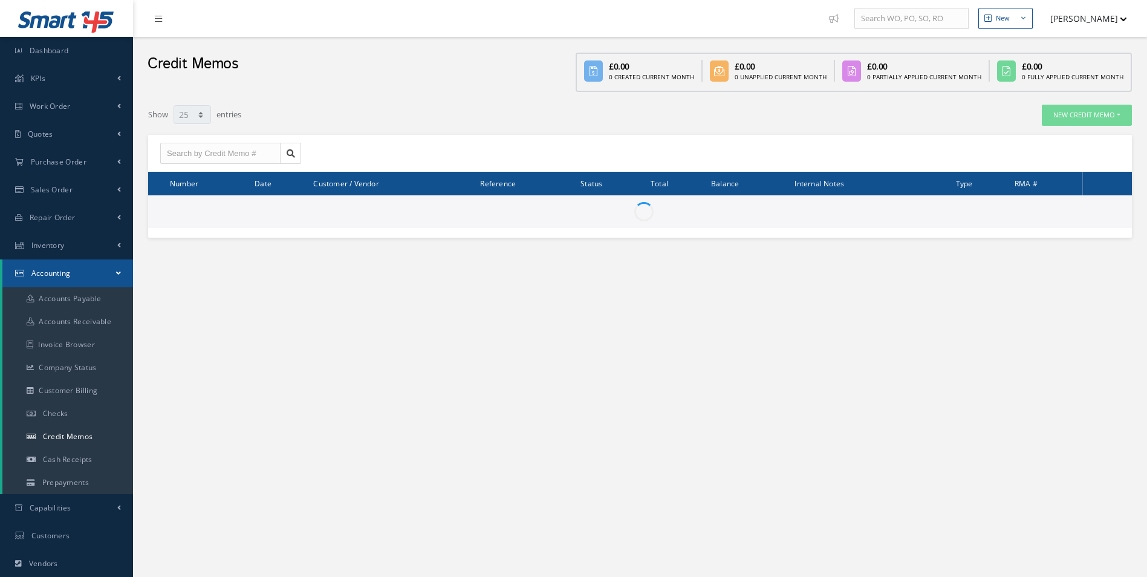
select select "25"
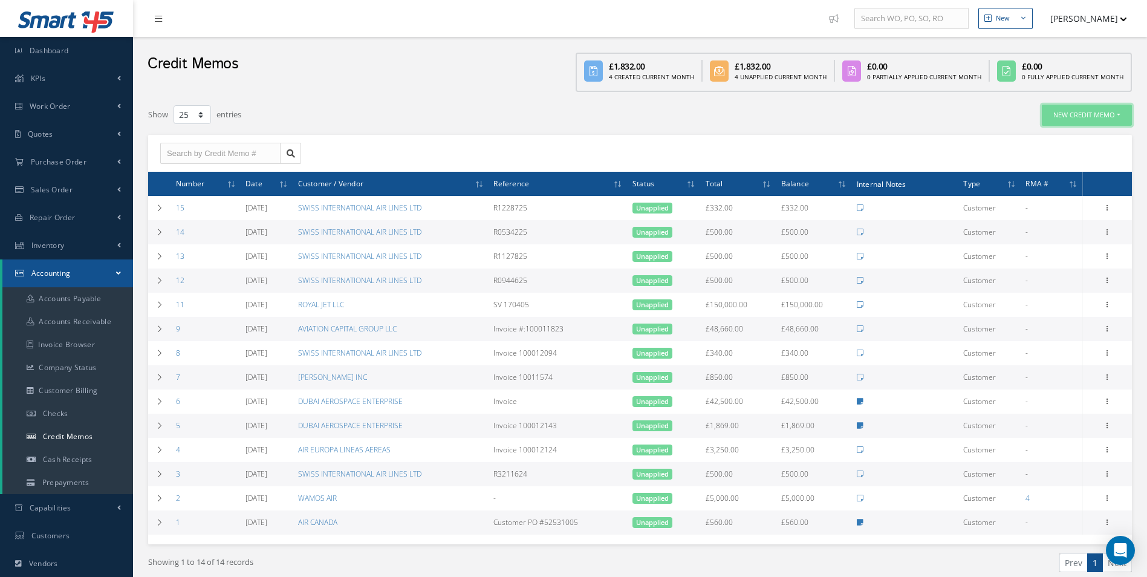
click at [1085, 115] on button "New Credit Memo" at bounding box center [1087, 115] width 90 height 21
click at [1082, 134] on link "For Customer" at bounding box center [1083, 135] width 97 height 16
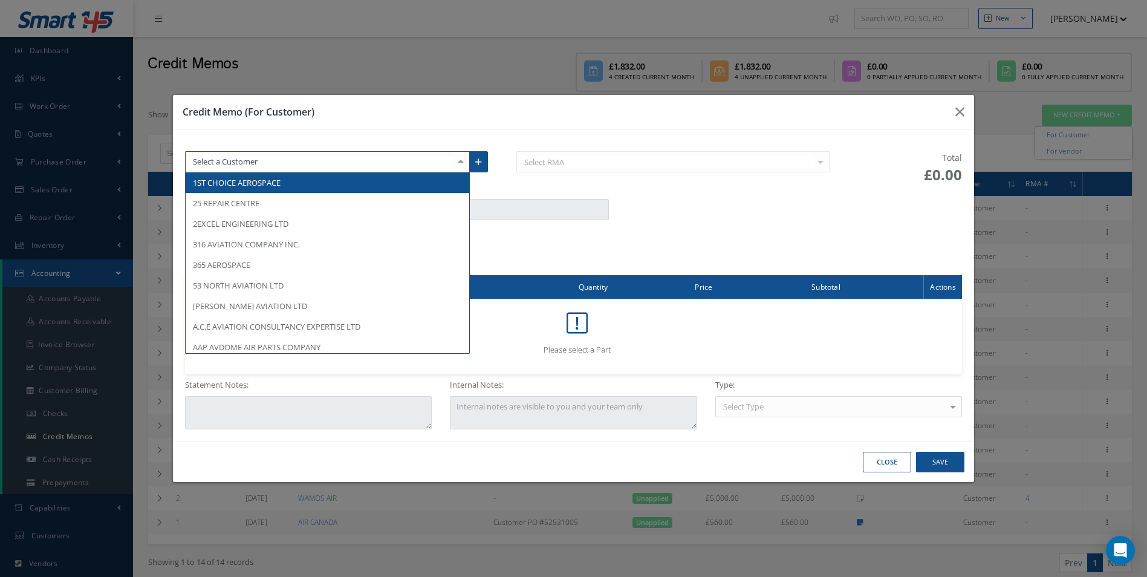
click at [320, 169] on div at bounding box center [327, 162] width 285 height 22
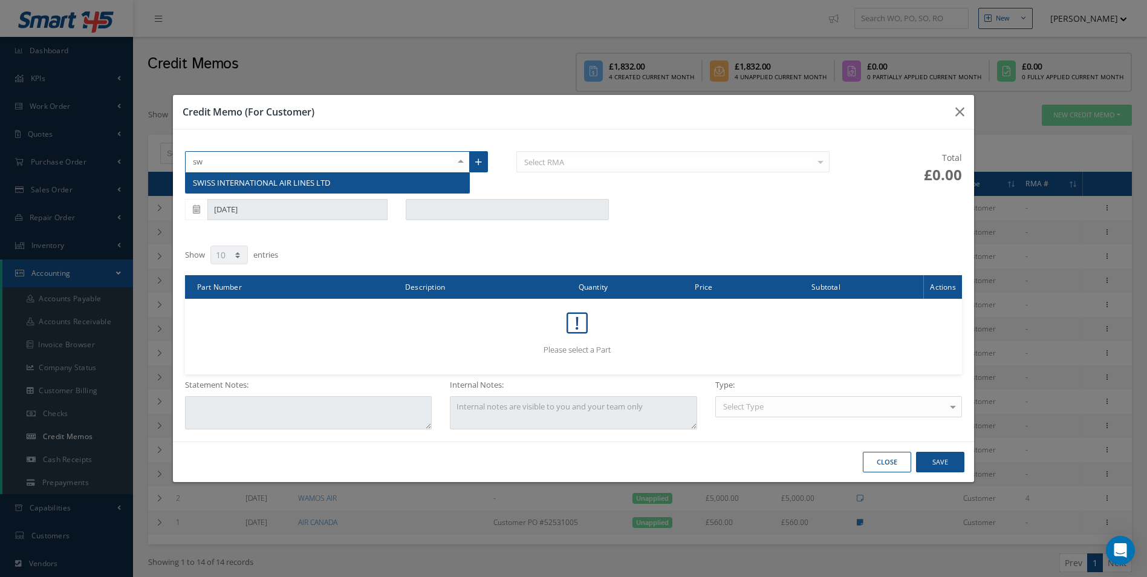
type input "swi"
click at [305, 178] on span "SWISS INTERNATIONAL AIR LINES LTD" at bounding box center [261, 182] width 137 height 11
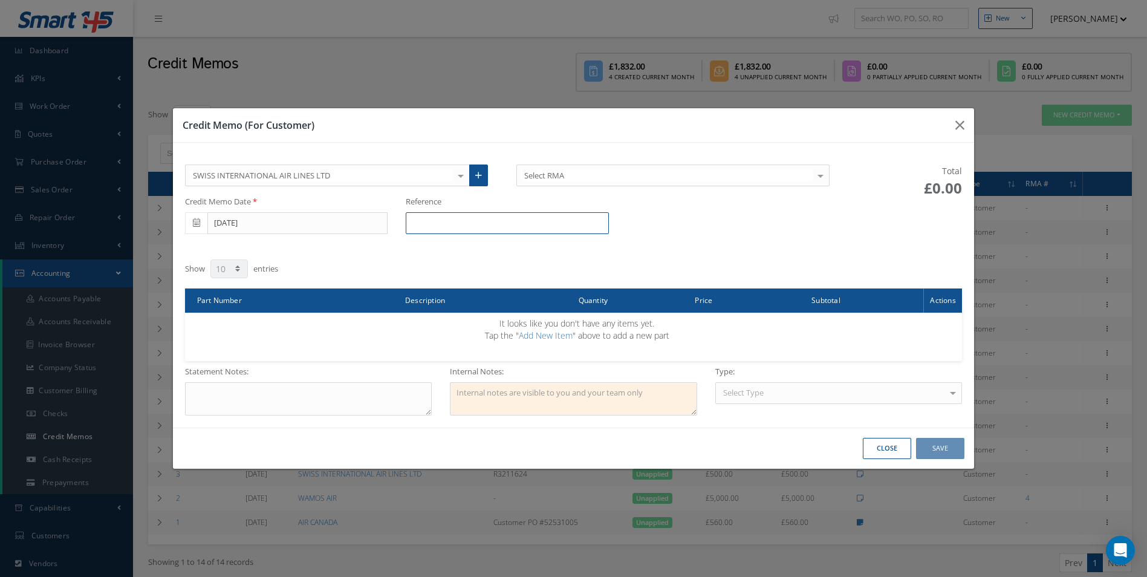
click at [532, 233] on input "text" at bounding box center [507, 223] width 203 height 22
paste input "R3569124"
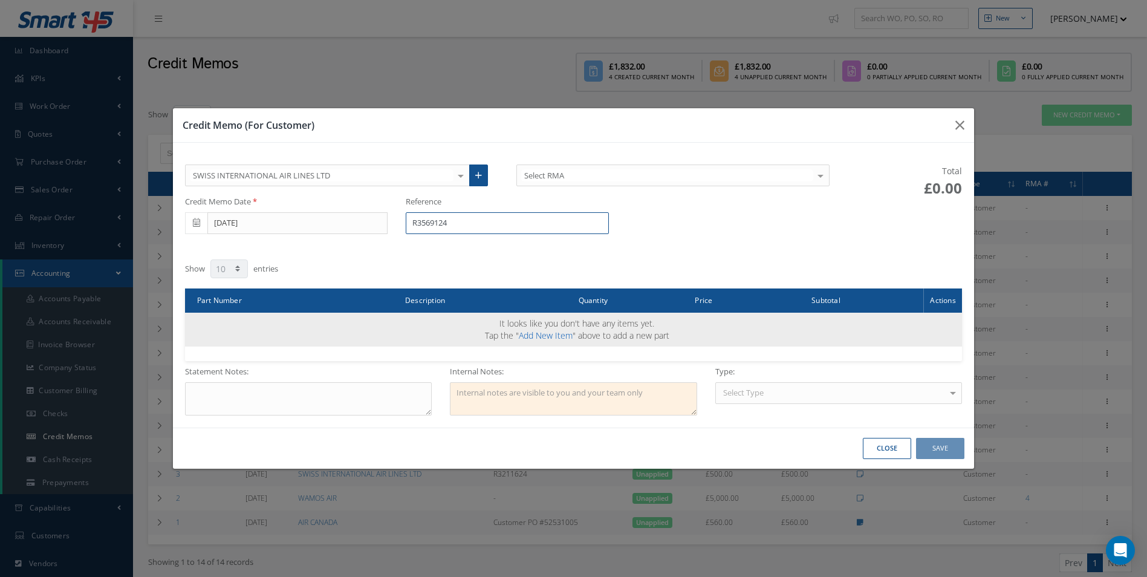
type input "R3569124"
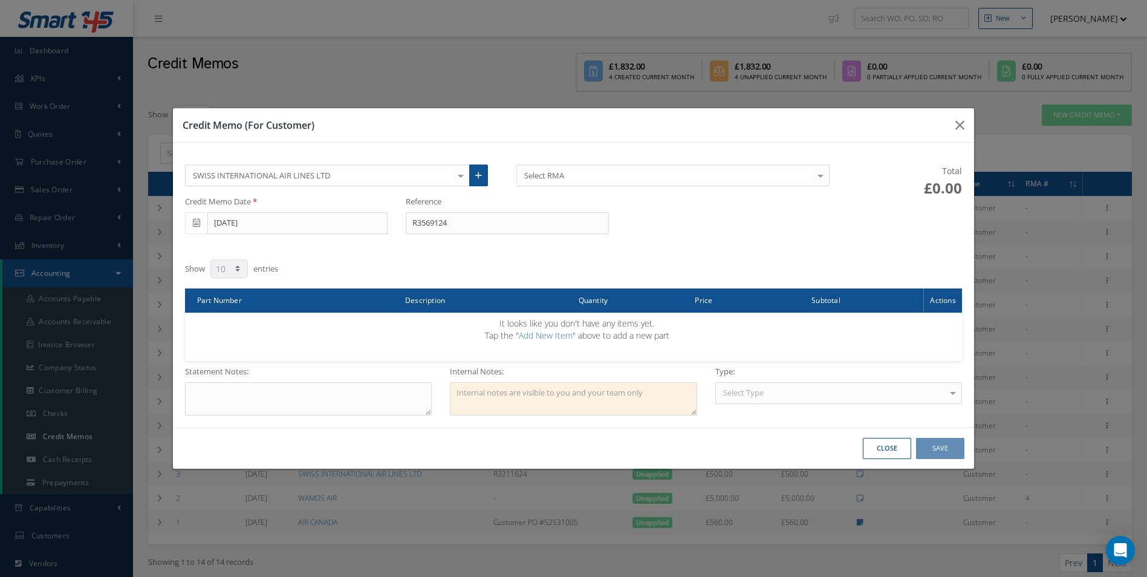
click at [550, 334] on link "Add New Item" at bounding box center [546, 335] width 54 height 11
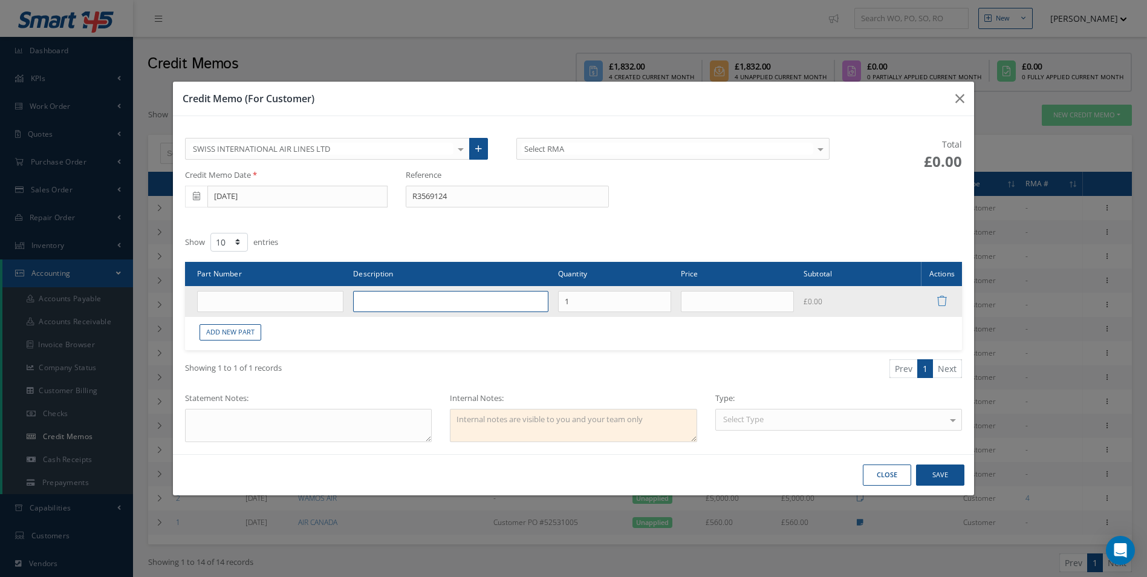
click at [402, 298] on input "text" at bounding box center [450, 302] width 195 height 22
type input "s"
click at [312, 291] on input "text" at bounding box center [270, 302] width 147 height 22
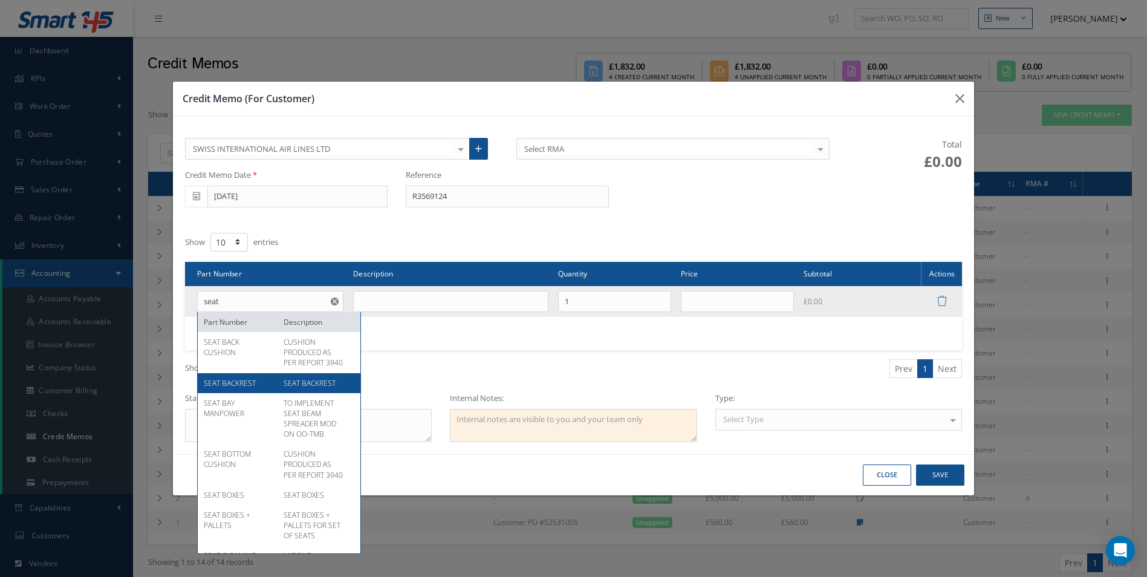
click at [310, 388] on span "SEAT BACKREST" at bounding box center [310, 383] width 52 height 10
type input "SEAT BACKREST"
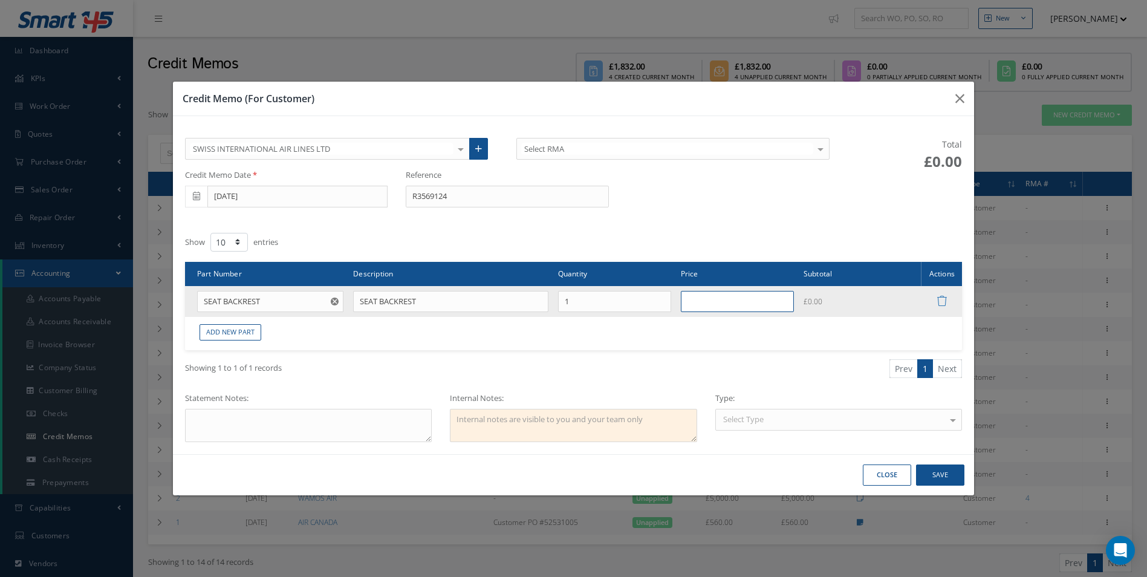
click at [708, 307] on input "text" at bounding box center [737, 302] width 113 height 22
click at [746, 305] on input "text" at bounding box center [737, 302] width 113 height 22
type input "£289"
click at [261, 428] on textarea at bounding box center [308, 425] width 247 height 33
click at [327, 425] on textarea "Credit not Invoice" at bounding box center [308, 425] width 247 height 33
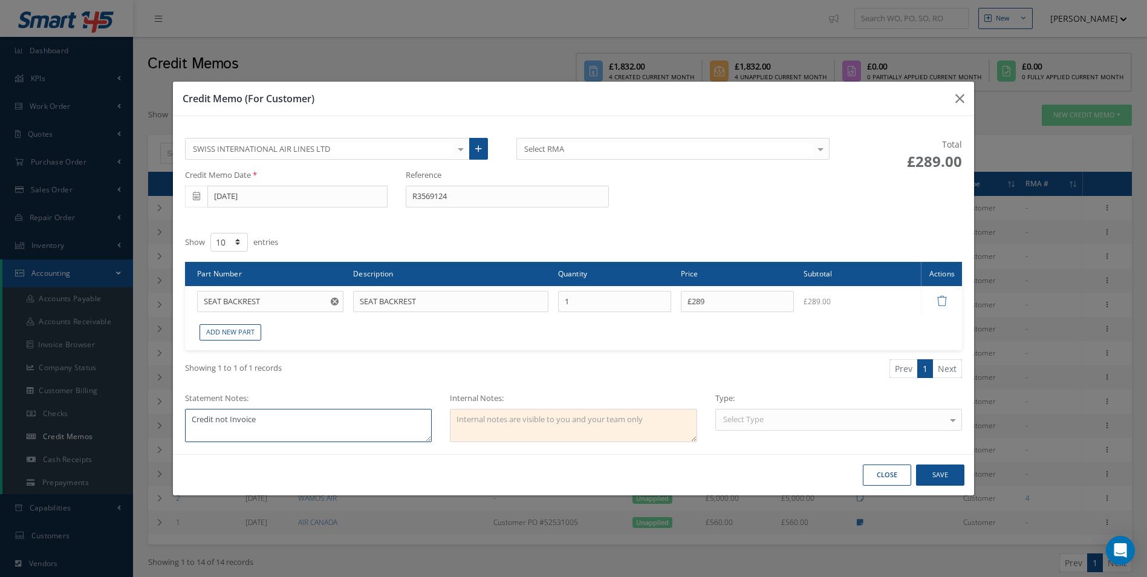
paste textarea "100011762"
click at [227, 419] on textarea "Credit not Invoice 100011762" at bounding box center [308, 425] width 247 height 33
type textarea "Credit note for Invoice 100011762"
click at [0, 0] on button "Save" at bounding box center [0, 0] width 0 height 0
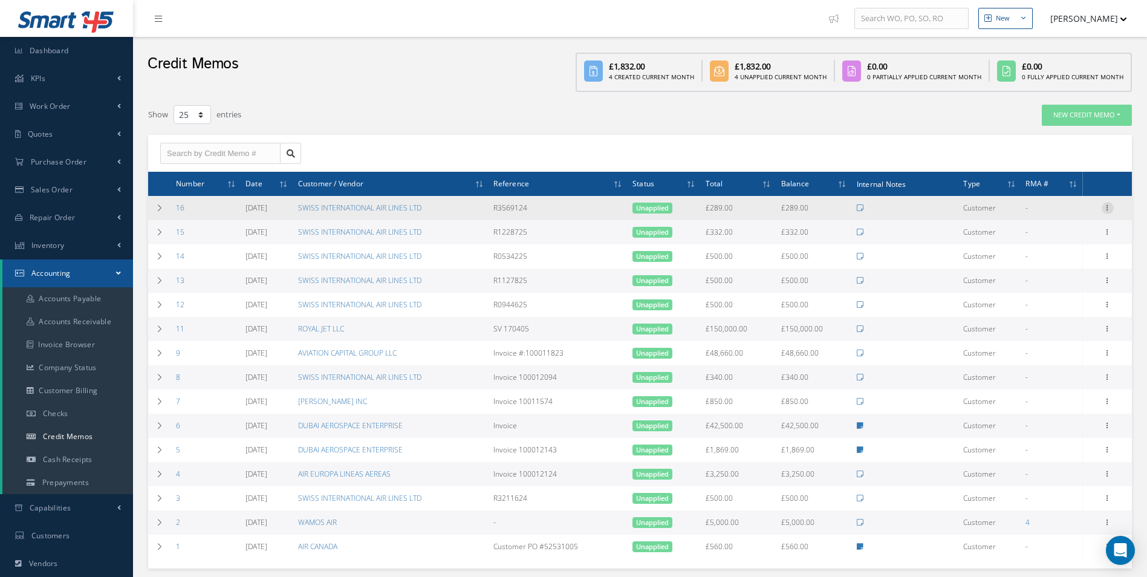
click at [1104, 208] on icon at bounding box center [1108, 207] width 12 height 10
click at [1067, 226] on link "Print" at bounding box center [1052, 232] width 96 height 16
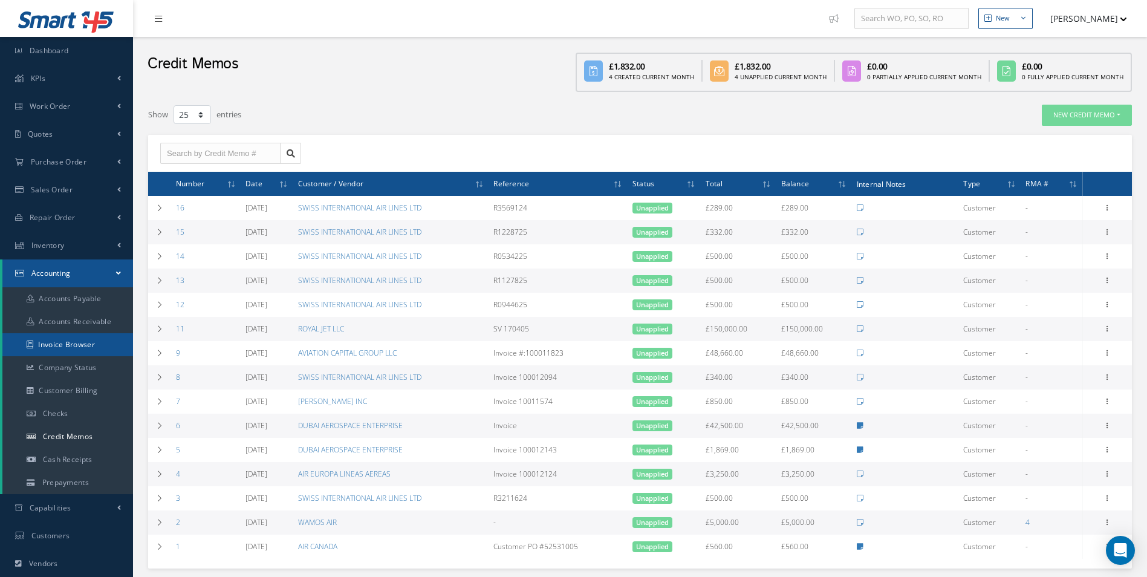
click at [79, 348] on link "Invoice Browser" at bounding box center [67, 344] width 131 height 23
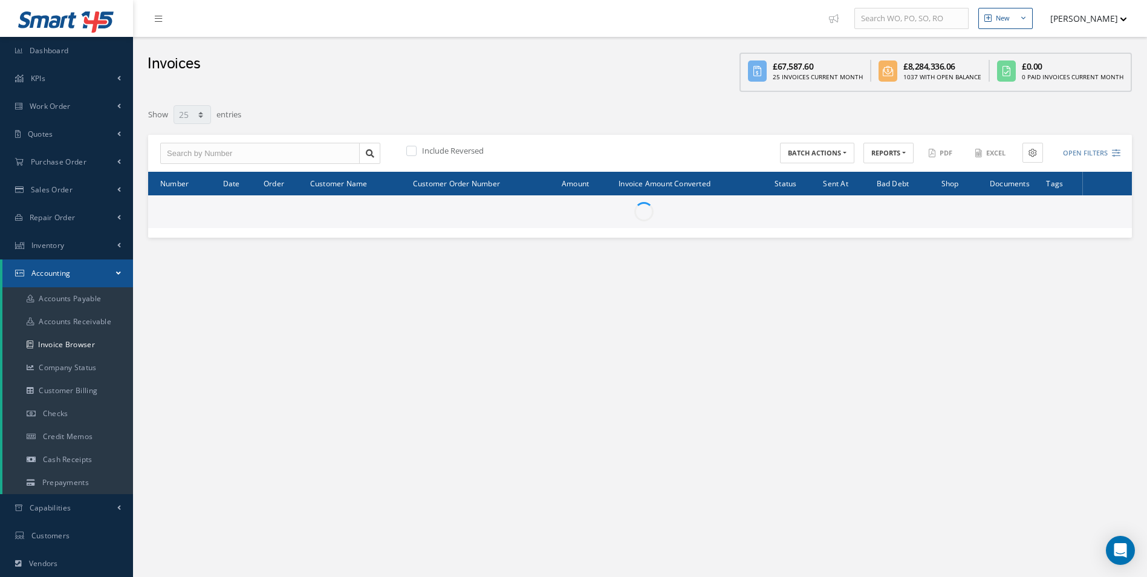
select select "25"
click at [204, 158] on input "text" at bounding box center [260, 154] width 200 height 22
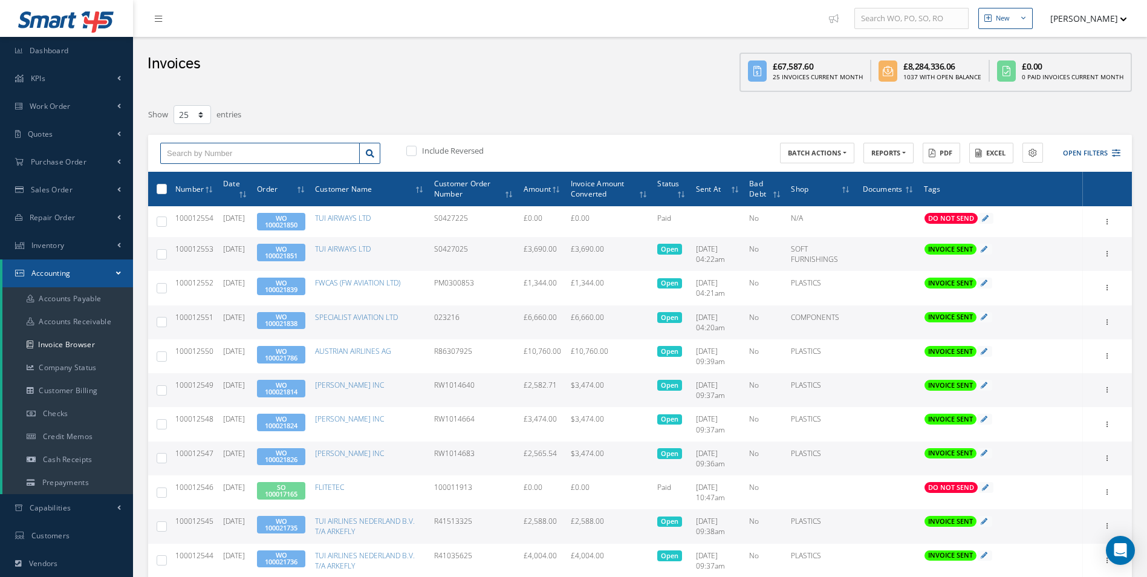
paste input "100011762"
type input "100011762"
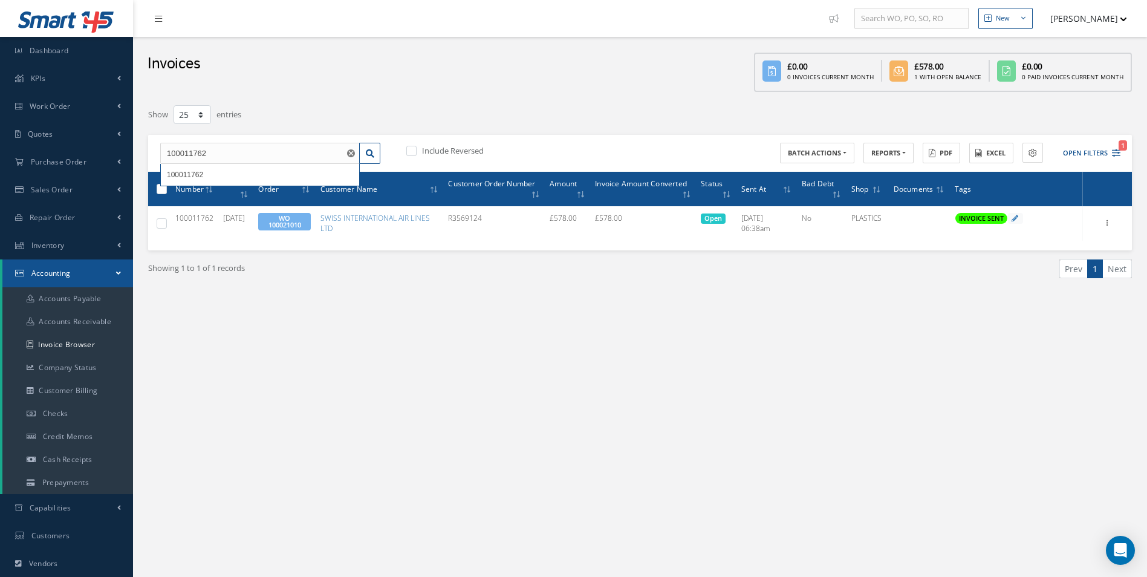
click at [418, 384] on div "New New Work Order New Purchase Order New Customer Quote New Sales Order New Re…" at bounding box center [640, 358] width 1014 height 717
